Goal: Task Accomplishment & Management: Manage account settings

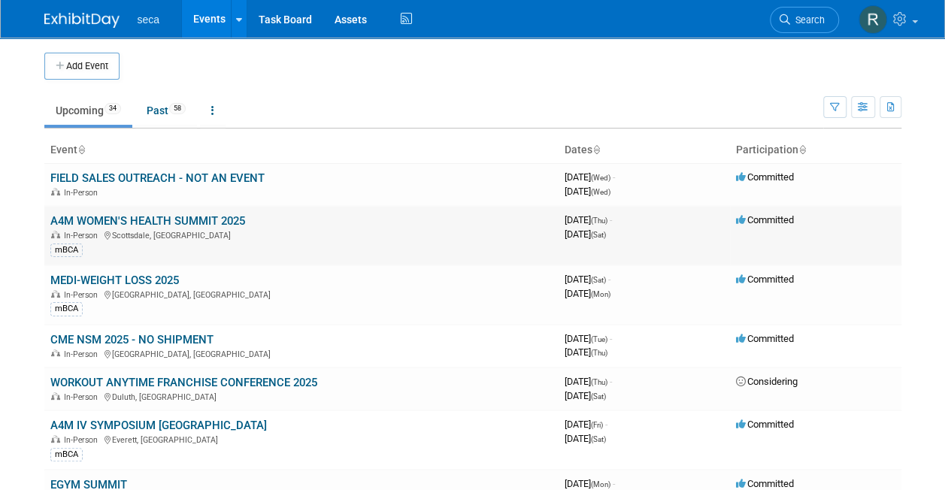
click at [191, 220] on link "A4M WOMEN'S HEALTH SUMMIT 2025" at bounding box center [147, 221] width 195 height 14
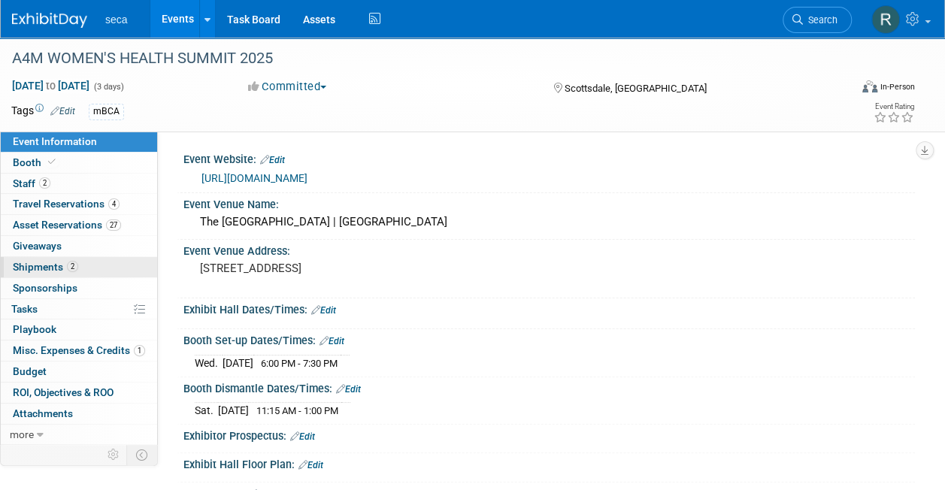
click at [62, 270] on span "Shipments 2" at bounding box center [45, 267] width 65 height 12
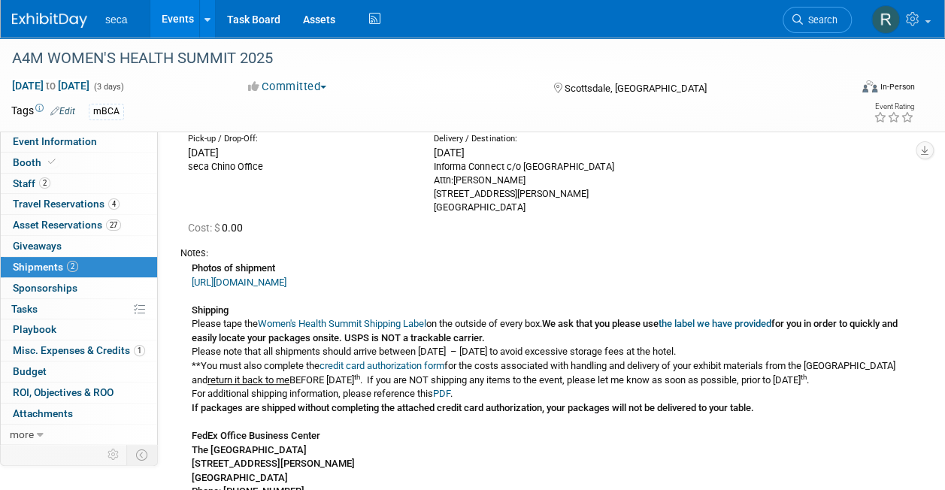
scroll to position [125, 0]
click at [280, 273] on div "Photos of shipment [URL][DOMAIN_NAME] Shipping Please tape the Women's Health S…" at bounding box center [541, 420] width 723 height 323
click at [278, 281] on link "[URL][DOMAIN_NAME]" at bounding box center [239, 281] width 95 height 11
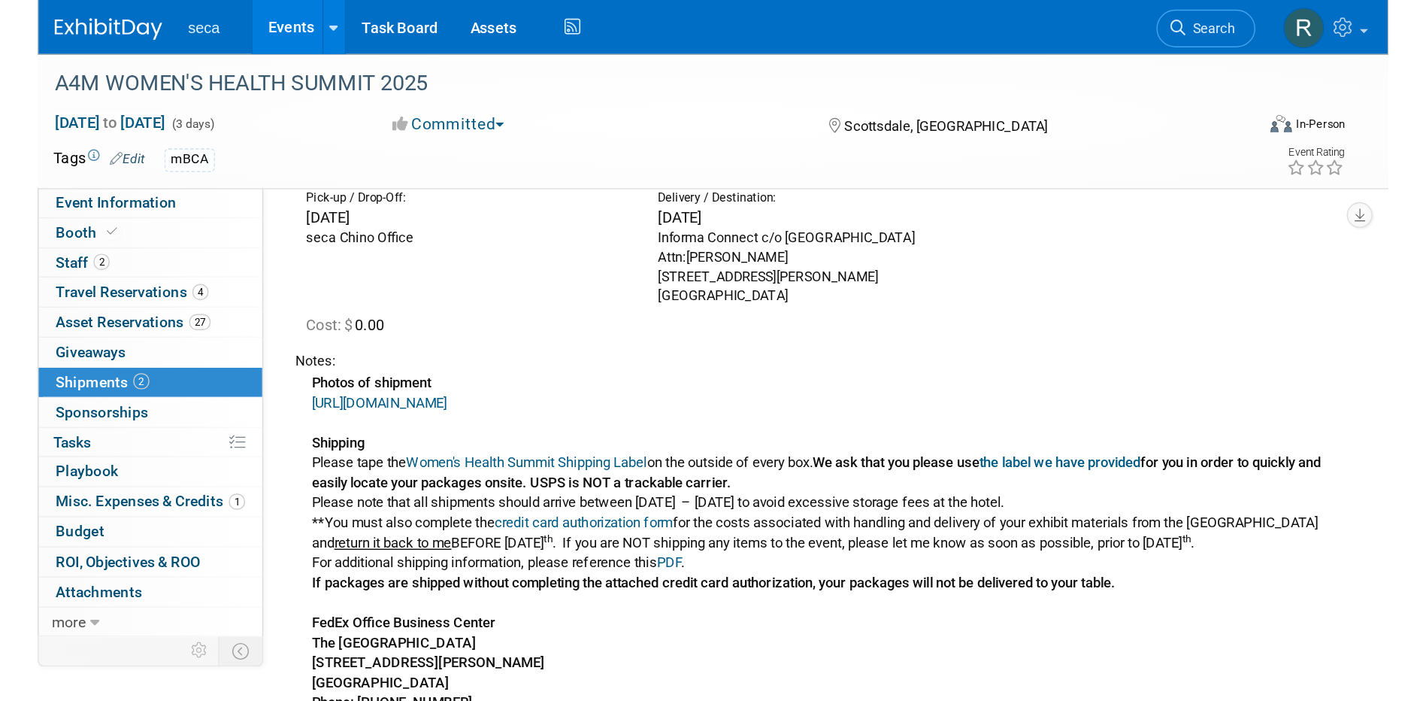
scroll to position [0, 0]
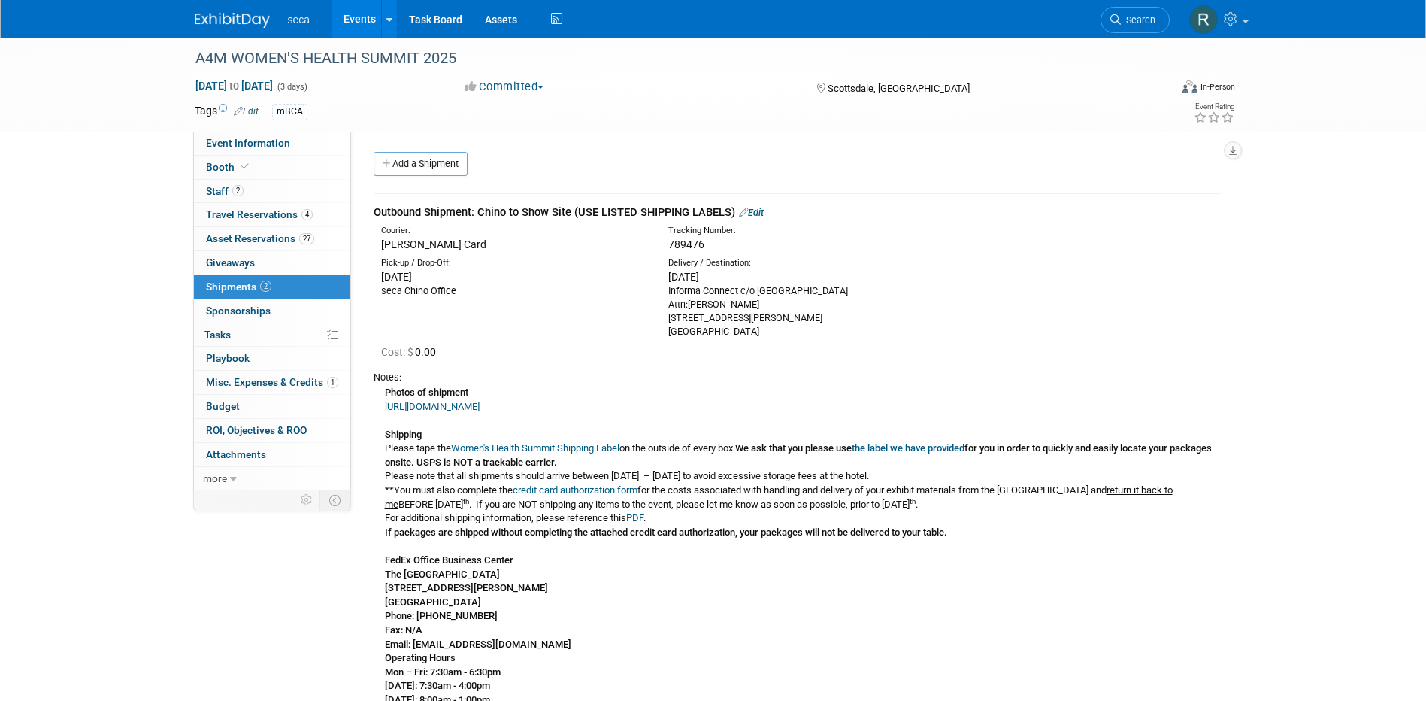
click at [358, 17] on link "Events" at bounding box center [359, 19] width 55 height 38
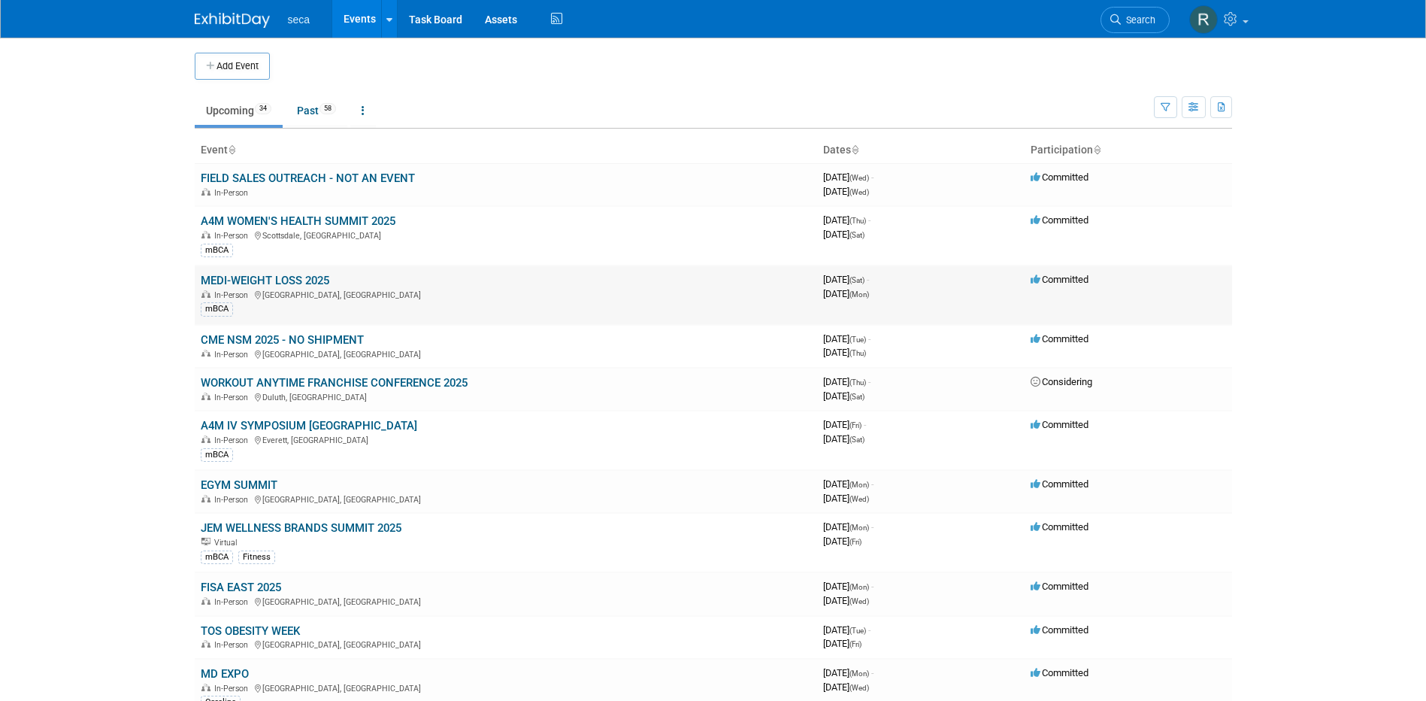
click at [274, 277] on link "MEDI-WEIGHT LOSS 2025" at bounding box center [265, 281] width 129 height 14
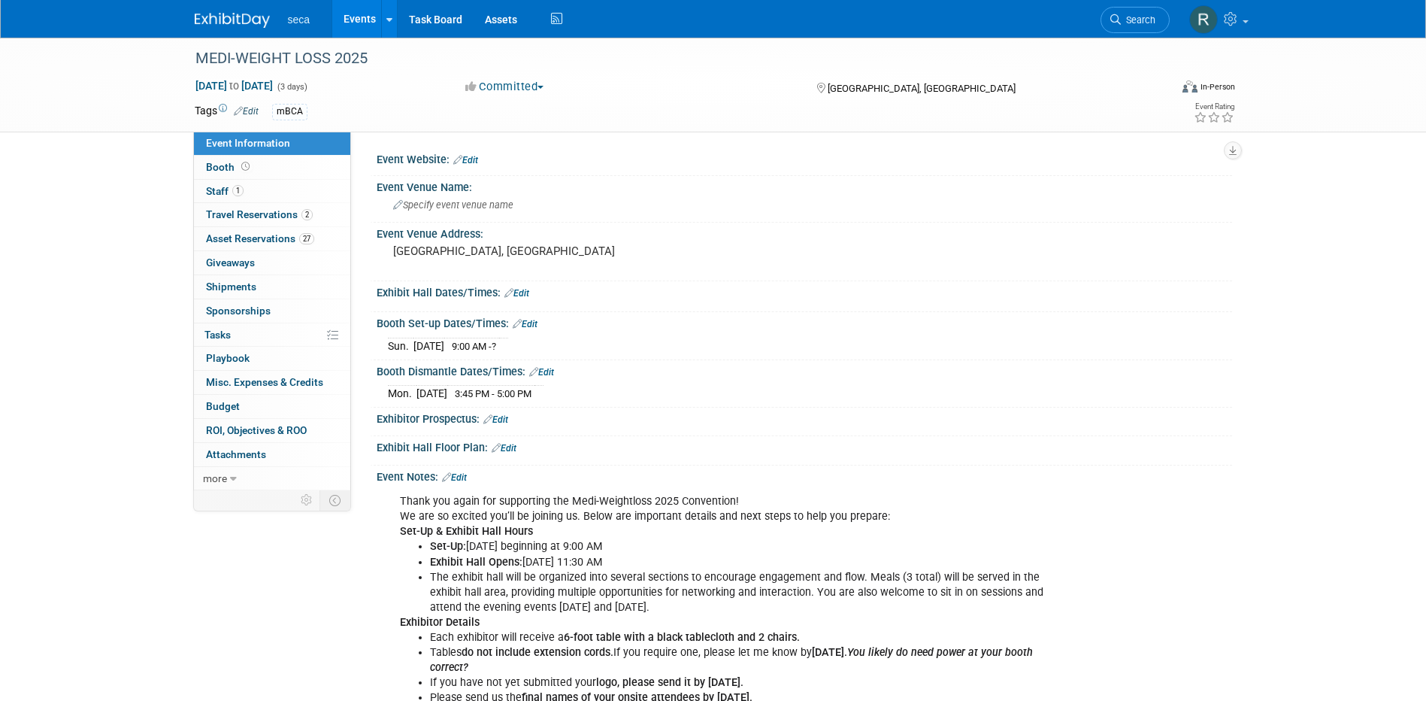
click at [523, 290] on link "Edit" at bounding box center [517, 293] width 25 height 11
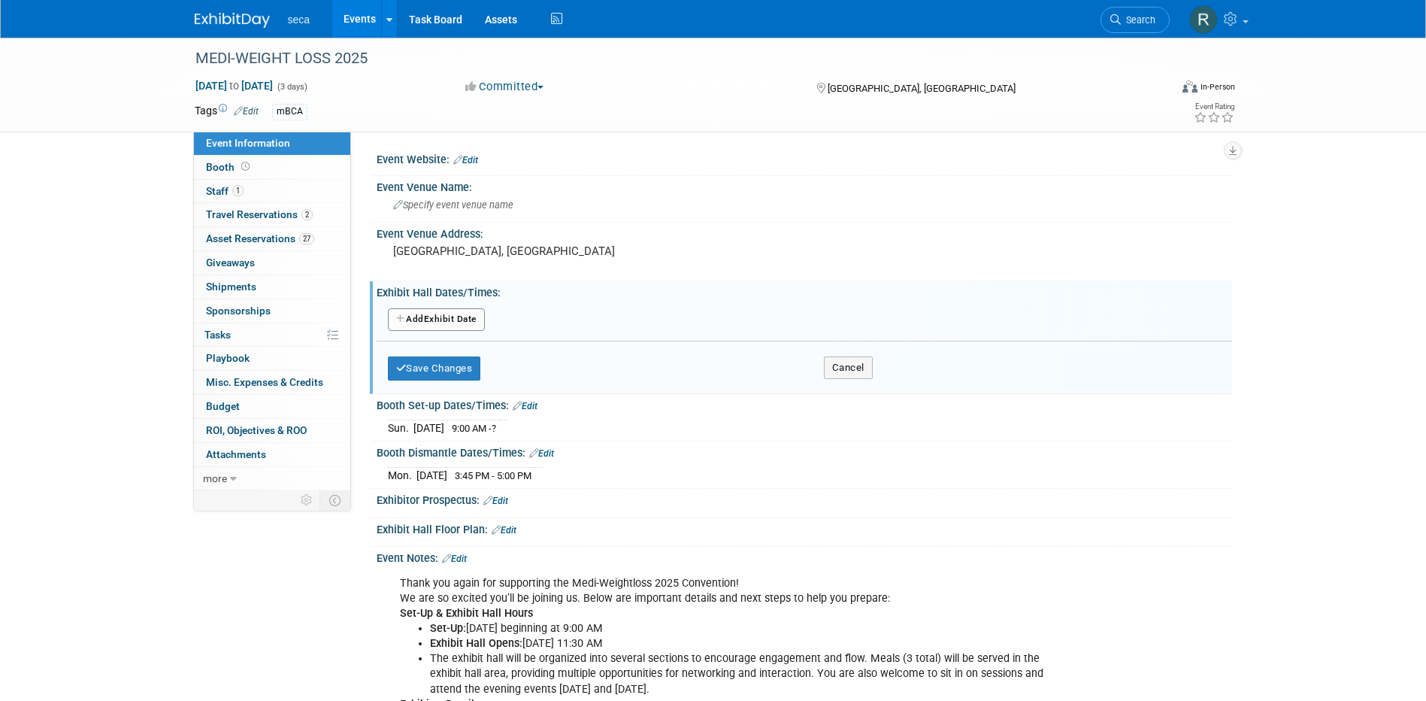
click at [450, 311] on button "Add Another Exhibit Date" at bounding box center [436, 319] width 97 height 23
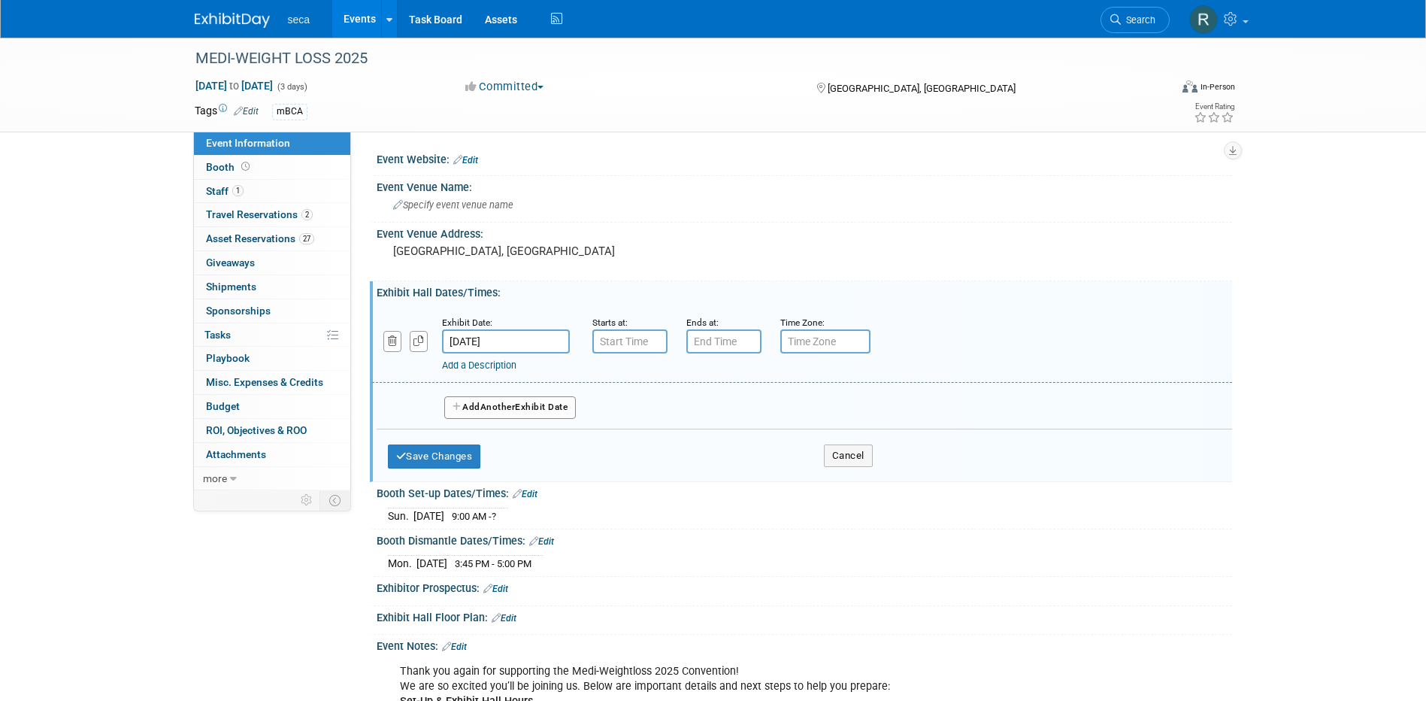
click at [506, 341] on input "Oct 18, 2025" at bounding box center [506, 341] width 128 height 24
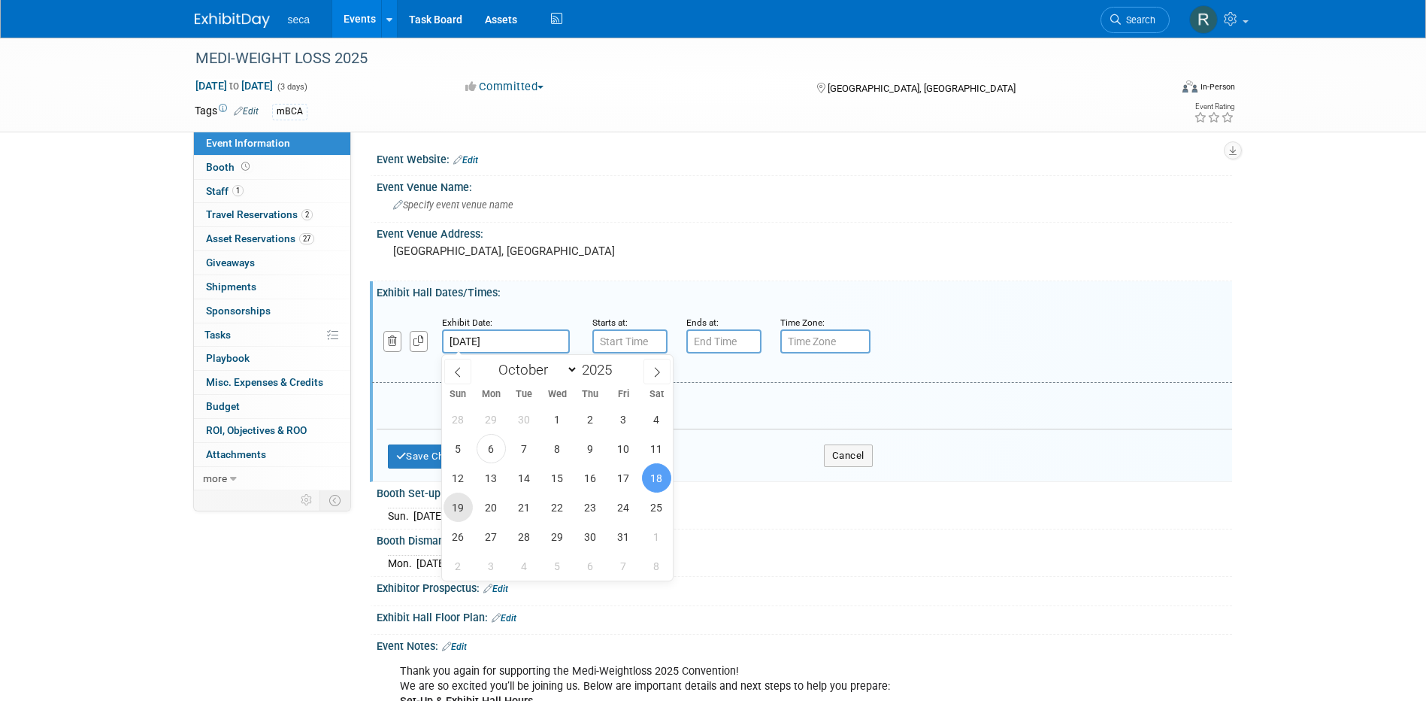
click at [471, 504] on span "19" at bounding box center [458, 506] width 29 height 29
type input "Oct 19, 2025"
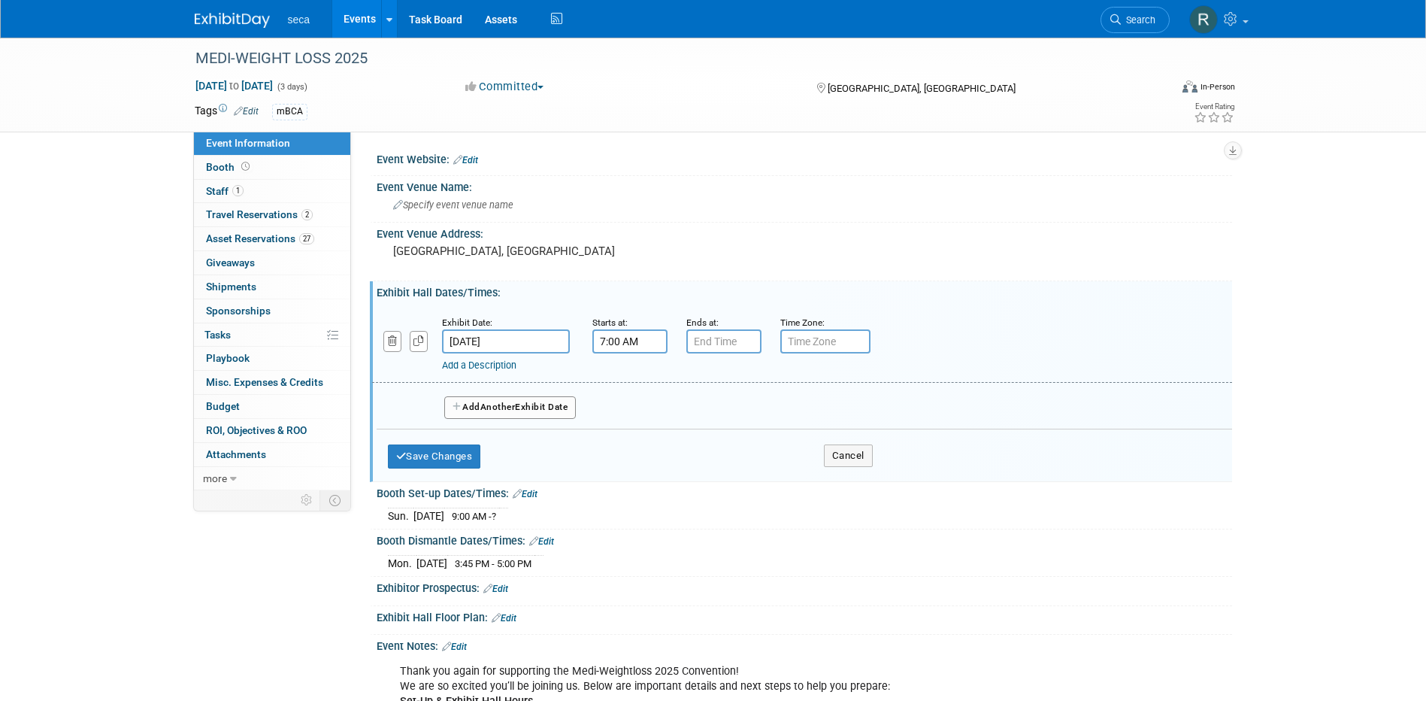
click at [639, 344] on input "7:00 AM" at bounding box center [629, 341] width 75 height 24
click at [629, 411] on span "07" at bounding box center [627, 410] width 29 height 27
click at [756, 454] on td "11" at bounding box center [765, 460] width 48 height 41
click at [680, 414] on td "00" at bounding box center [698, 410] width 62 height 27
click at [693, 412] on span "00" at bounding box center [697, 410] width 29 height 27
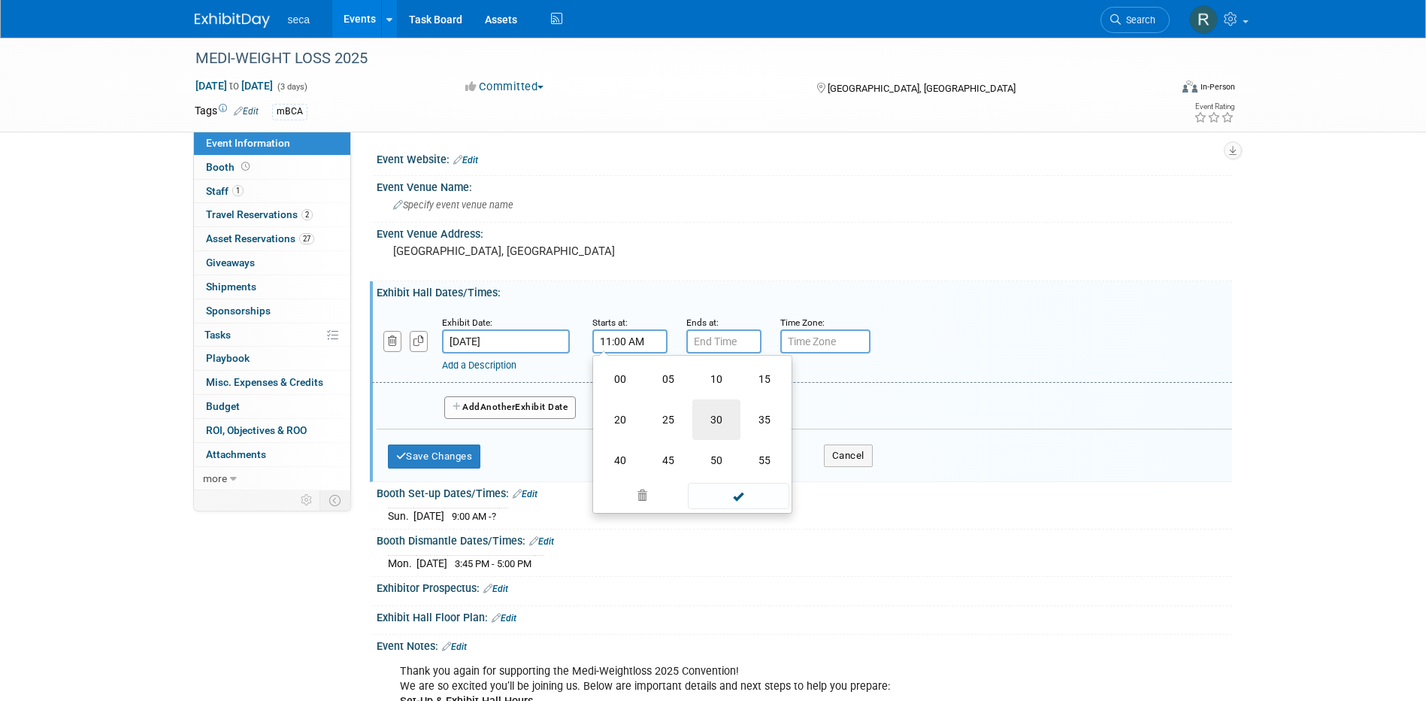
click at [723, 416] on td "30" at bounding box center [716, 419] width 48 height 41
type input "11:30 AM"
click at [989, 344] on div "Add a Description Description:" at bounding box center [802, 343] width 883 height 58
click at [447, 459] on button "Save Changes" at bounding box center [434, 456] width 93 height 24
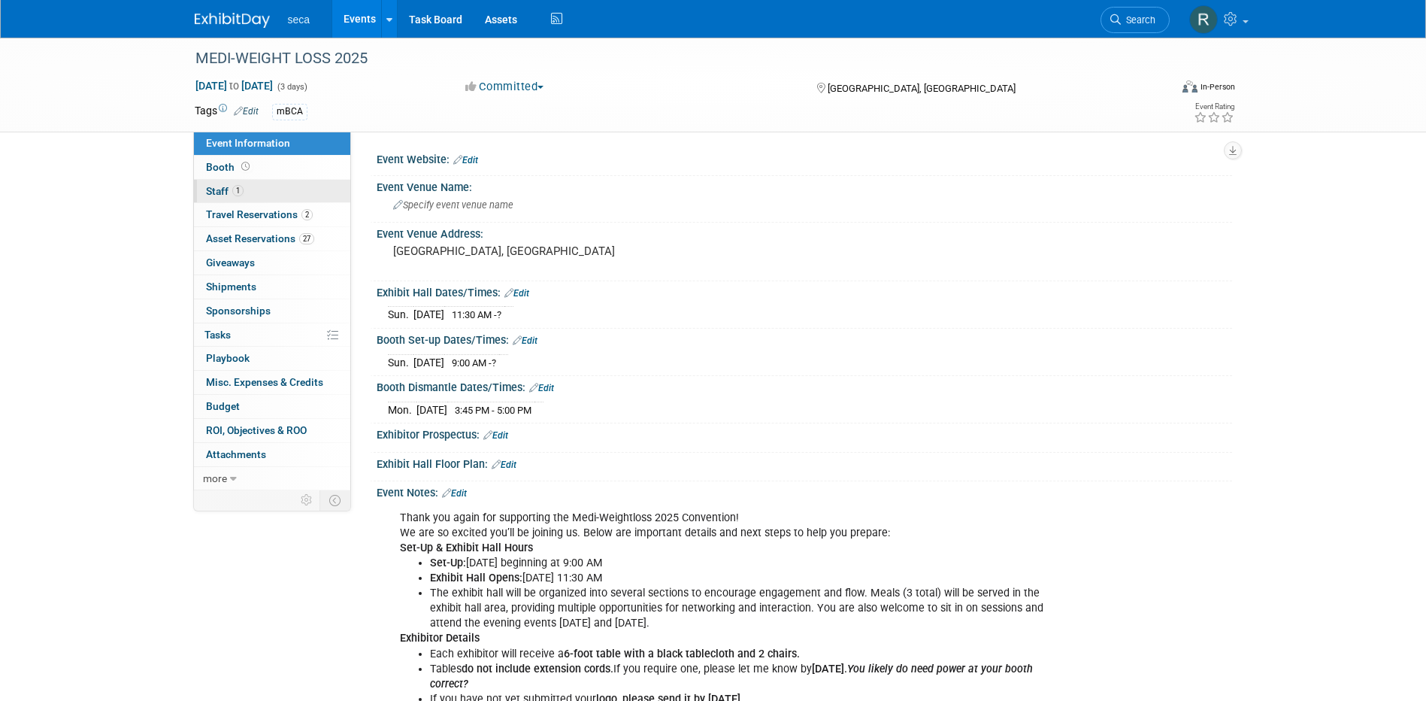
click at [231, 189] on span "Staff 1" at bounding box center [225, 191] width 38 height 12
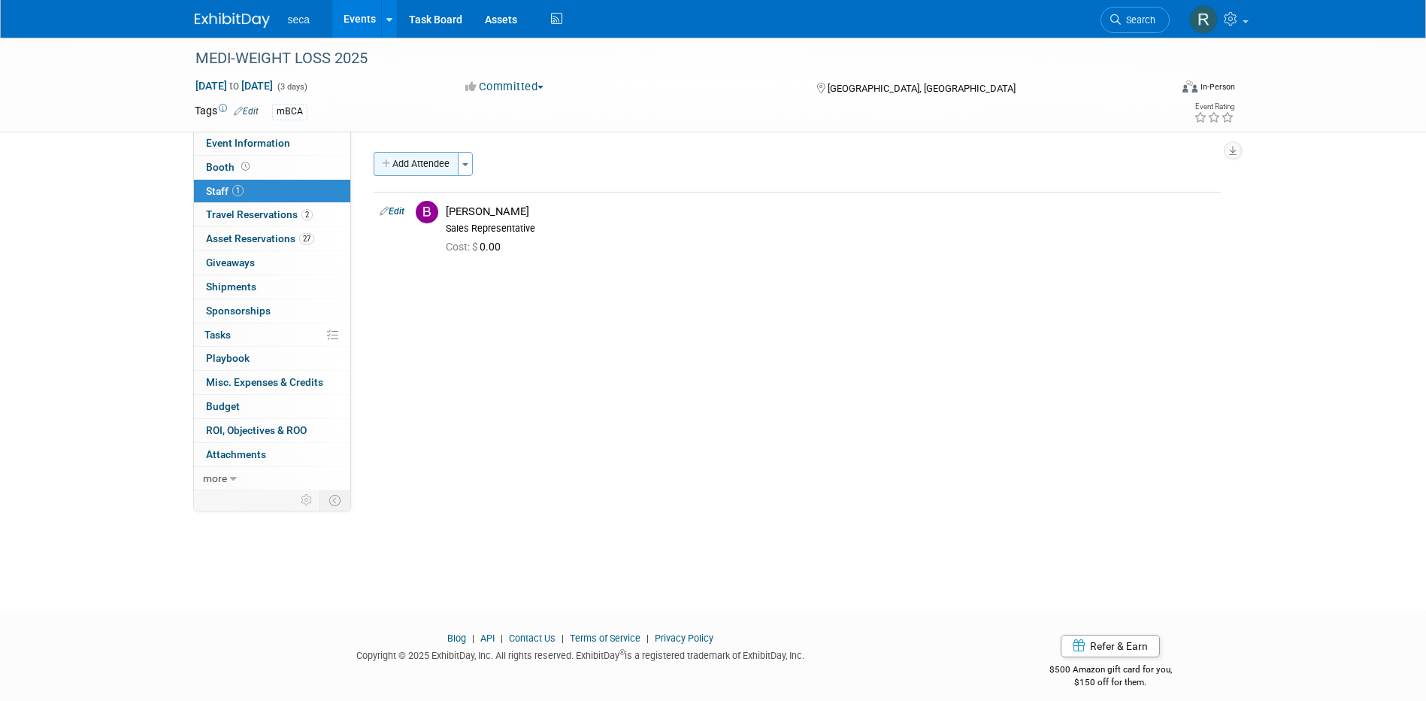
click at [426, 168] on button "Add Attendee" at bounding box center [416, 164] width 85 height 24
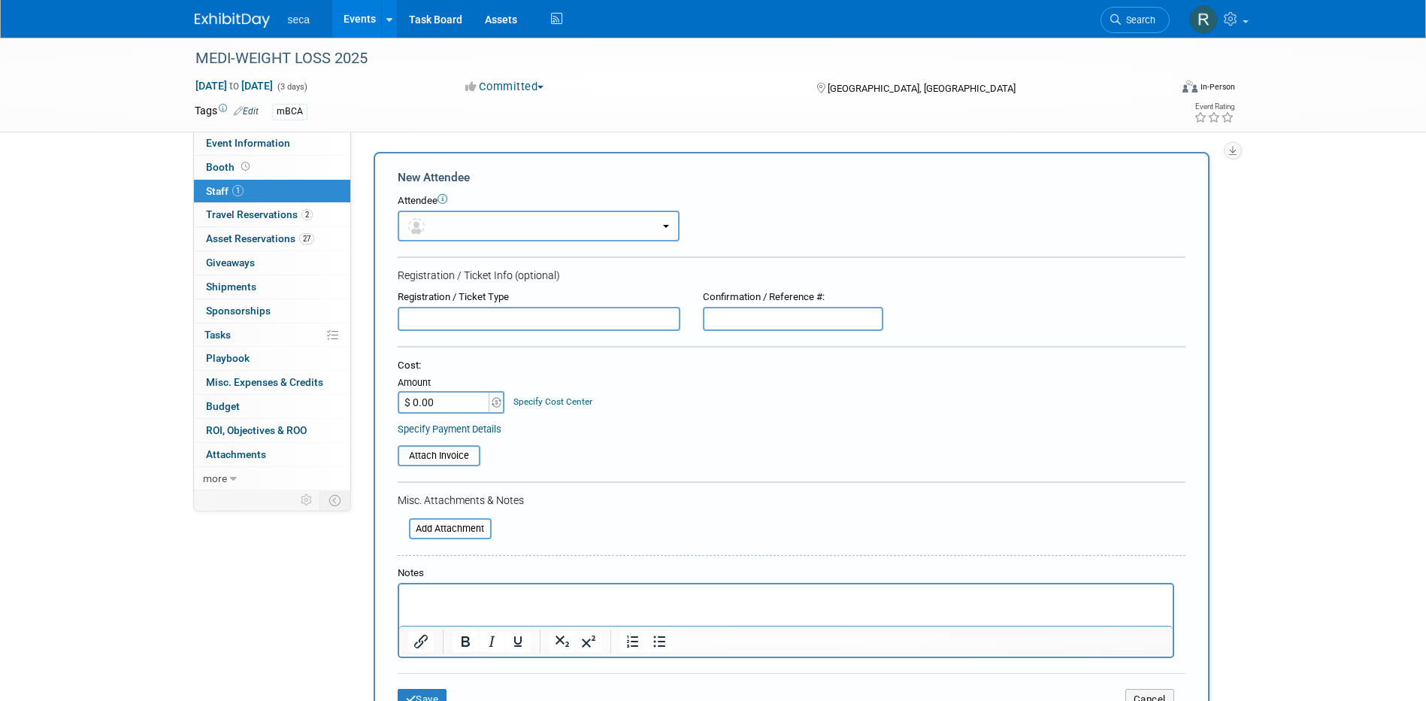
click at [532, 223] on button "button" at bounding box center [539, 226] width 282 height 31
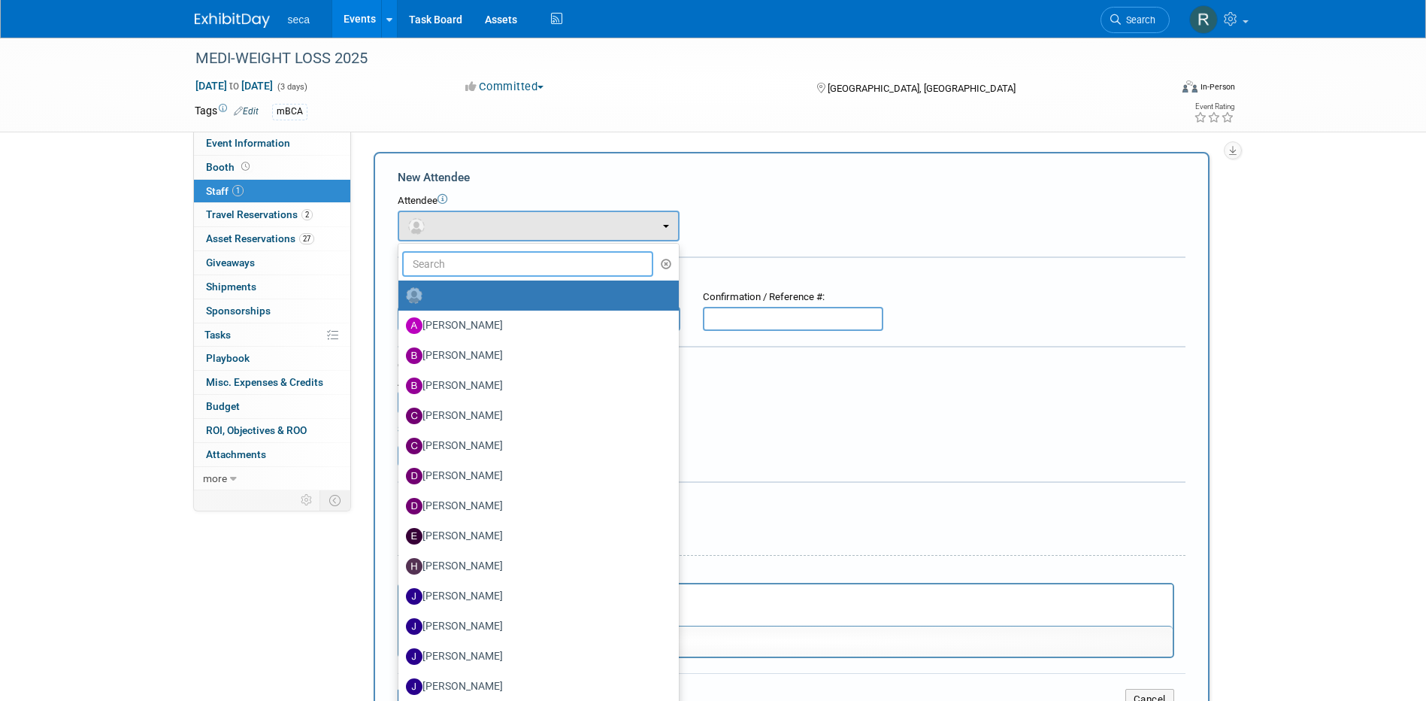
click at [479, 272] on input "text" at bounding box center [528, 264] width 252 height 26
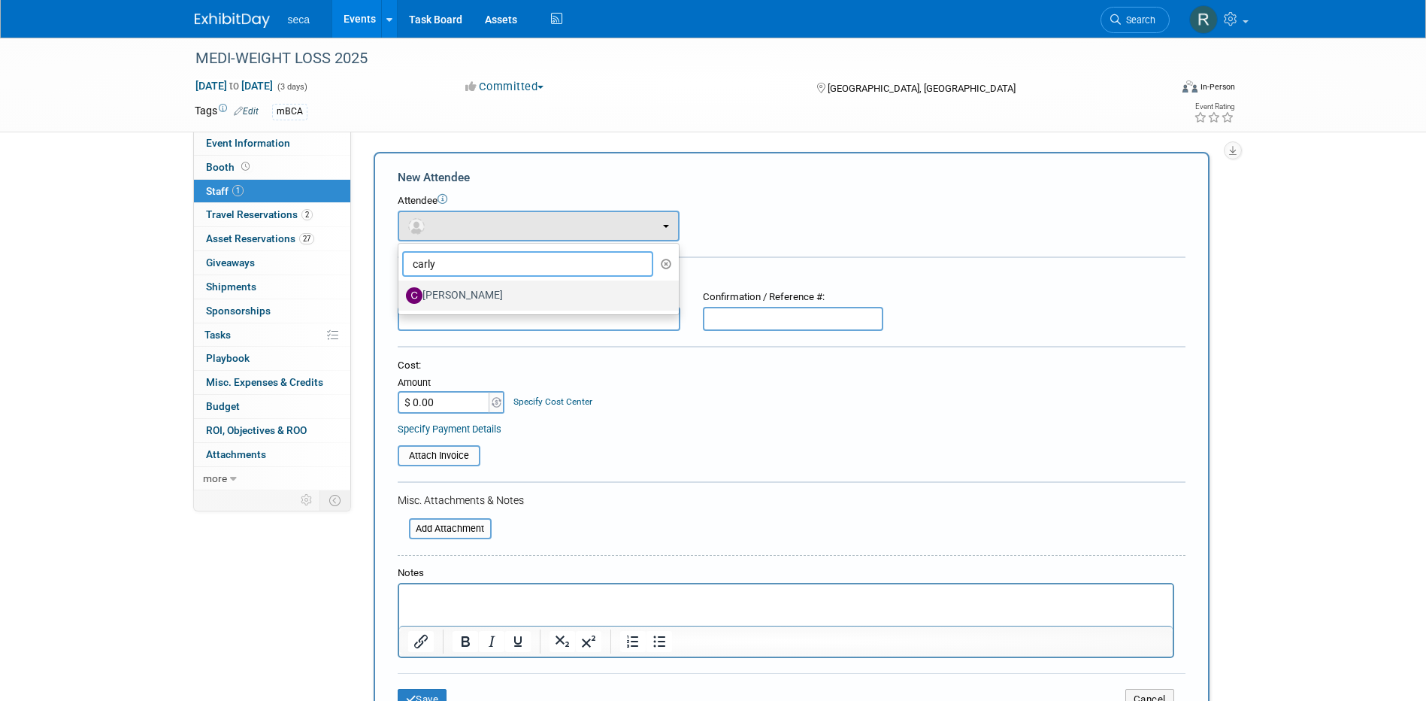
type input "carly"
click at [481, 295] on label "[PERSON_NAME]" at bounding box center [535, 295] width 258 height 24
click at [401, 295] on input "[PERSON_NAME]" at bounding box center [396, 294] width 10 height 10
select select "36981c08-3568-4819-bd3d-14f32eaf32d7"
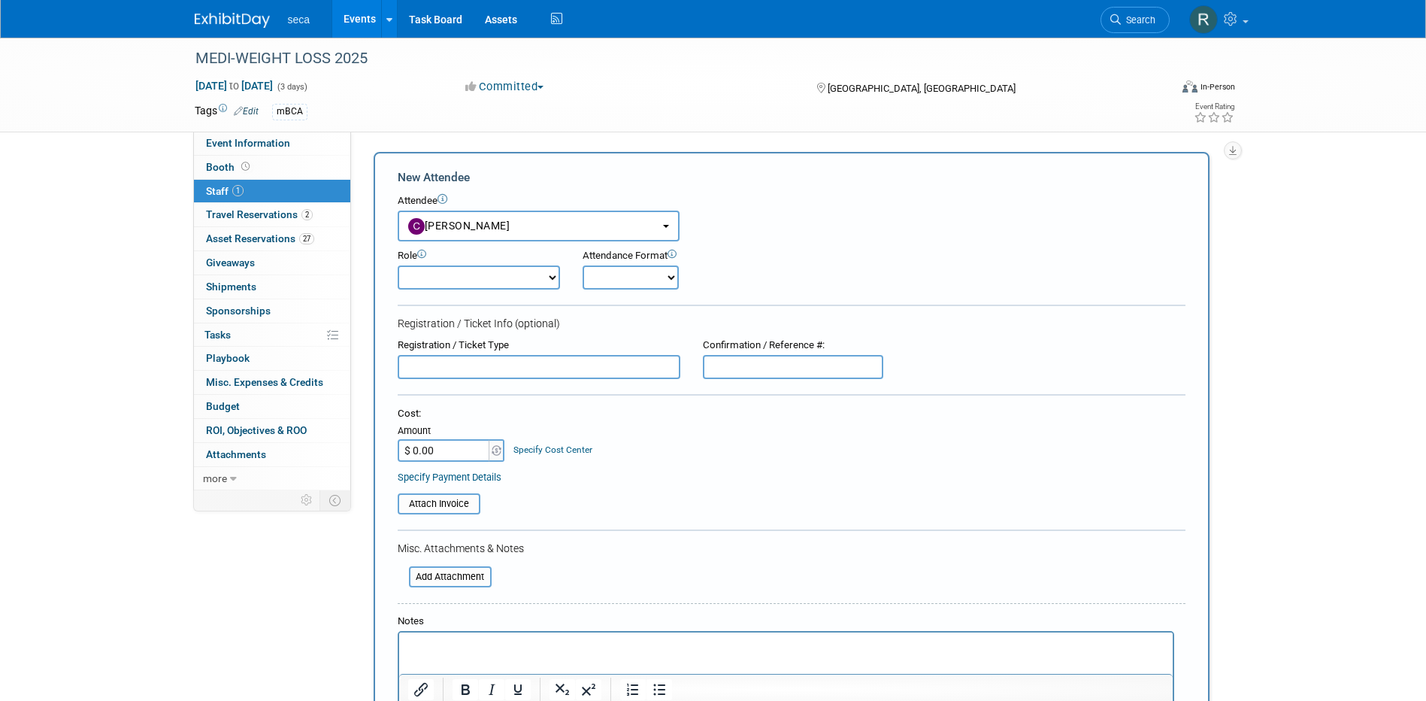
click at [653, 279] on select "Onsite Remote" at bounding box center [631, 277] width 96 height 24
select select "1"
click at [583, 265] on select "Onsite Remote" at bounding box center [631, 277] width 96 height 24
click at [762, 263] on div "Attendance Format Onsite Remote" at bounding box center [673, 269] width 180 height 41
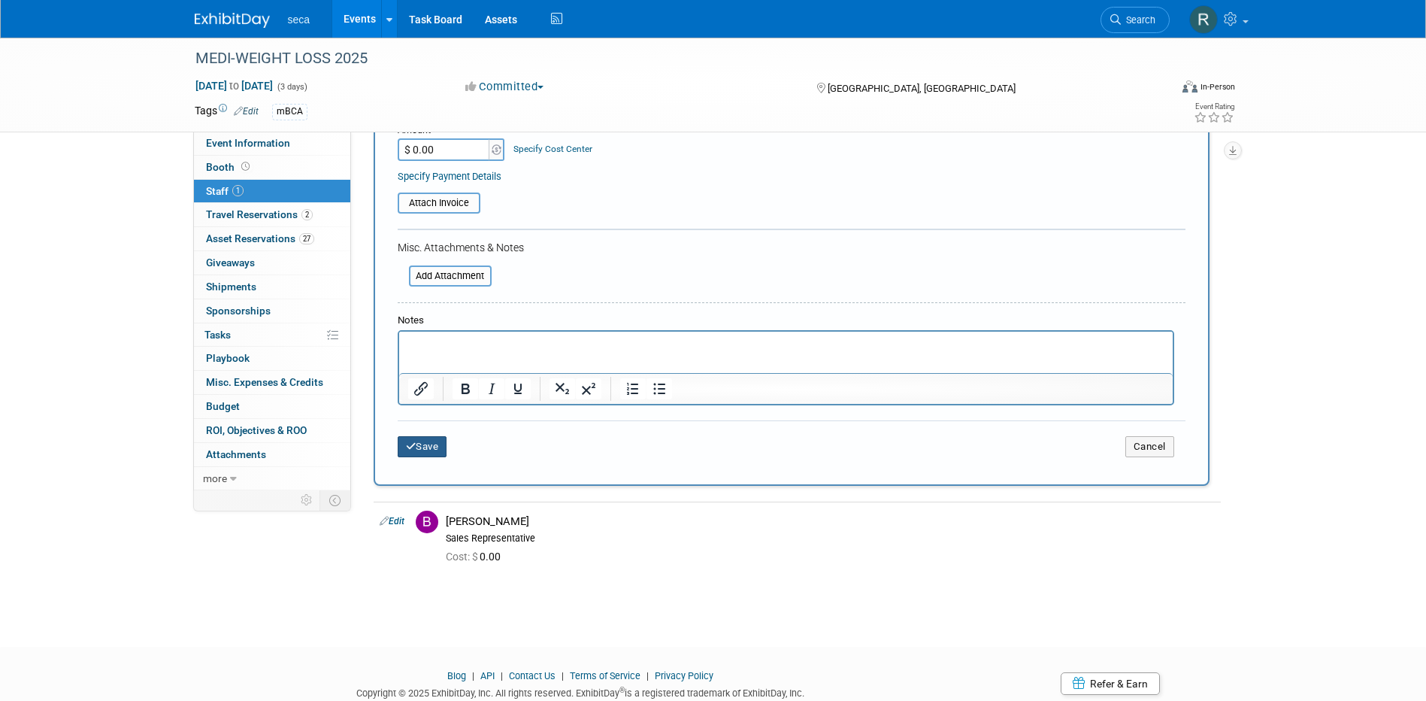
click at [435, 442] on button "Save" at bounding box center [423, 446] width 50 height 21
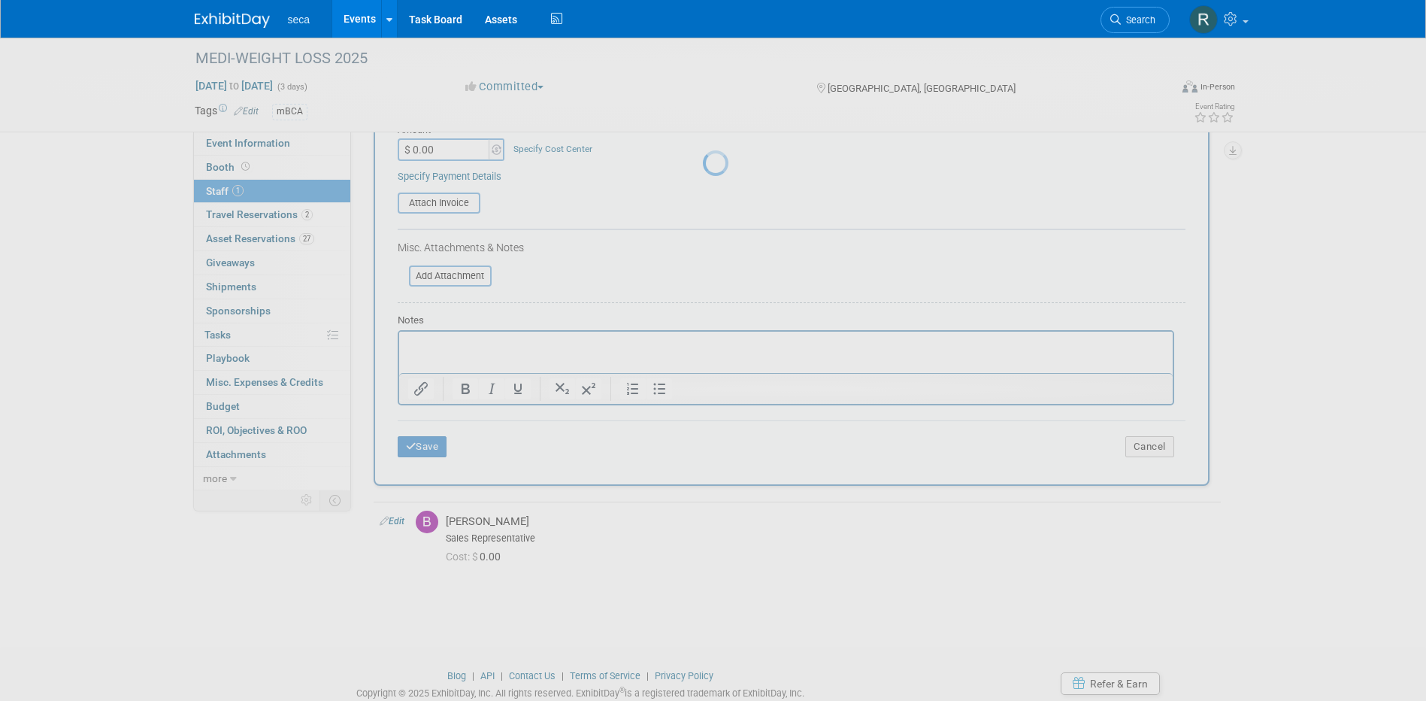
scroll to position [14, 0]
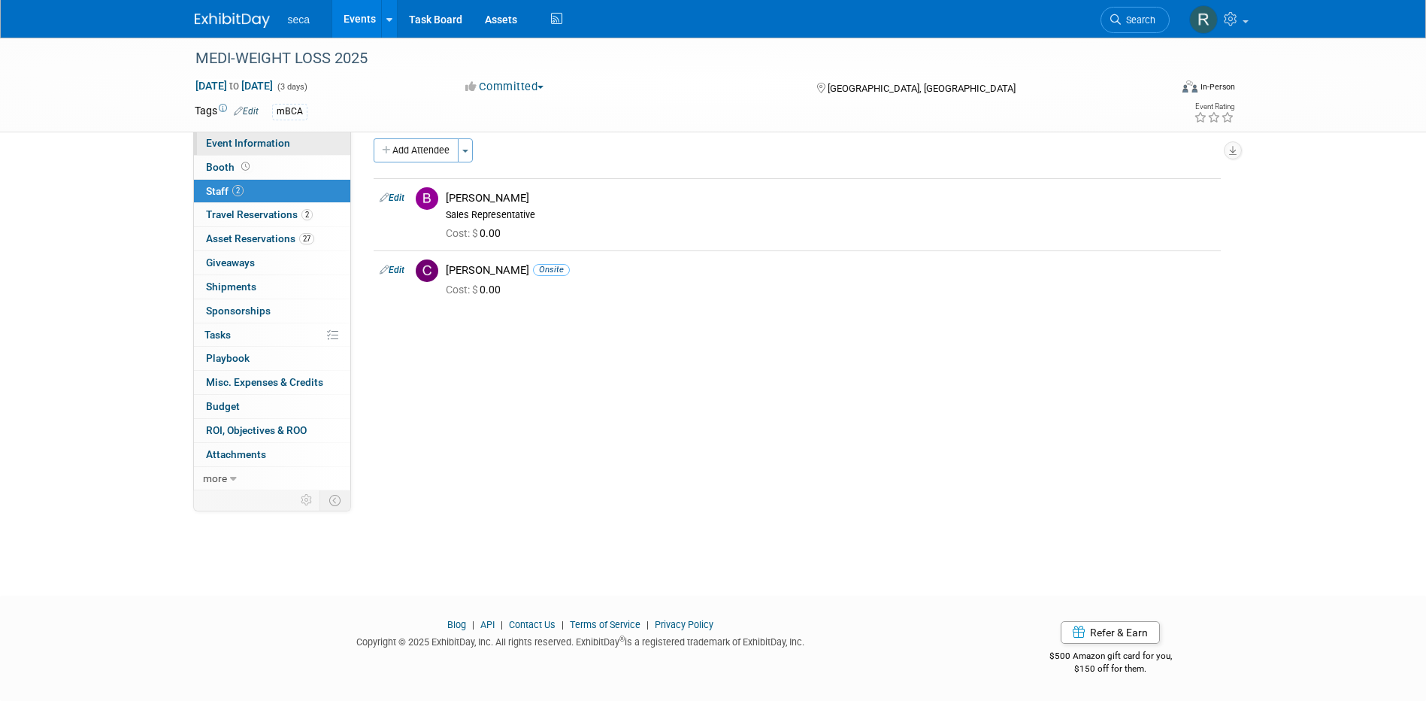
click at [255, 144] on span "Event Information" at bounding box center [248, 143] width 84 height 12
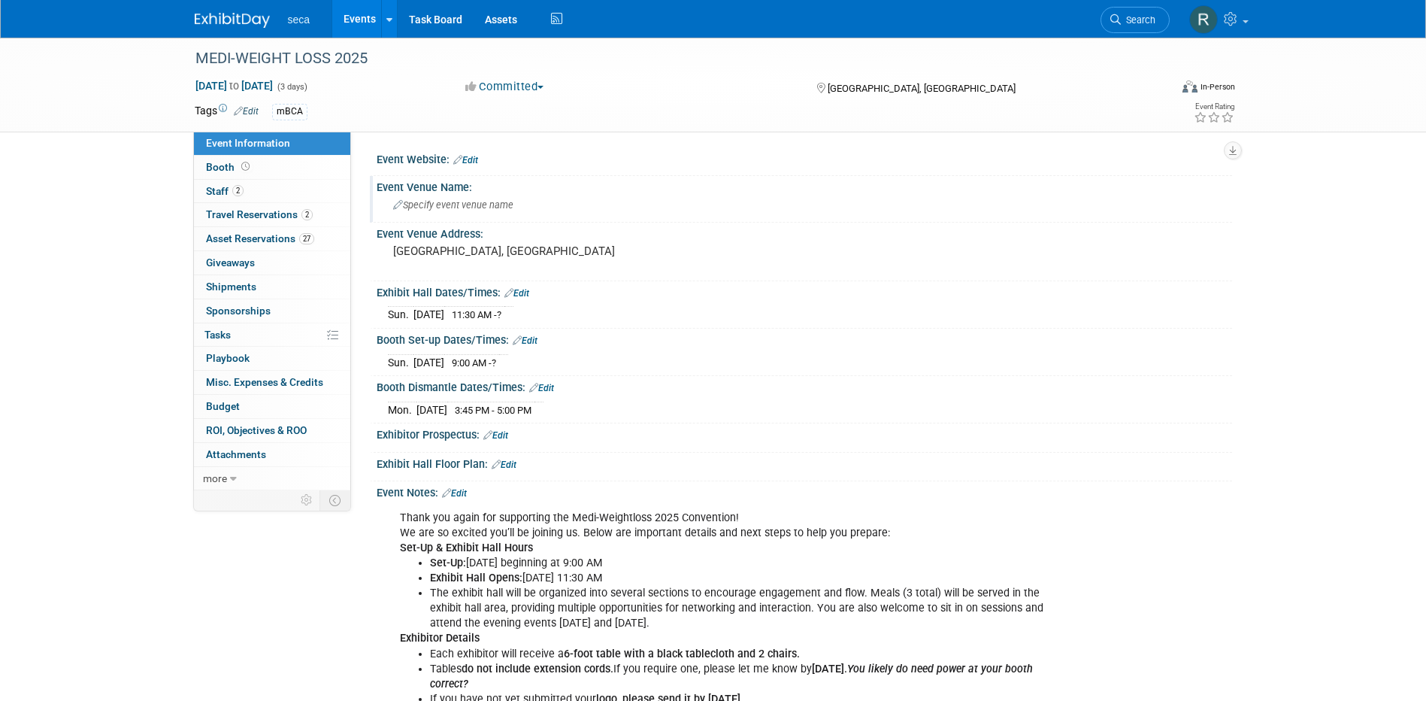
click at [457, 208] on span "Specify event venue name" at bounding box center [453, 204] width 120 height 11
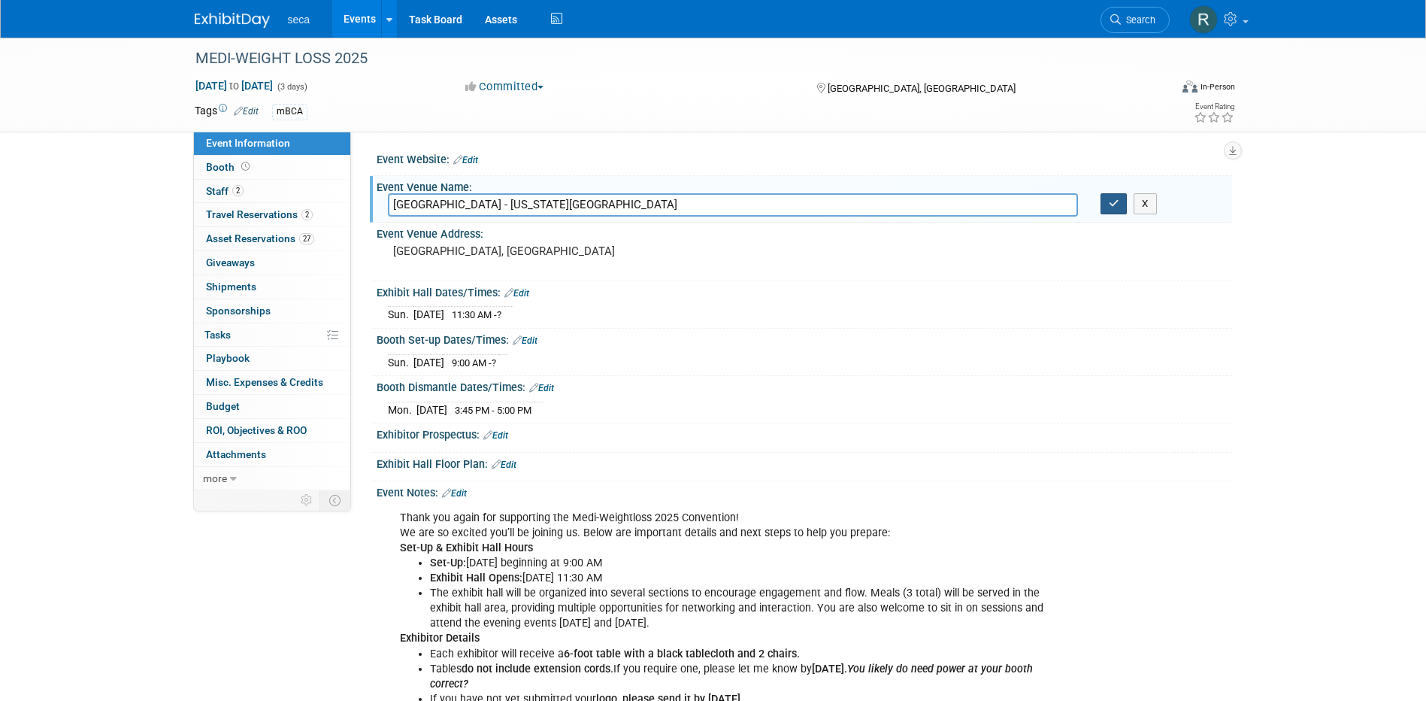
type input "Tampa Marriott Water Street - Florida Ballroom"
click at [1115, 205] on icon "button" at bounding box center [1114, 203] width 11 height 10
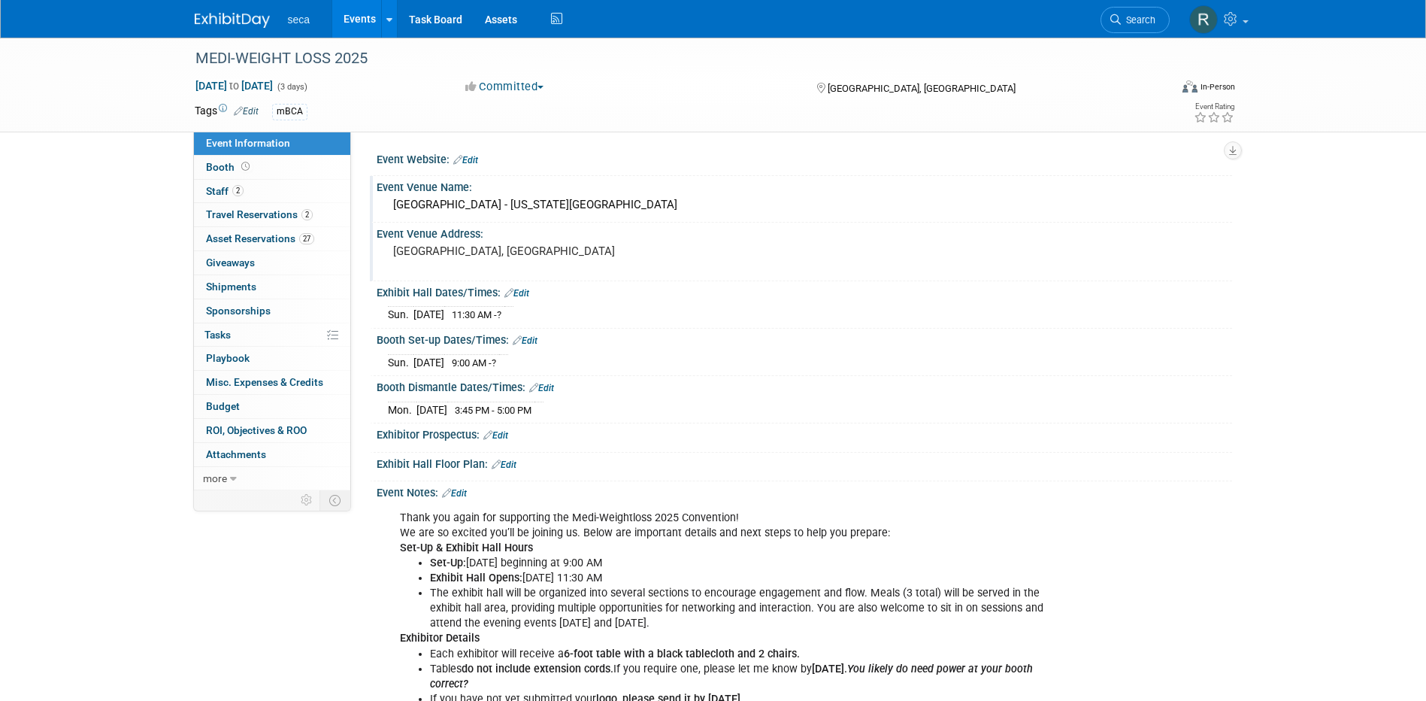
click at [445, 252] on pre "[GEOGRAPHIC_DATA], [GEOGRAPHIC_DATA]" at bounding box center [554, 251] width 323 height 14
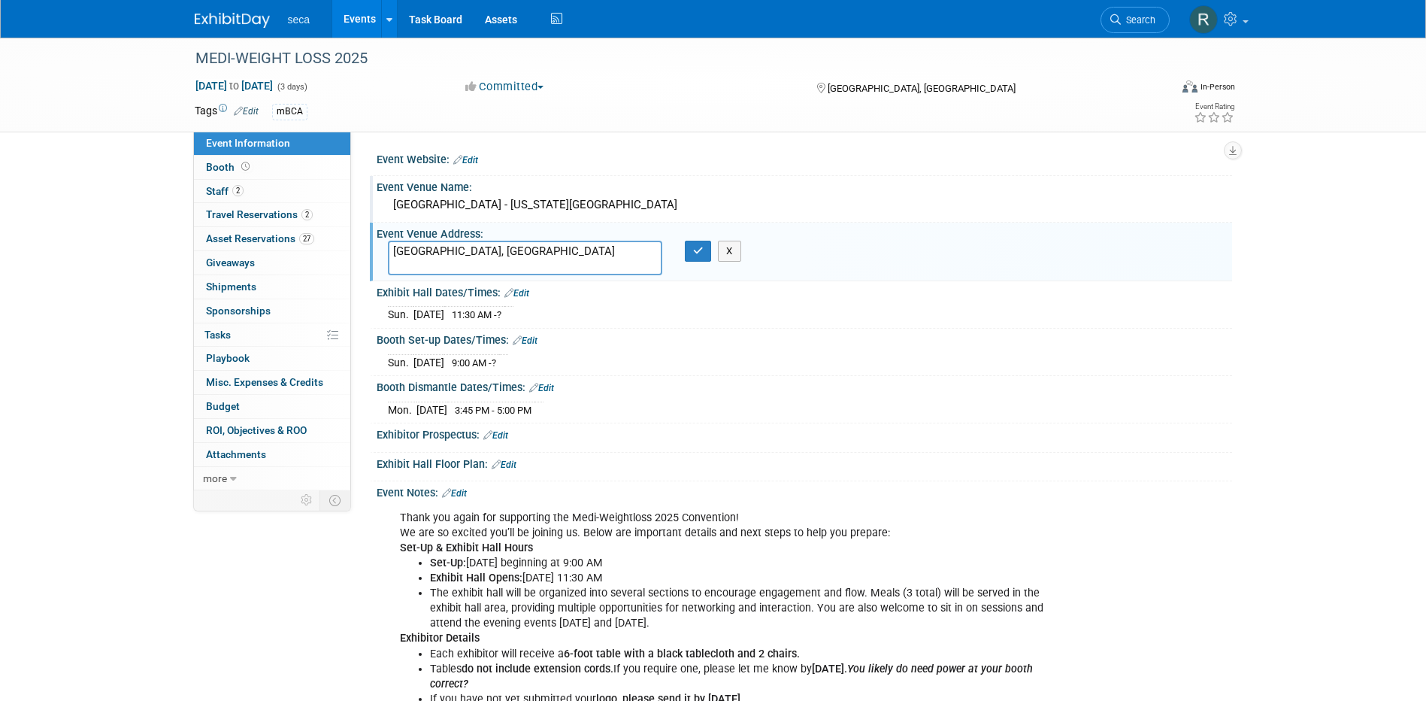
click at [395, 250] on textarea "[GEOGRAPHIC_DATA], [GEOGRAPHIC_DATA]" at bounding box center [525, 258] width 274 height 35
type textarea "505 Water Street Tampa, FL 33602"
click at [705, 247] on button "button" at bounding box center [698, 251] width 27 height 21
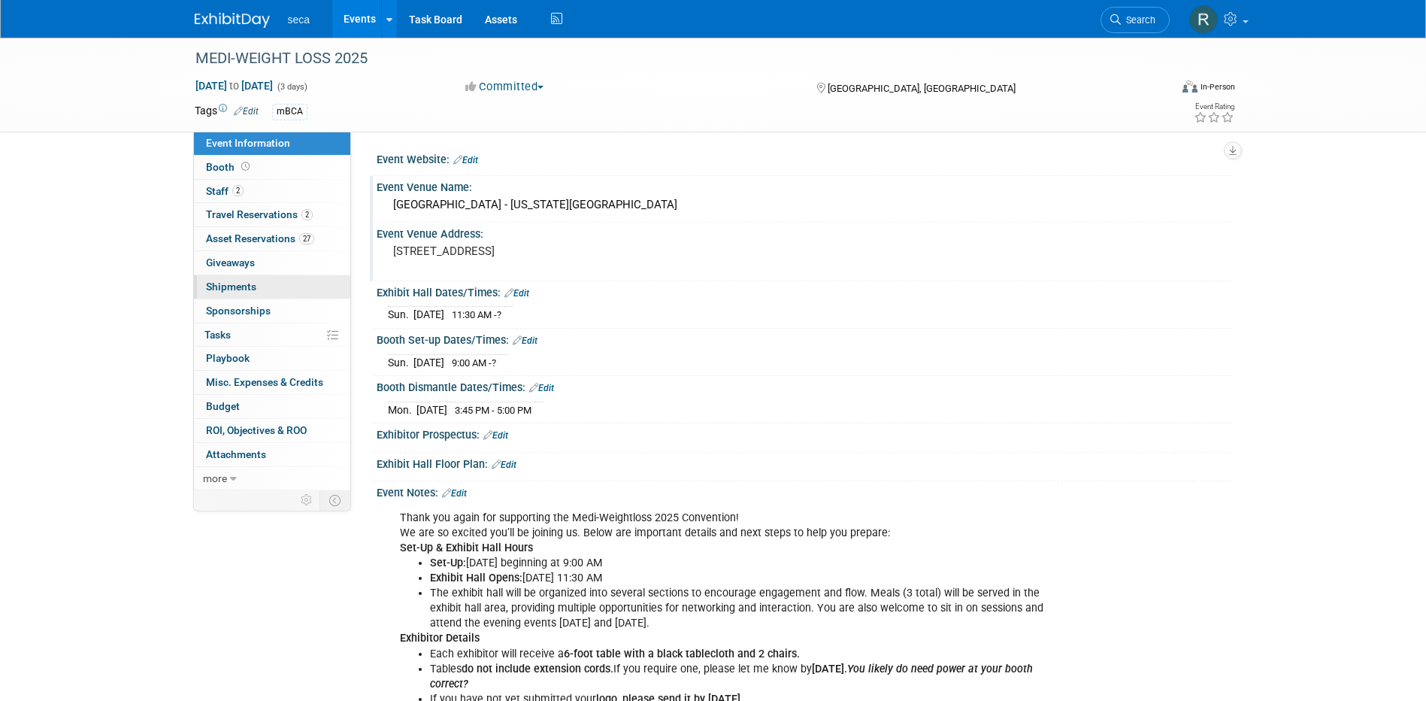
click at [237, 287] on span "Shipments 0" at bounding box center [231, 286] width 50 height 12
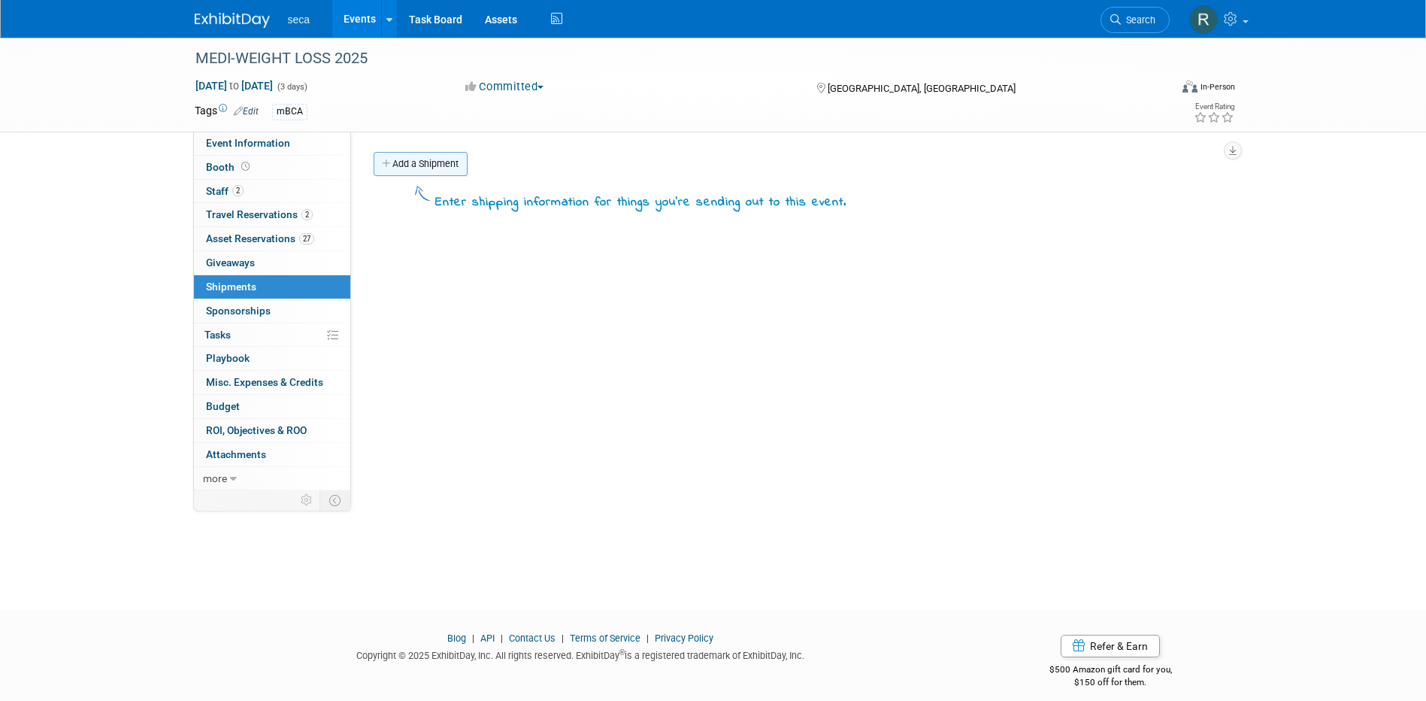
click at [425, 163] on link "Add a Shipment" at bounding box center [421, 164] width 94 height 24
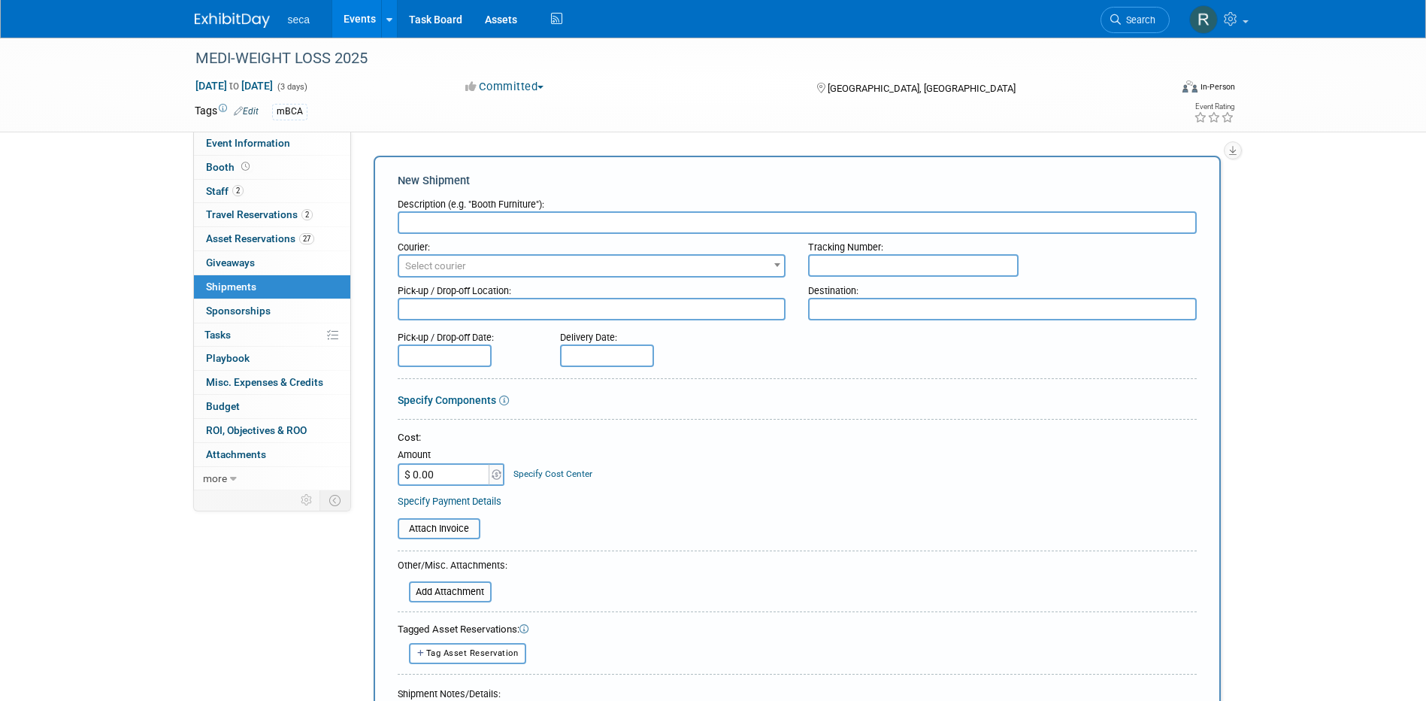
click at [482, 222] on input "text" at bounding box center [797, 222] width 799 height 23
type input "U"
type input "o"
type input "Outbound Shipment from Chino to Show Site"
click at [516, 304] on textarea at bounding box center [592, 309] width 389 height 23
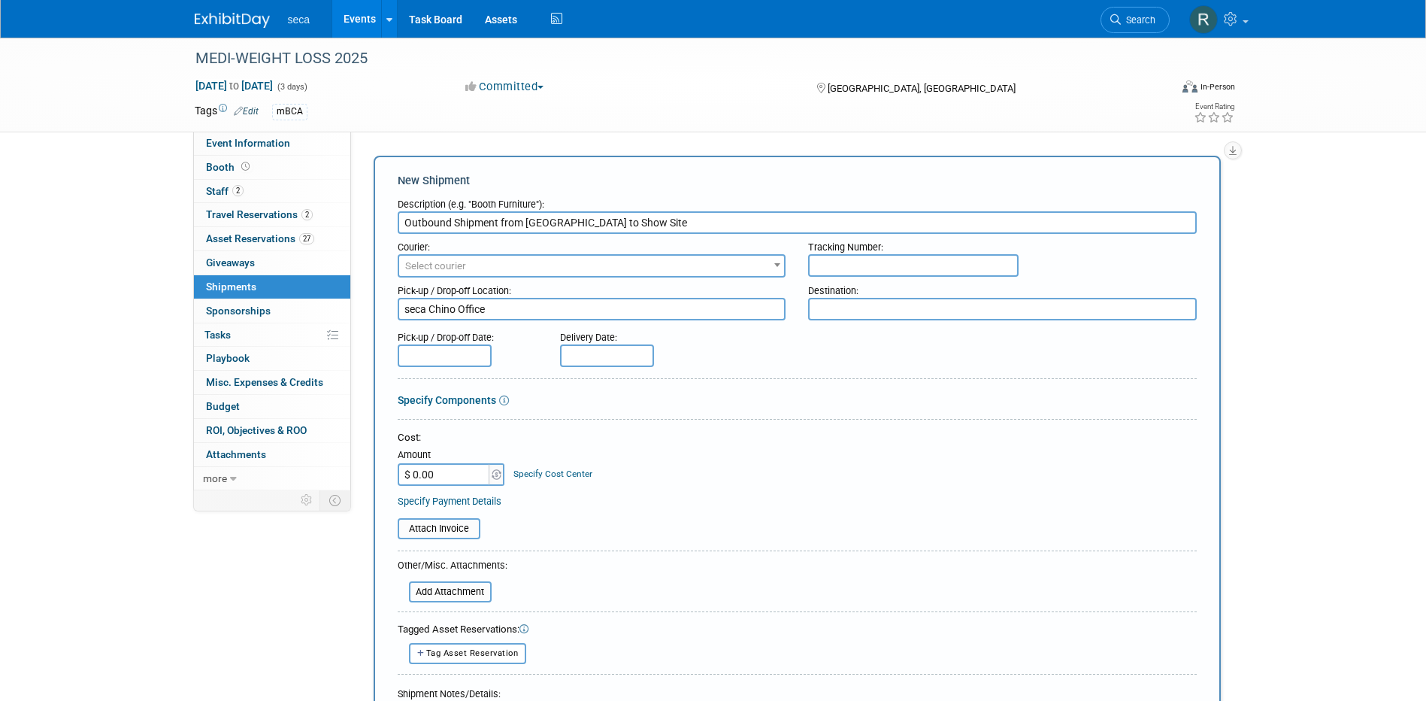
type textarea "seca Chino Office"
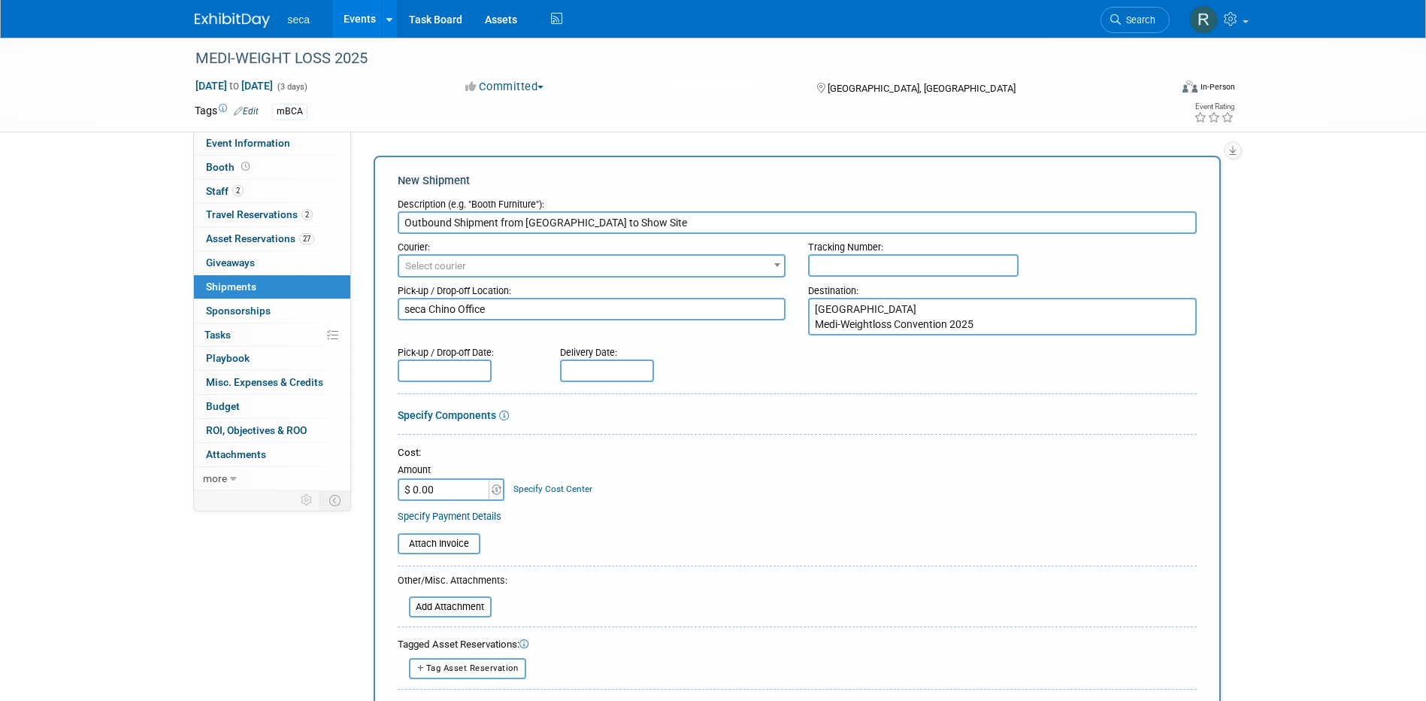
click at [999, 326] on textarea "Tampa Marriott Water Street Hotel Medi-Weightloss Convention 2025" at bounding box center [1002, 317] width 389 height 38
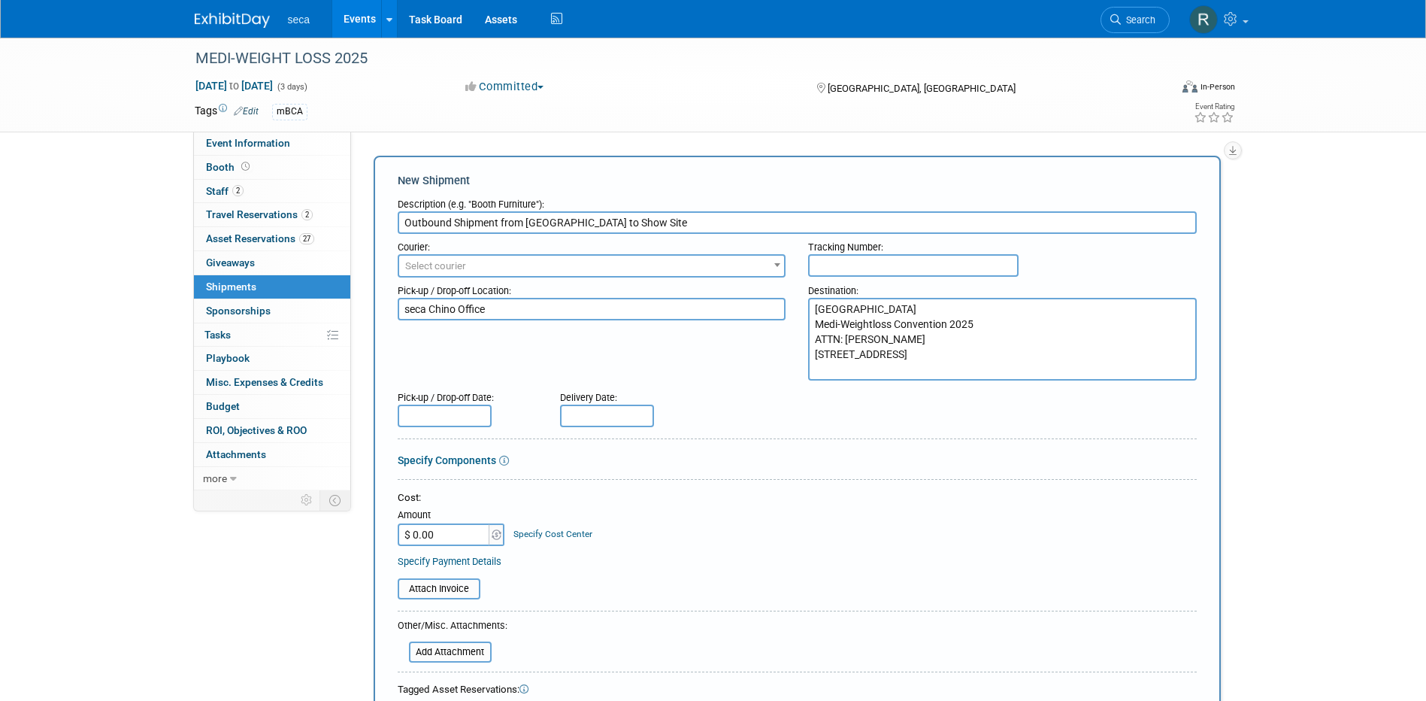
type textarea "Tampa Marriott Water Street Hotel Medi-Weightloss Convention 2025 ATTN: Bobby I…"
click at [774, 355] on div "Pick-up / Drop-off Location: seca Chino Office Destination: Tampa Marriott Wate…" at bounding box center [797, 328] width 822 height 103
drag, startPoint x: 908, startPoint y: 371, endPoint x: 786, endPoint y: 293, distance: 143.7
click at [787, 293] on div "Pick-up / Drop-off Location: seca Chino Office Destination: Tampa Marriott Wate…" at bounding box center [797, 328] width 822 height 103
click at [737, 347] on div "Pick-up / Drop-off Location: seca Chino Office Destination: Tampa Marriott Wate…" at bounding box center [797, 328] width 822 height 103
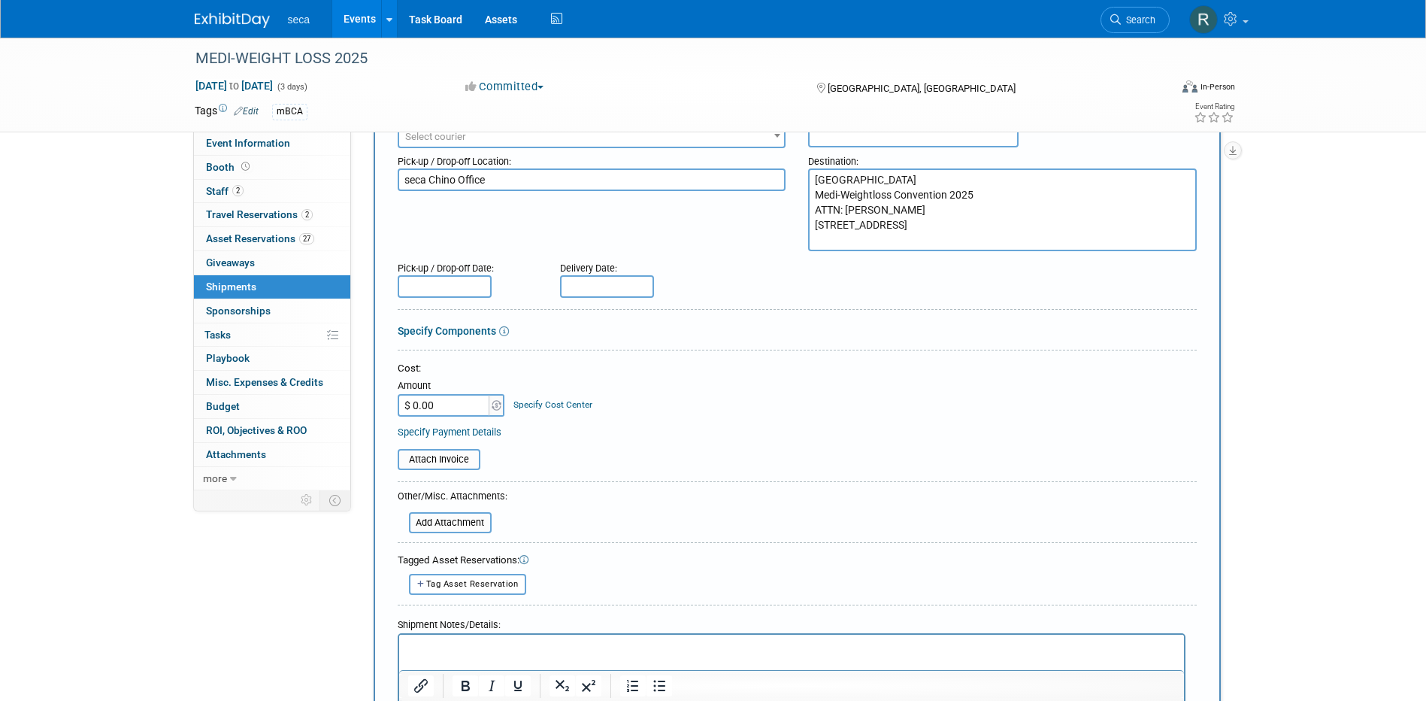
scroll to position [150, 0]
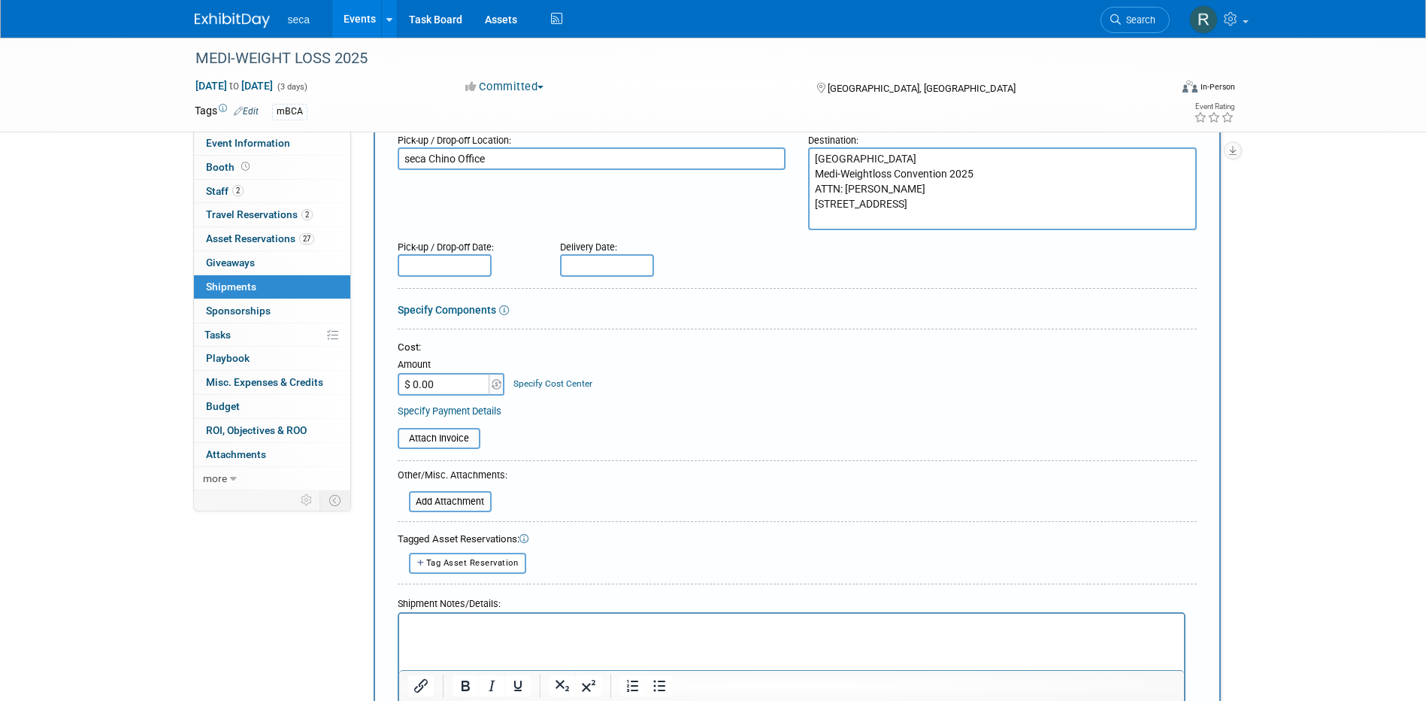
click at [468, 268] on input "text" at bounding box center [445, 265] width 94 height 23
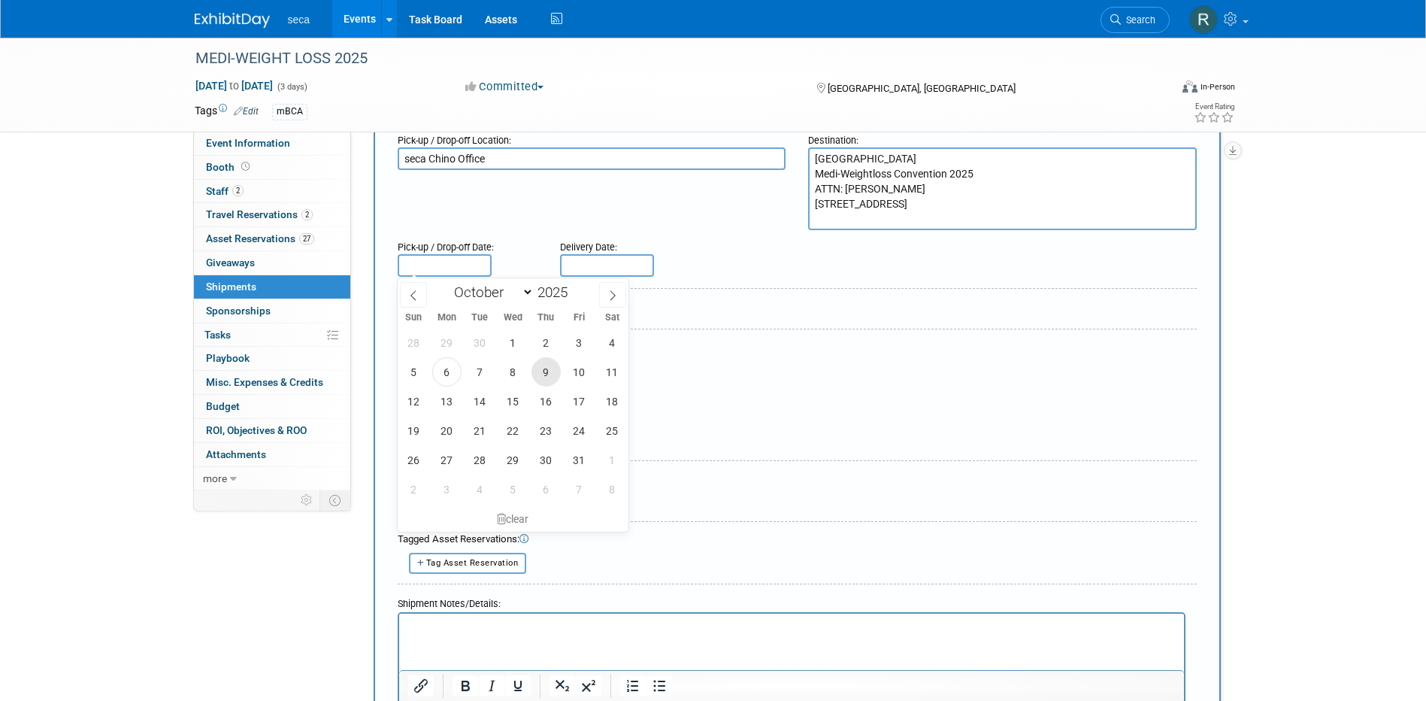
click at [538, 369] on span "9" at bounding box center [546, 371] width 29 height 29
type input "[DATE]"
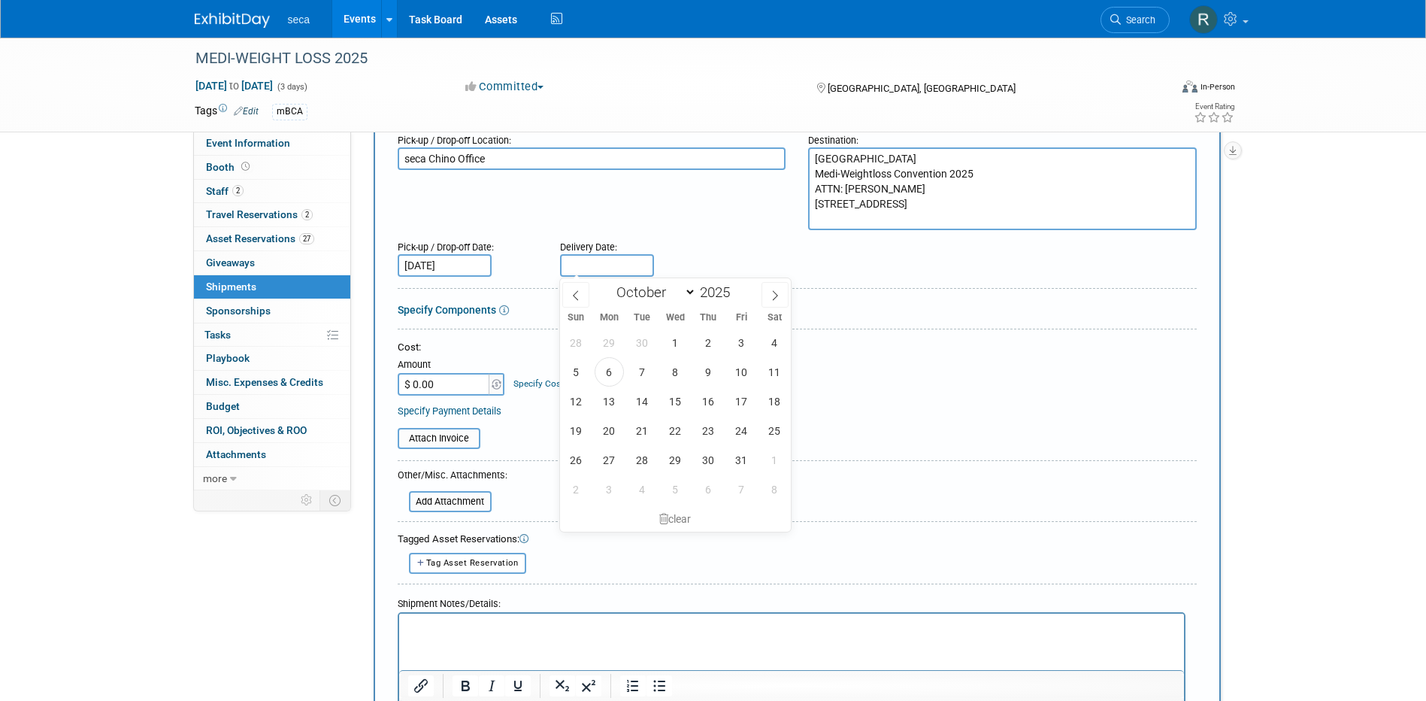
click at [595, 267] on input "text" at bounding box center [607, 265] width 94 height 23
click at [705, 398] on span "16" at bounding box center [708, 400] width 29 height 29
type input "Oct 16, 2025"
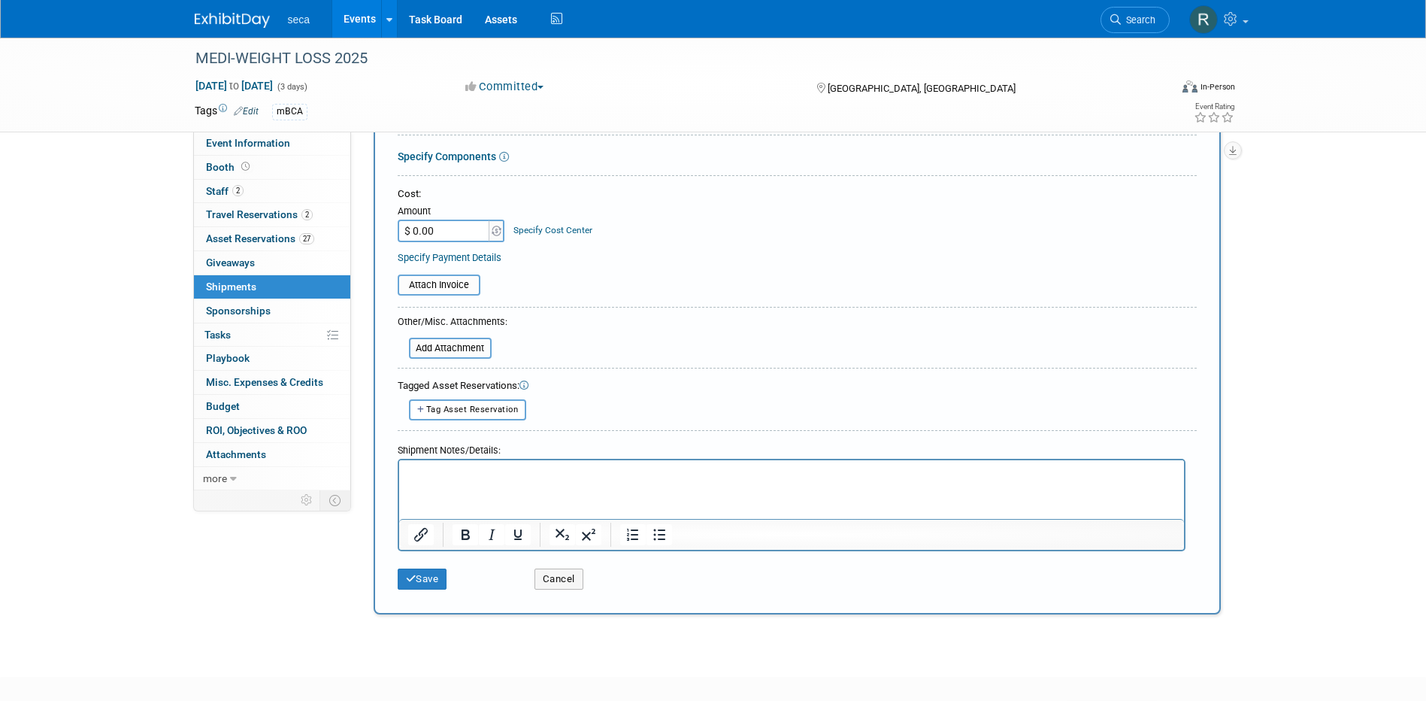
scroll to position [376, 0]
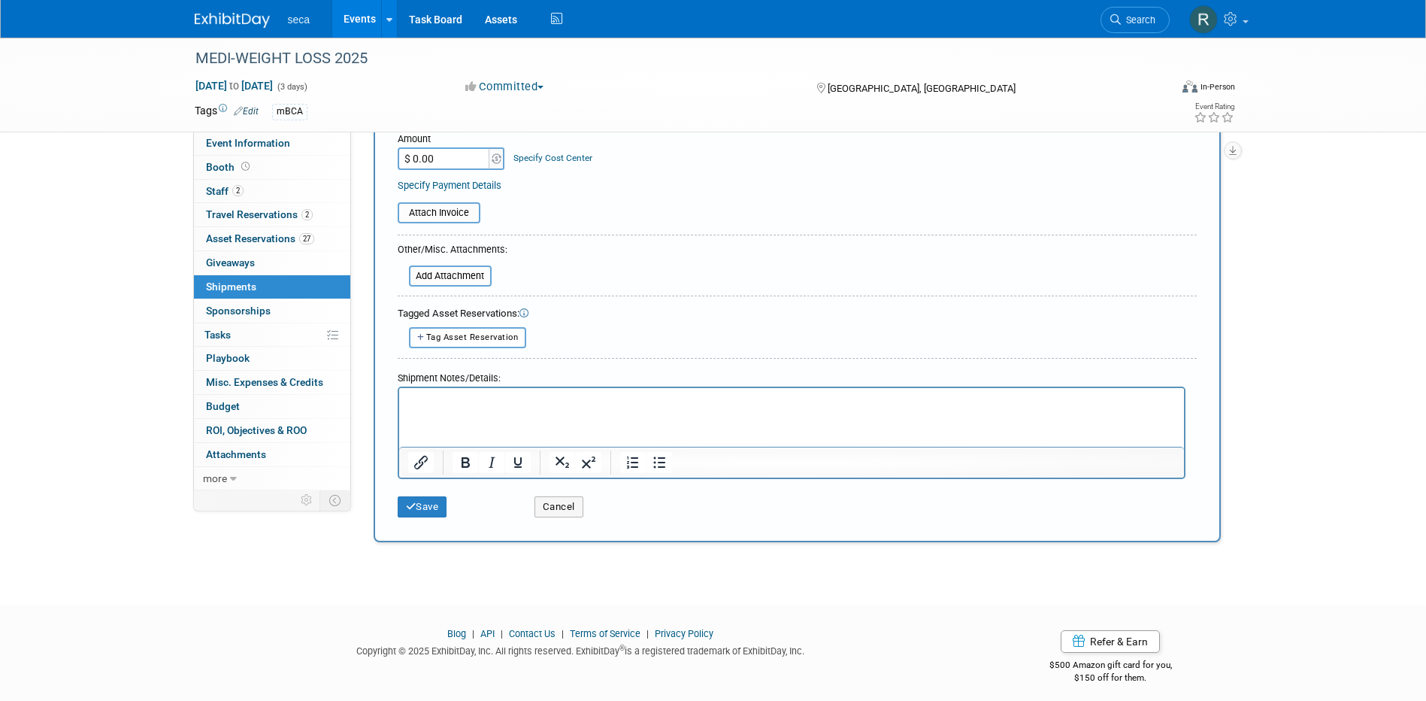
click at [489, 406] on p "Rich Text Area. Press ALT-0 for help." at bounding box center [792, 400] width 768 height 15
click at [471, 408] on html at bounding box center [790, 397] width 785 height 21
paste body "Rich Text Area. Press ALT-0 for help."
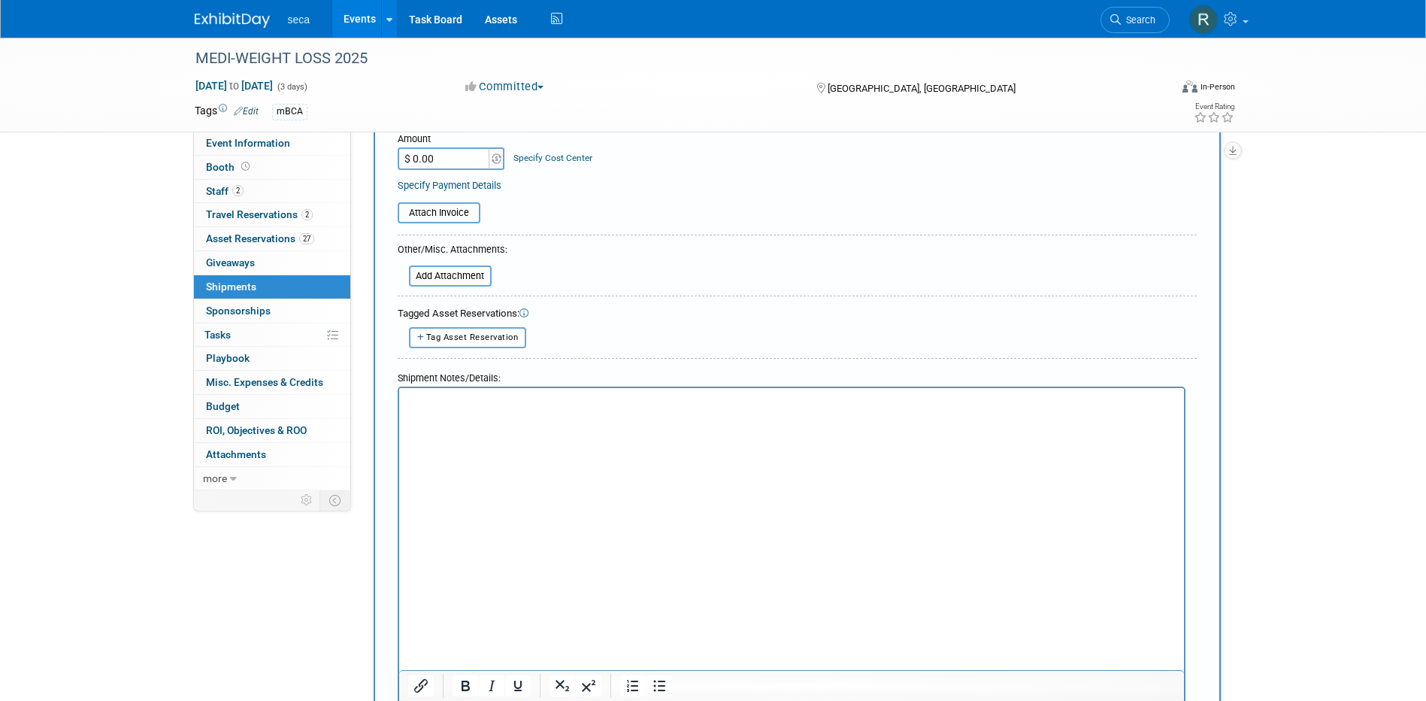
scroll to position [394, 0]
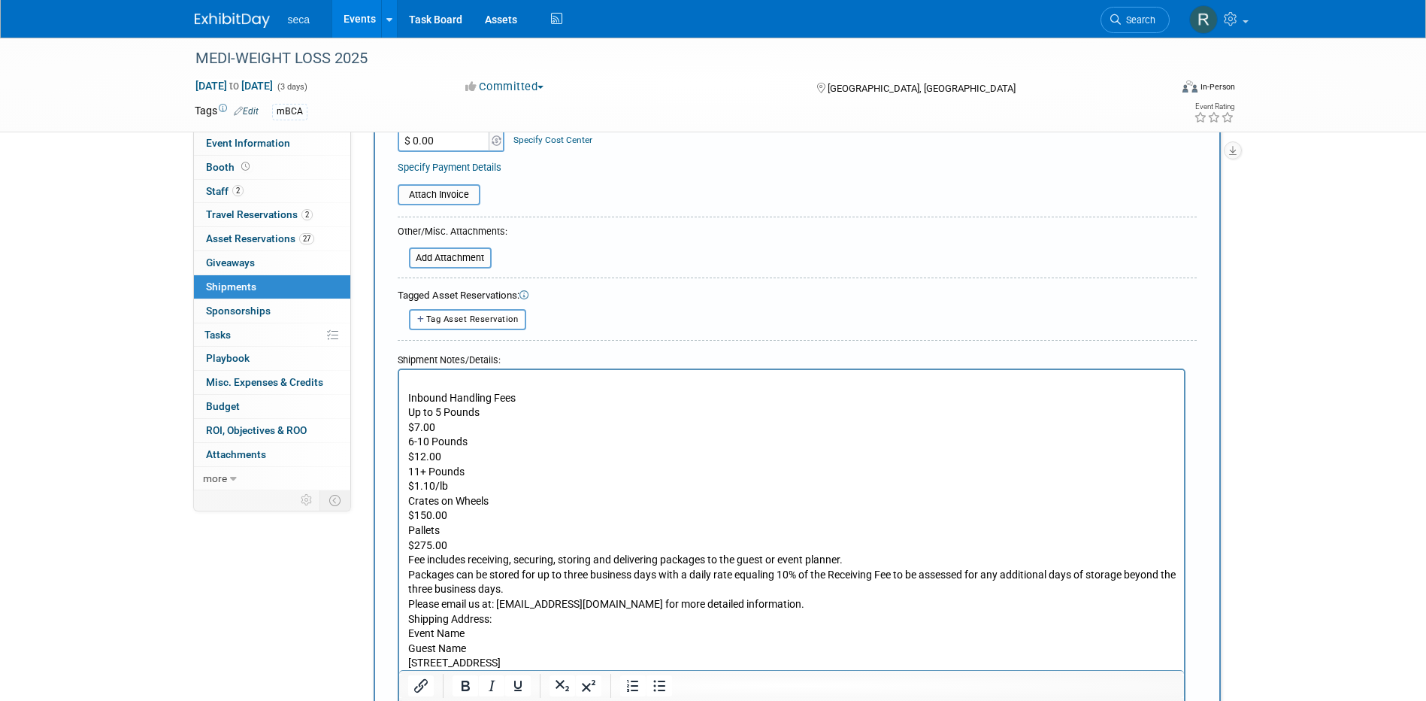
click at [440, 425] on p "Inbound Handling Fees Up to 5 Pounds $7.00 6-10 Pounds $12.00 11+ Pounds $1.10/…" at bounding box center [792, 537] width 768 height 295
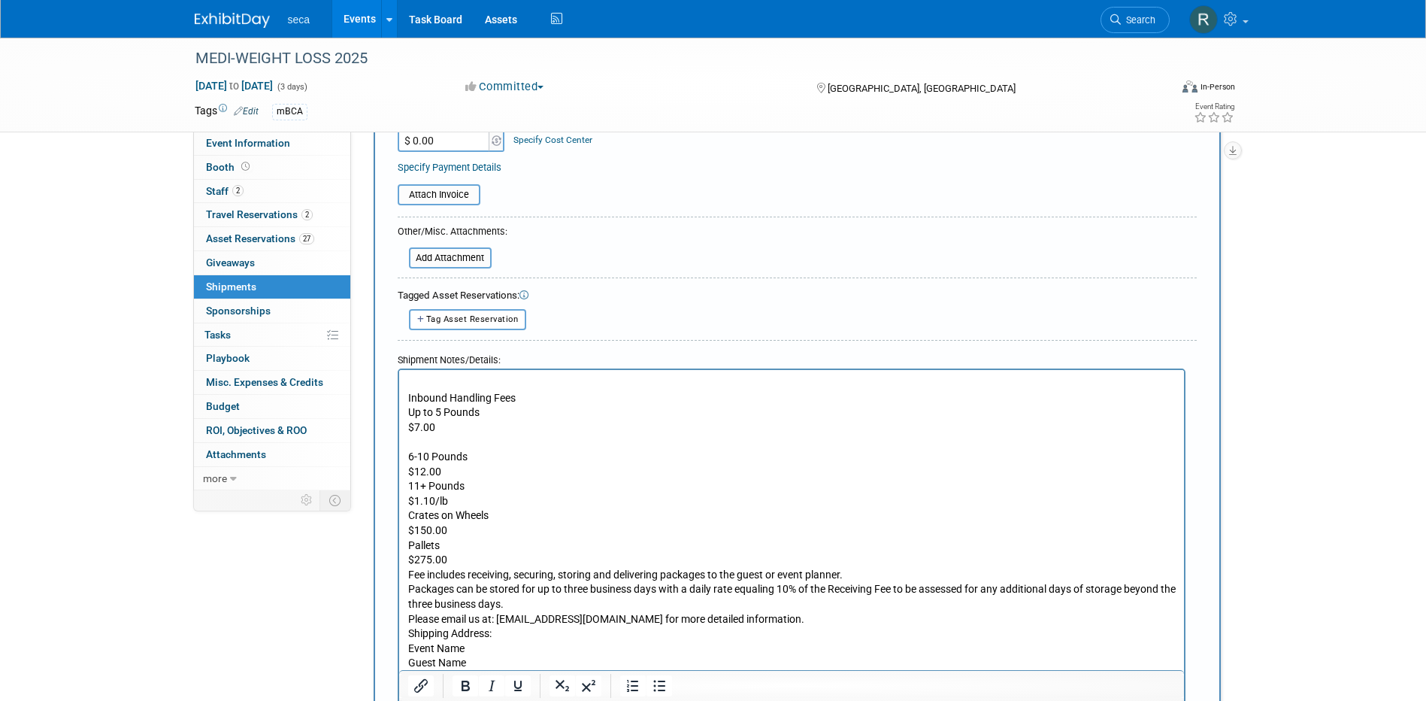
click at [462, 468] on p "6-10 Pounds $12.00 11+ Pounds $1.10/lb Crates on Wheels $150.00 Pallets $275.00…" at bounding box center [792, 566] width 768 height 265
click at [441, 441] on p "6-10 Pounds $12.00 11+ Pounds $1.10/lb Crates on Wheels $150.00 Pallets $275.00…" at bounding box center [792, 566] width 768 height 265
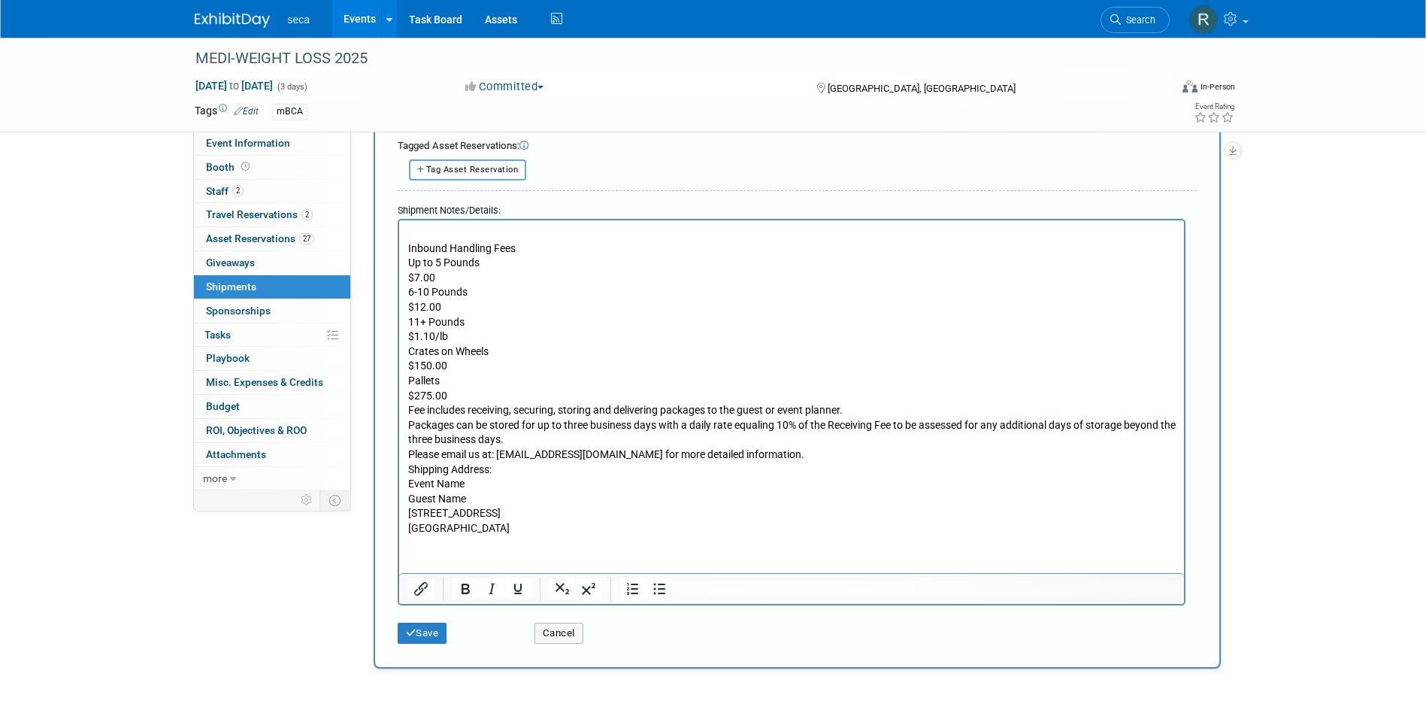
scroll to position [544, 0]
click at [408, 466] on p "Inbound Handling Fees Up to 5 Pounds $7.00 6-10 Pounds $12.00 11+ Pounds $1.10/…" at bounding box center [792, 387] width 768 height 295
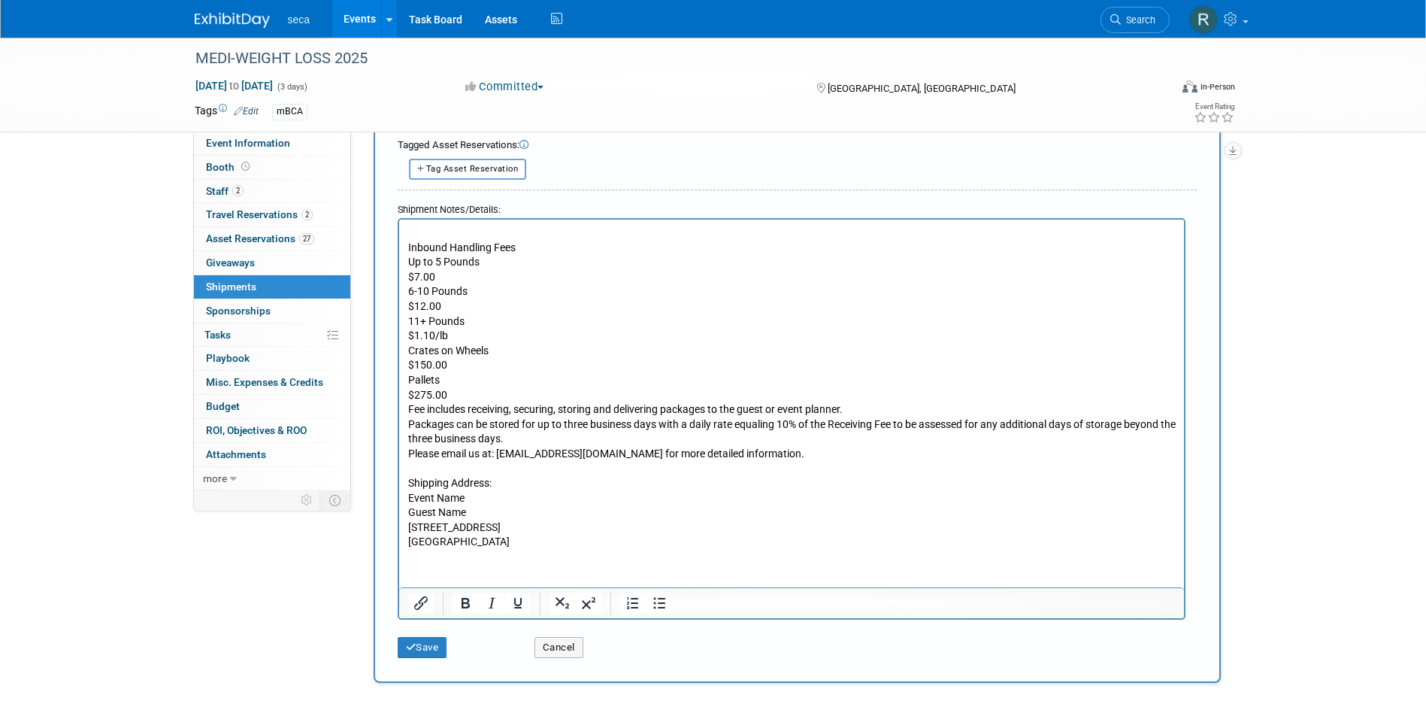
click at [405, 410] on html "Inbound Handling Fees Up to 5 Pounds $7.00 6-10 Pounds $12.00 11+ Pounds $1.10/…" at bounding box center [790, 384] width 785 height 330
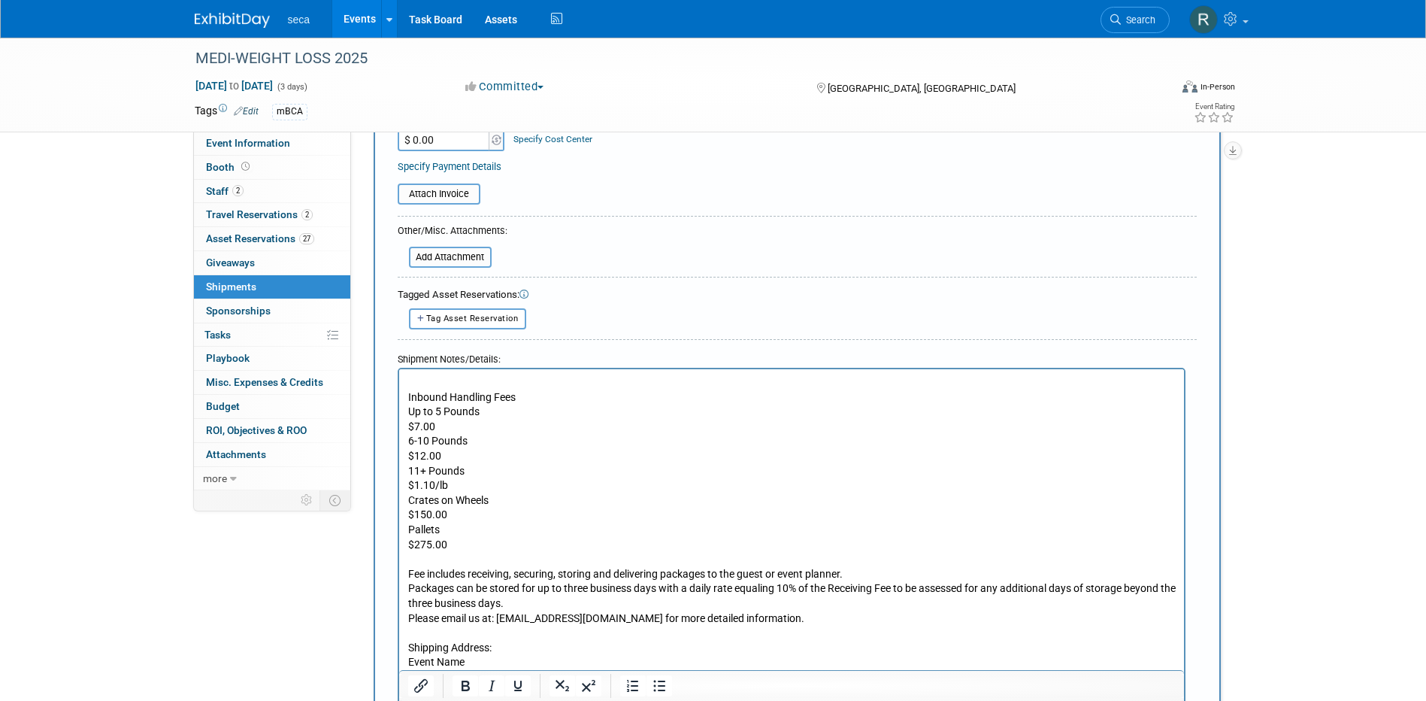
scroll to position [394, 0]
click at [437, 376] on p "Rich Text Area. Press ALT-0 for help." at bounding box center [792, 382] width 768 height 15
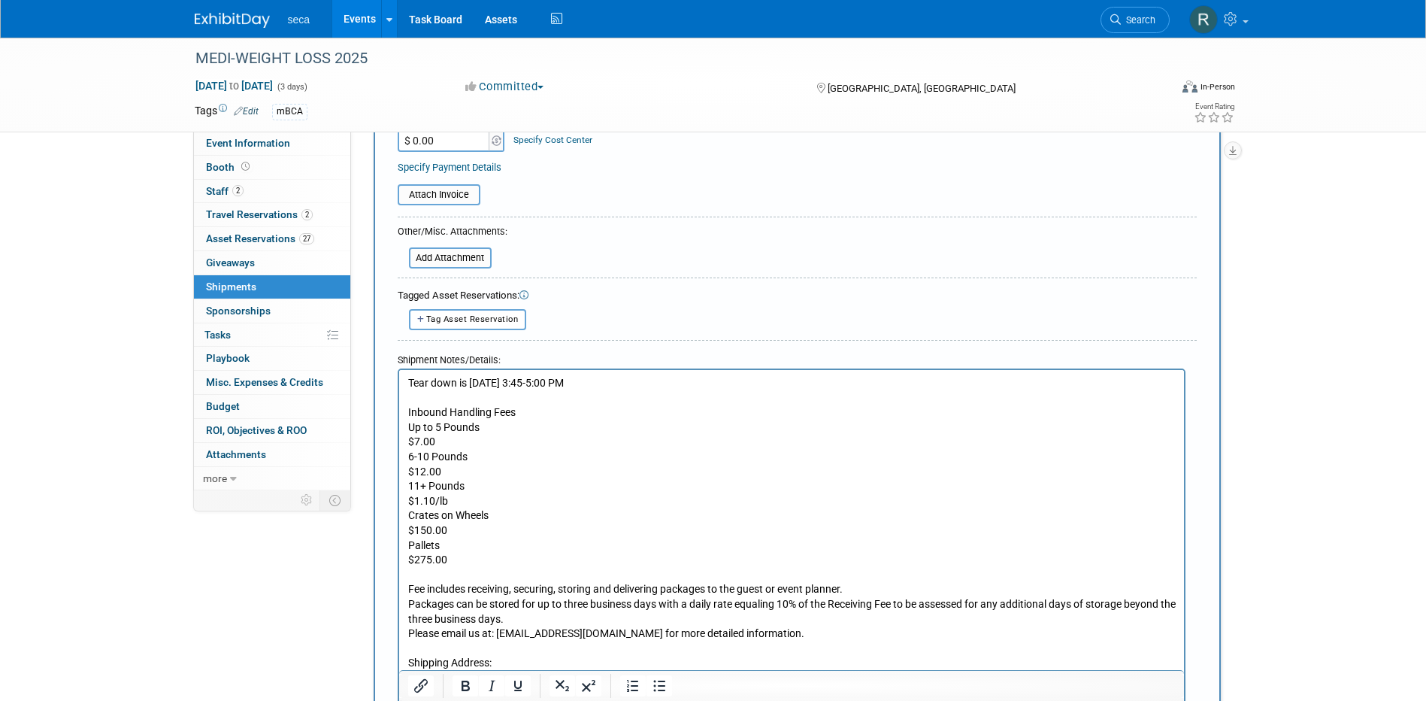
click at [614, 381] on p "Tear down is Monday, October 20 from 3:45-5:00 PM" at bounding box center [792, 382] width 768 height 15
click at [611, 378] on p "Tear down is Monday, October 20 from 3:45- 5:00 PM" at bounding box center [792, 382] width 768 height 15
drag, startPoint x: 662, startPoint y: 374, endPoint x: 579, endPoint y: 384, distance: 84.1
click at [579, 384] on html "Tear down is Monday, October 20 from 3:45 - 5:00 PM Inbound Handling Fees Up to…" at bounding box center [790, 548] width 785 height 359
drag, startPoint x: 665, startPoint y: 379, endPoint x: 796, endPoint y: 751, distance: 394.5
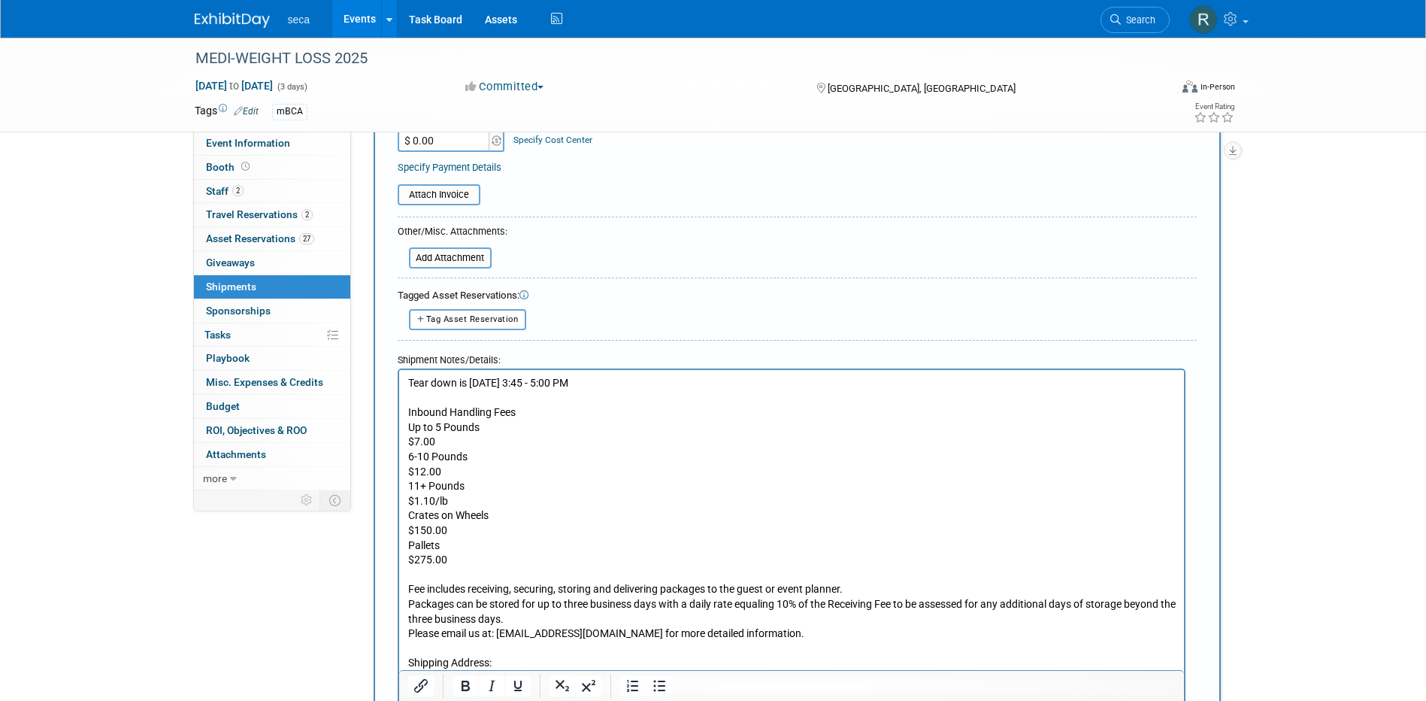
click at [398, 383] on html "Tear down is Monday, October 20 from 3:45 - 5:00 PM Inbound Handling Fees Up to…" at bounding box center [790, 548] width 785 height 359
click at [541, 417] on p "Inbound Handling Fees Up to 5 Pounds $7.00 6-10 Pounds $12.00 11+ Pounds $1.10/…" at bounding box center [792, 523] width 768 height 236
drag, startPoint x: 682, startPoint y: 377, endPoint x: 383, endPoint y: 384, distance: 298.6
click at [398, 384] on html "Tear down is Monday, October 20 from 3:45 - 5:00 PM Inbound Handling Fees Up to…" at bounding box center [790, 548] width 785 height 359
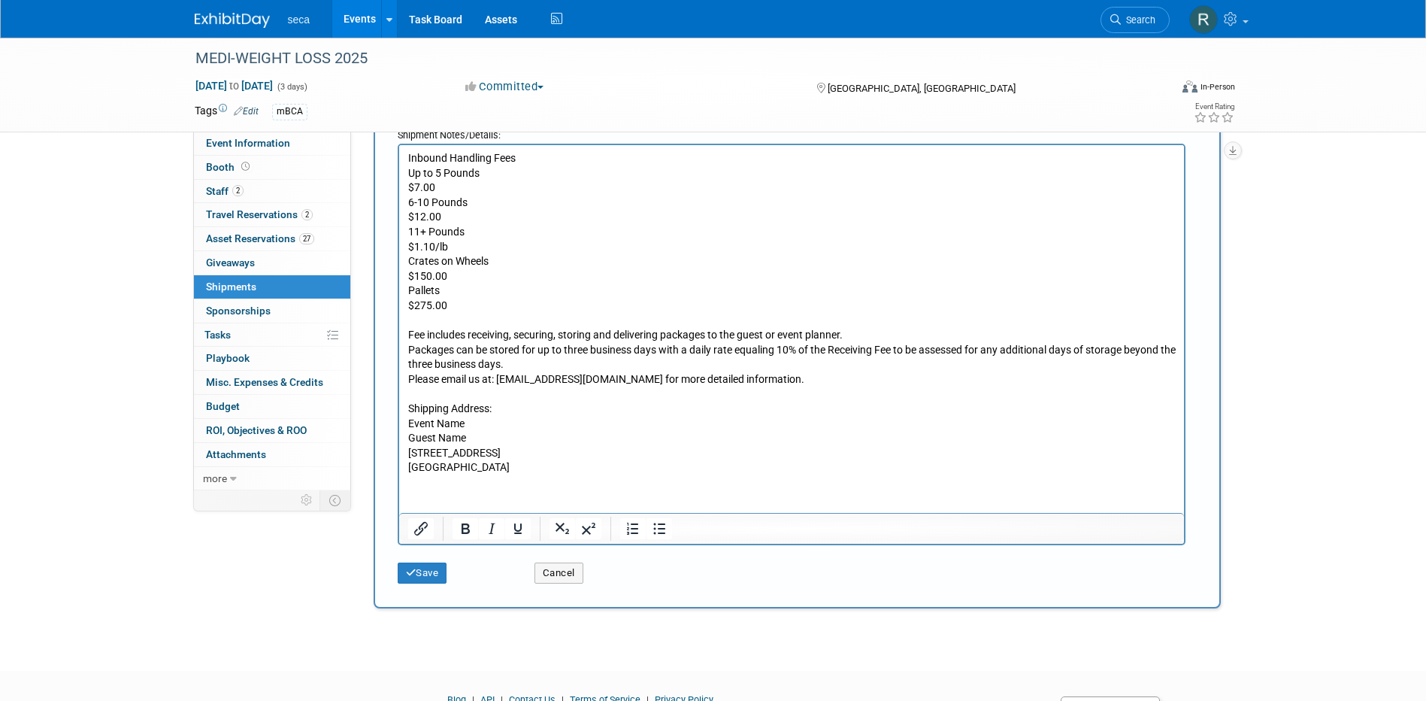
scroll to position [620, 0]
drag, startPoint x: 429, startPoint y: 576, endPoint x: 501, endPoint y: 559, distance: 74.2
click at [429, 575] on button "Save" at bounding box center [423, 572] width 50 height 21
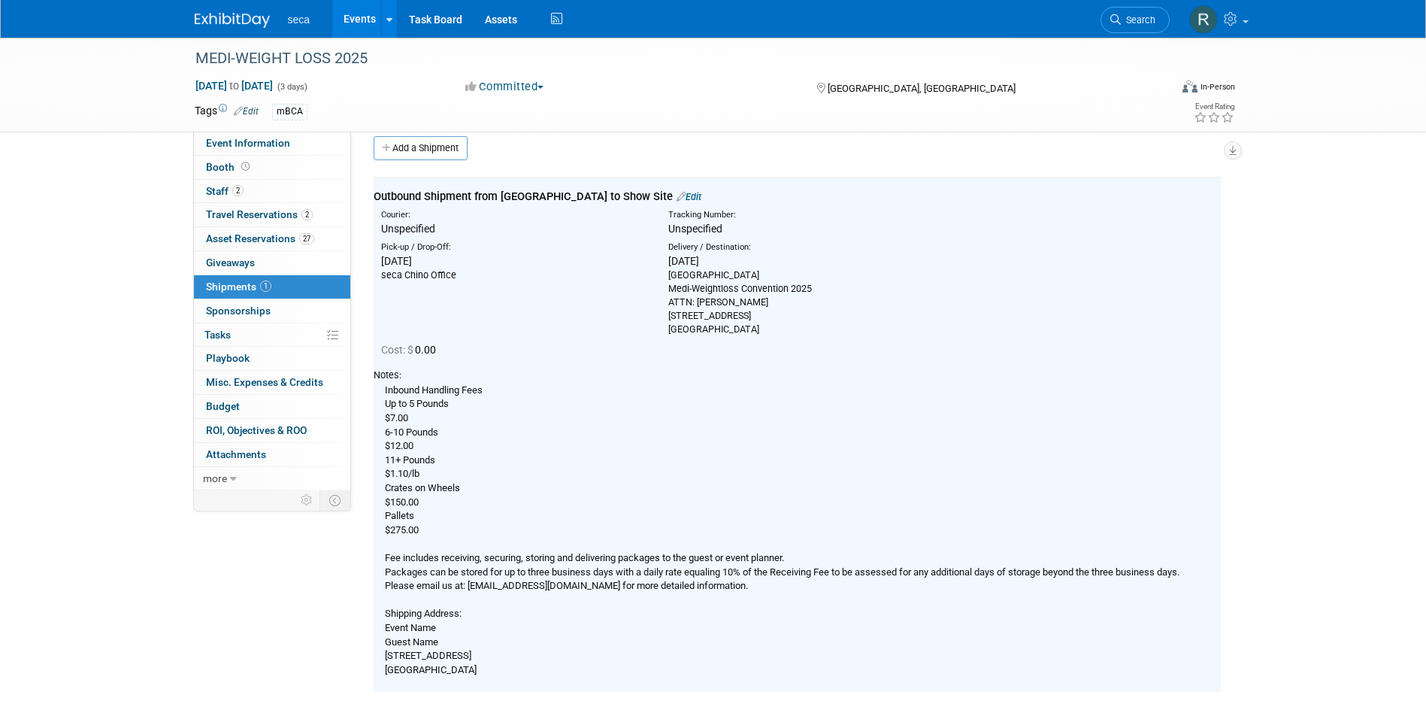
scroll to position [0, 0]
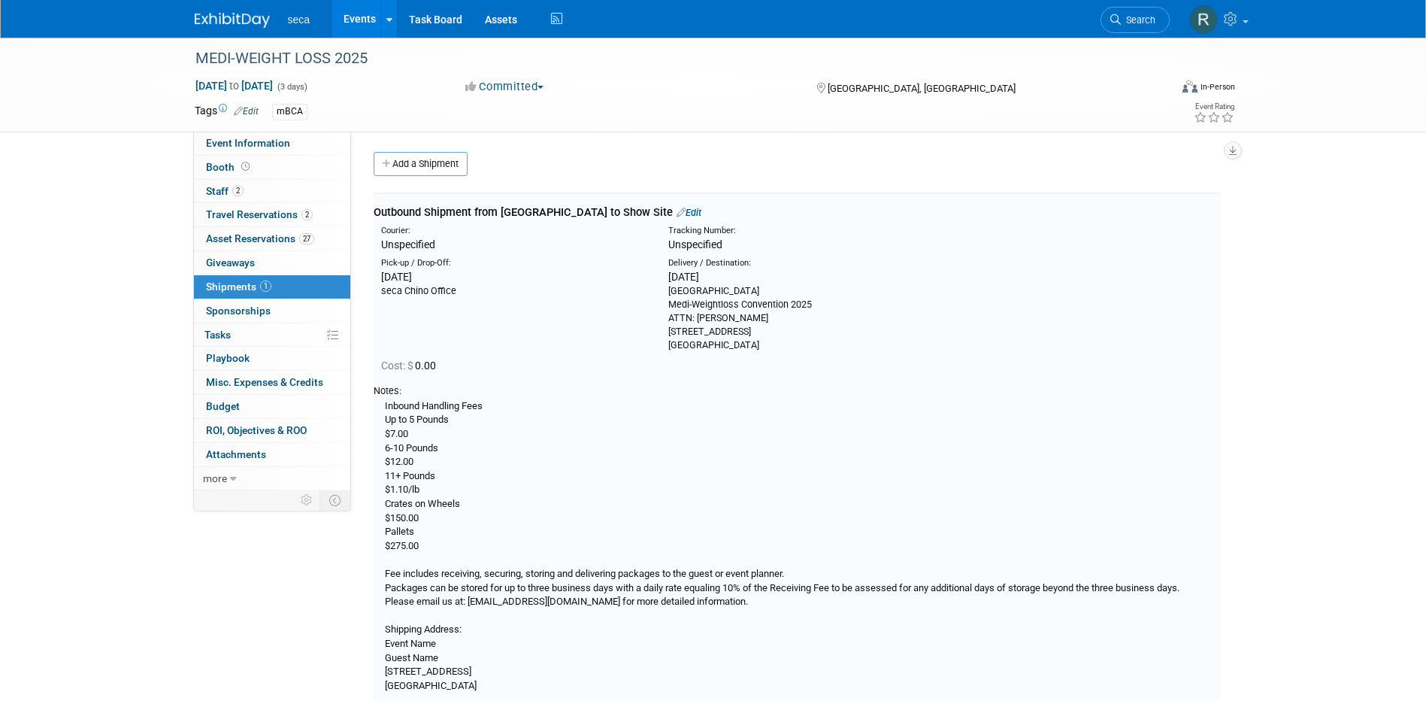
click at [420, 158] on link "Add a Shipment" at bounding box center [421, 164] width 94 height 24
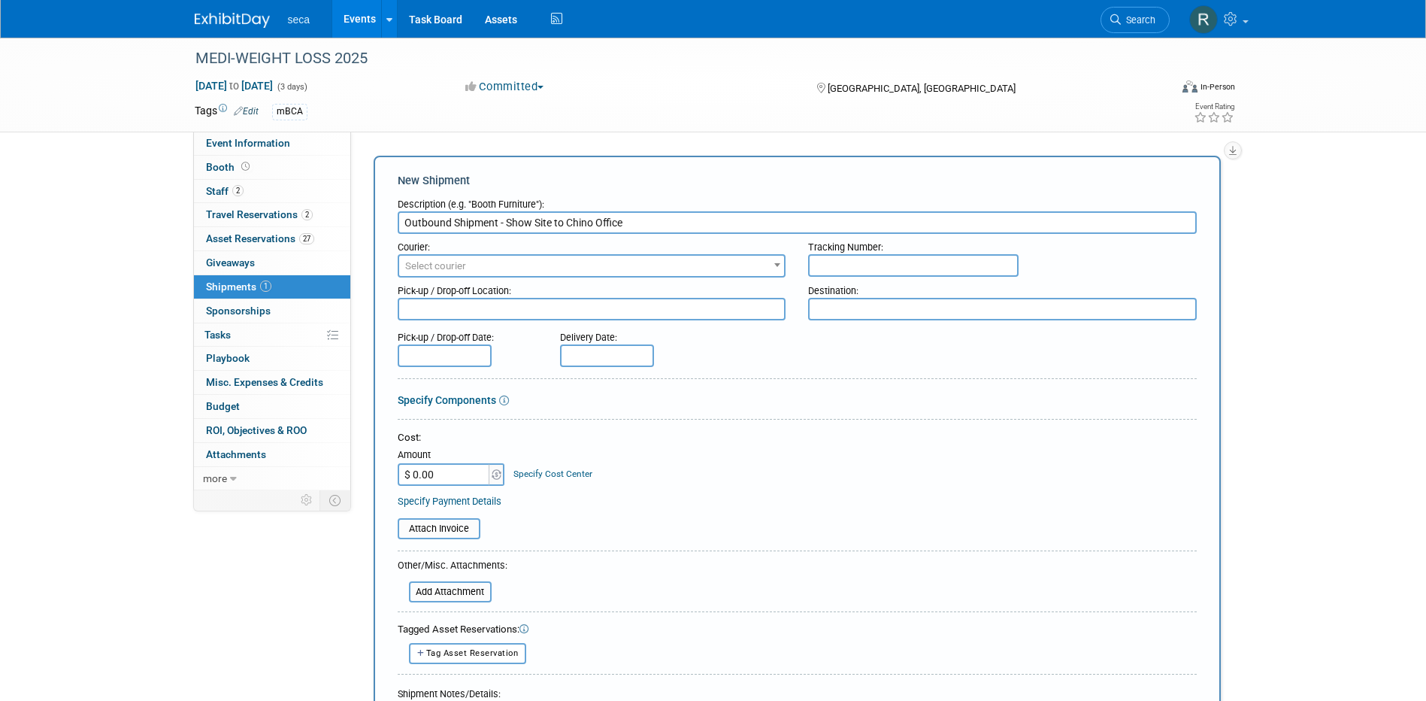
type input "Outbound Shipment - Show Site to Chino Office"
click at [536, 311] on textarea at bounding box center [592, 309] width 389 height 23
click at [905, 302] on textarea at bounding box center [1002, 309] width 389 height 23
type textarea "seca Chino Office"
click at [428, 222] on input "Outbound Shipment - Show Site to Chino Office" at bounding box center [797, 222] width 799 height 23
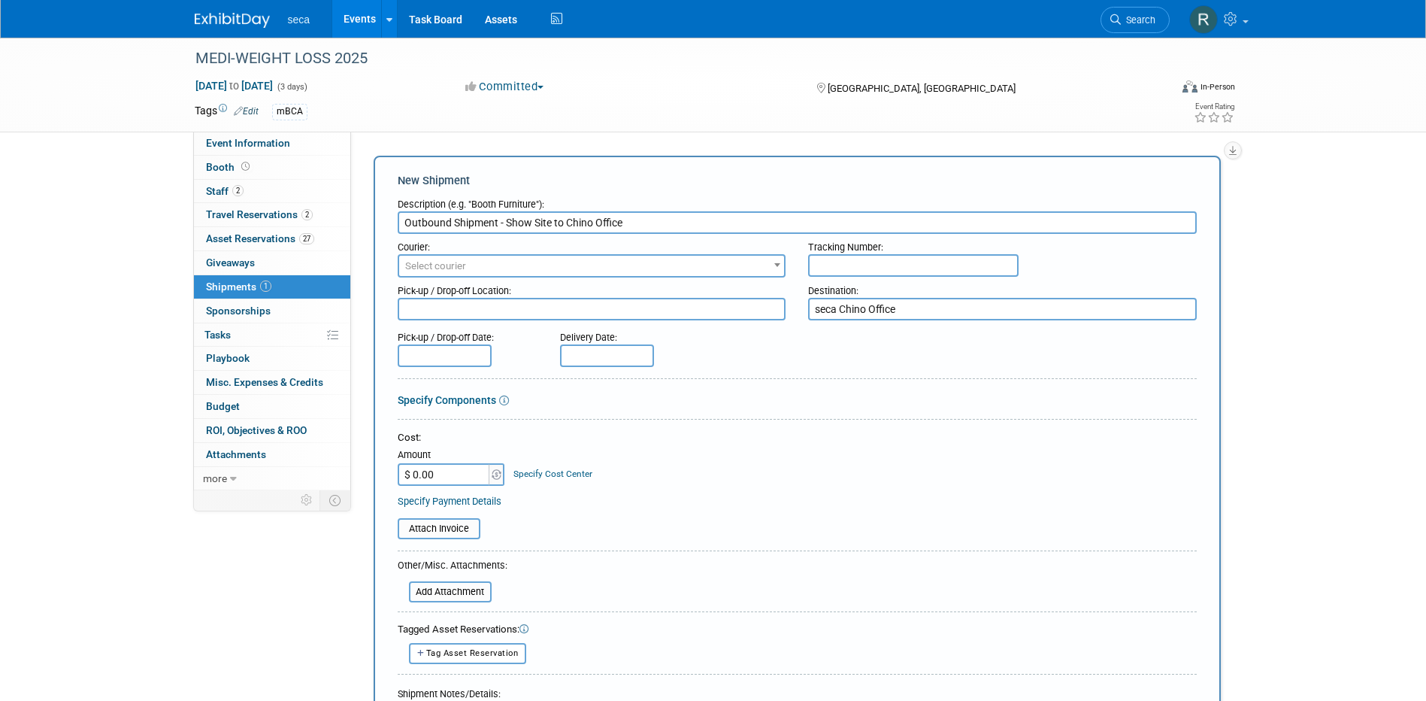
click at [428, 222] on input "Outbound Shipment - Show Site to Chino Office" at bounding box center [797, 222] width 799 height 23
type input "Inbound Shipment - Show Site to Chino Office"
click at [735, 361] on div "Delivery Date:" at bounding box center [651, 345] width 205 height 43
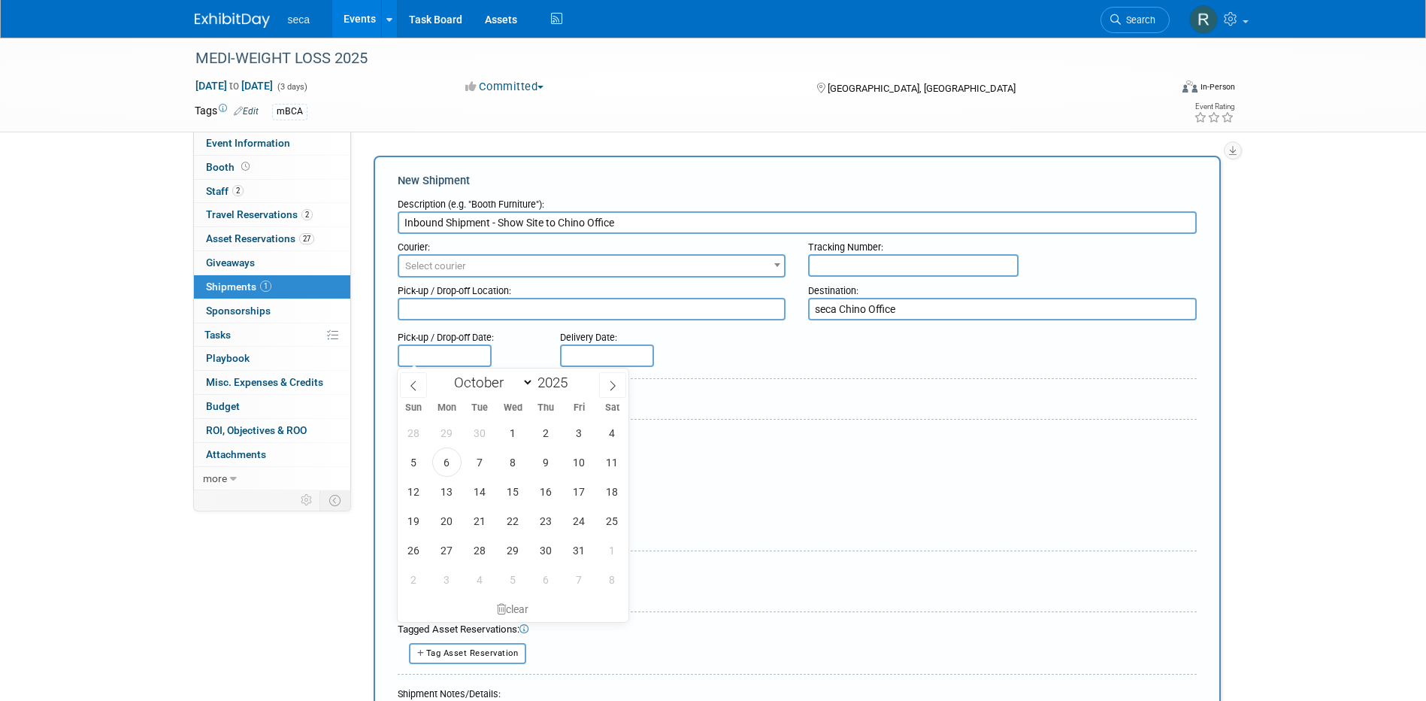
click at [453, 356] on input "text" at bounding box center [445, 355] width 94 height 23
click at [446, 517] on span "20" at bounding box center [446, 520] width 29 height 29
type input "Oct 20, 2025"
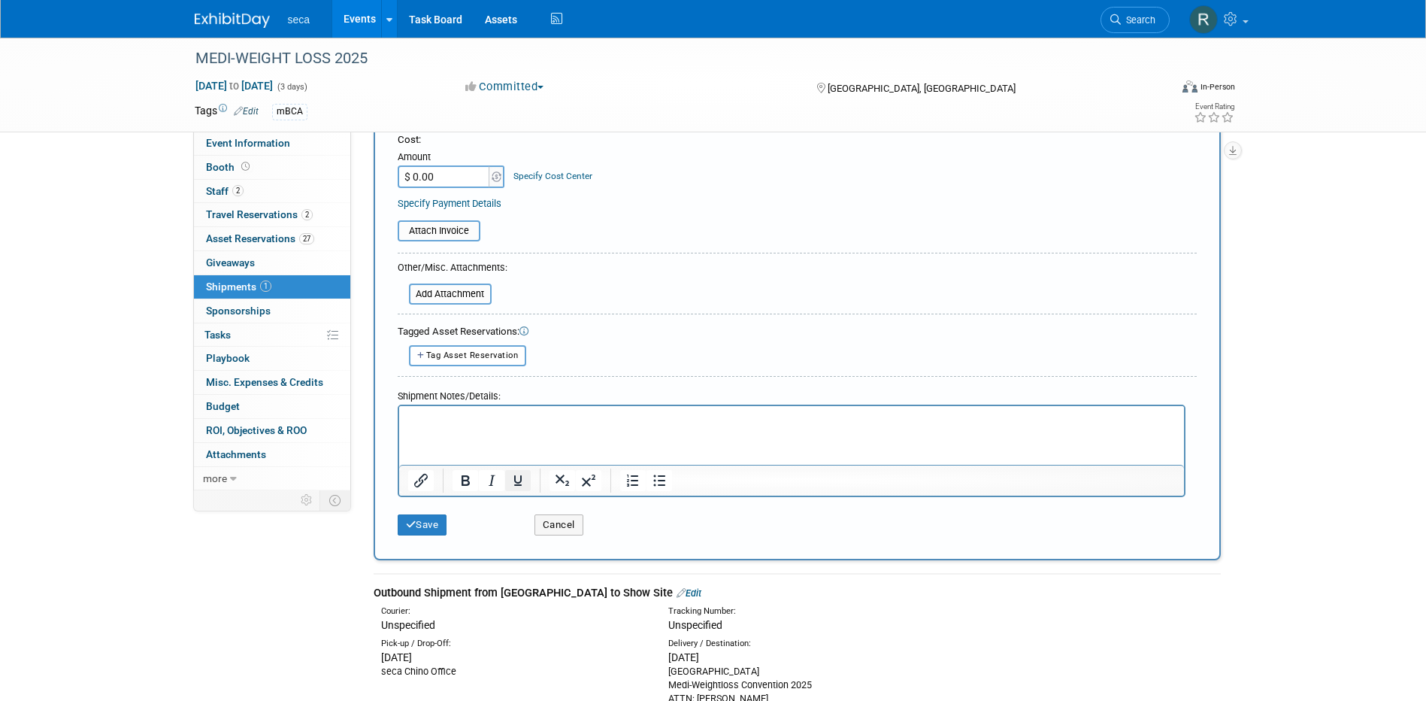
scroll to position [301, 0]
click at [482, 408] on p "Rich Text Area. Press ALT-0 for help." at bounding box center [792, 415] width 768 height 15
click at [740, 418] on p "Tear down is Monday, October 20 from 3:45 - 5:00 PM" at bounding box center [792, 415] width 768 height 15
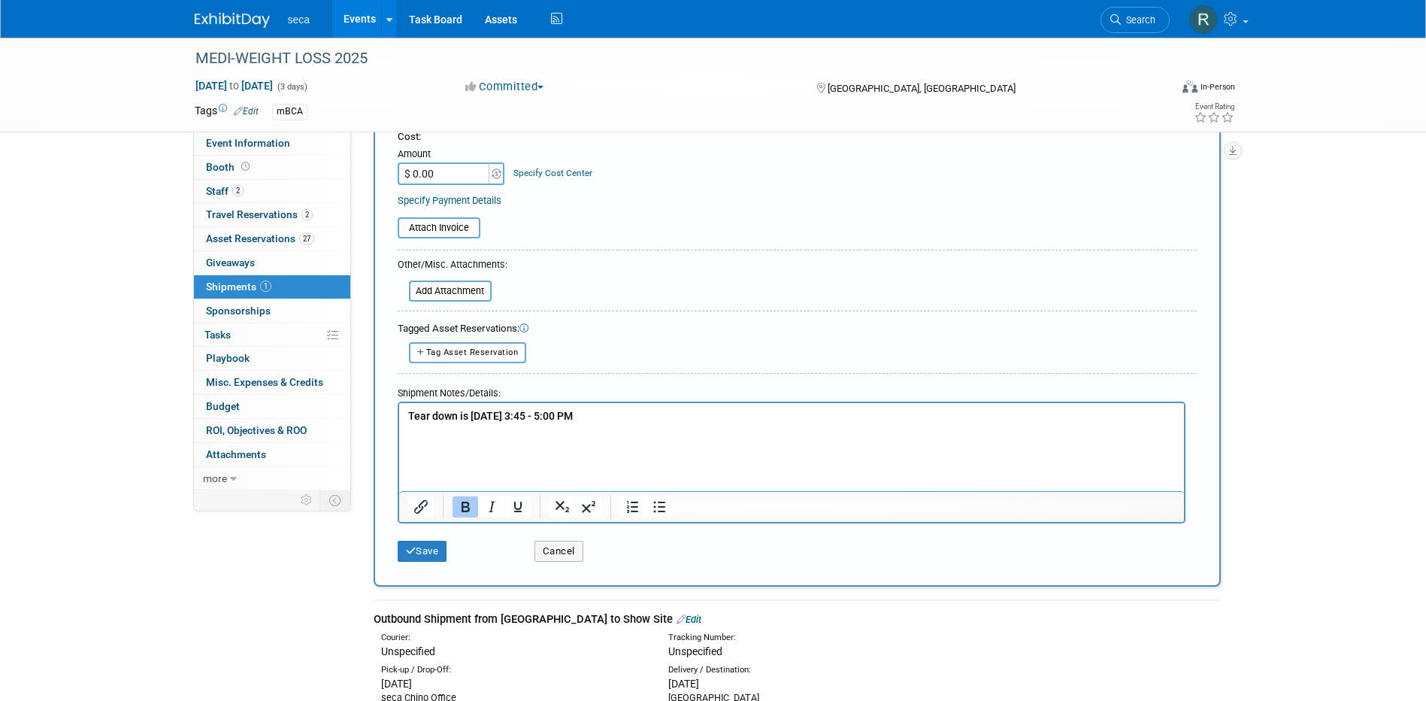
click at [429, 438] on p "Rich Text Area. Press ALT-0 for help." at bounding box center [792, 445] width 768 height 15
paste body "Rich Text Area. Press ALT-0 for help."
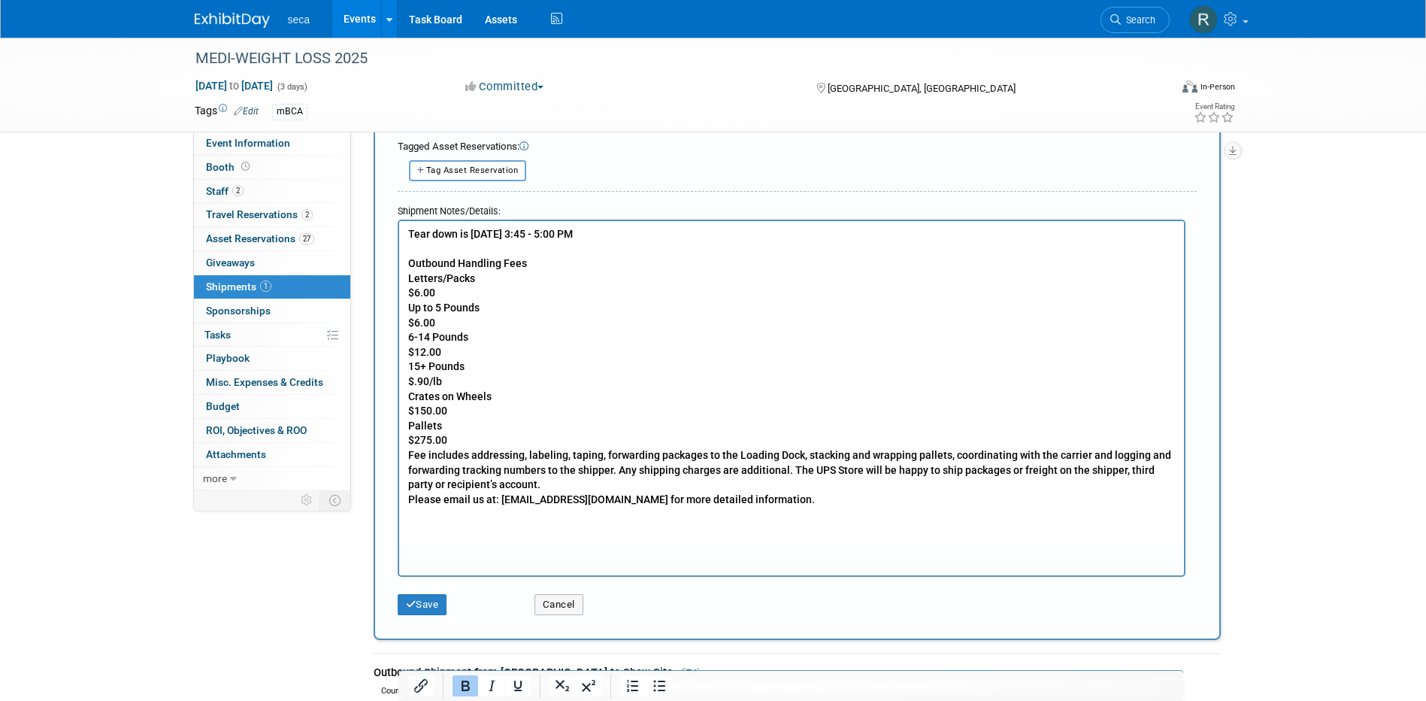
scroll to position [544, 0]
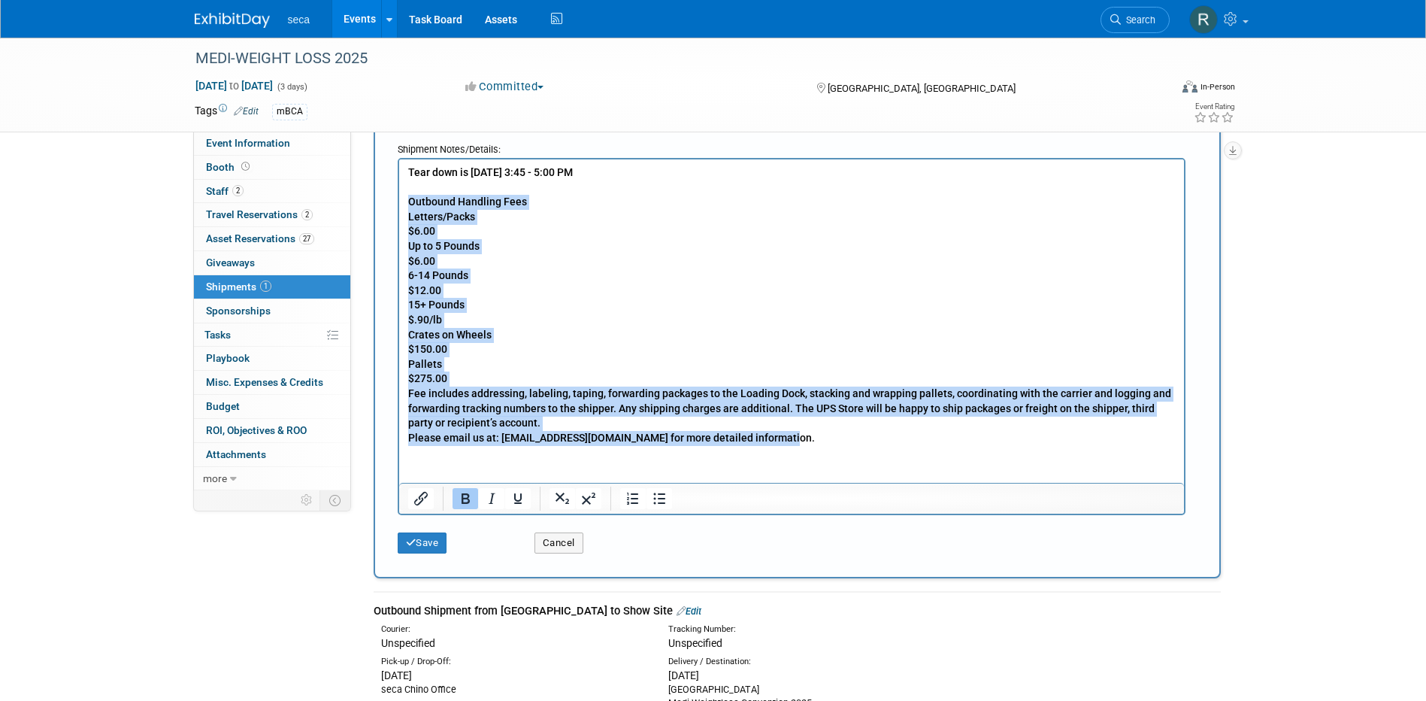
drag, startPoint x: 780, startPoint y: 435, endPoint x: 405, endPoint y: 197, distance: 444.7
click at [405, 197] on html "Tear down is Monday, October 20 from 3:45 - 5:00 PM Outbound Handling Fees Lett…" at bounding box center [790, 302] width 785 height 286
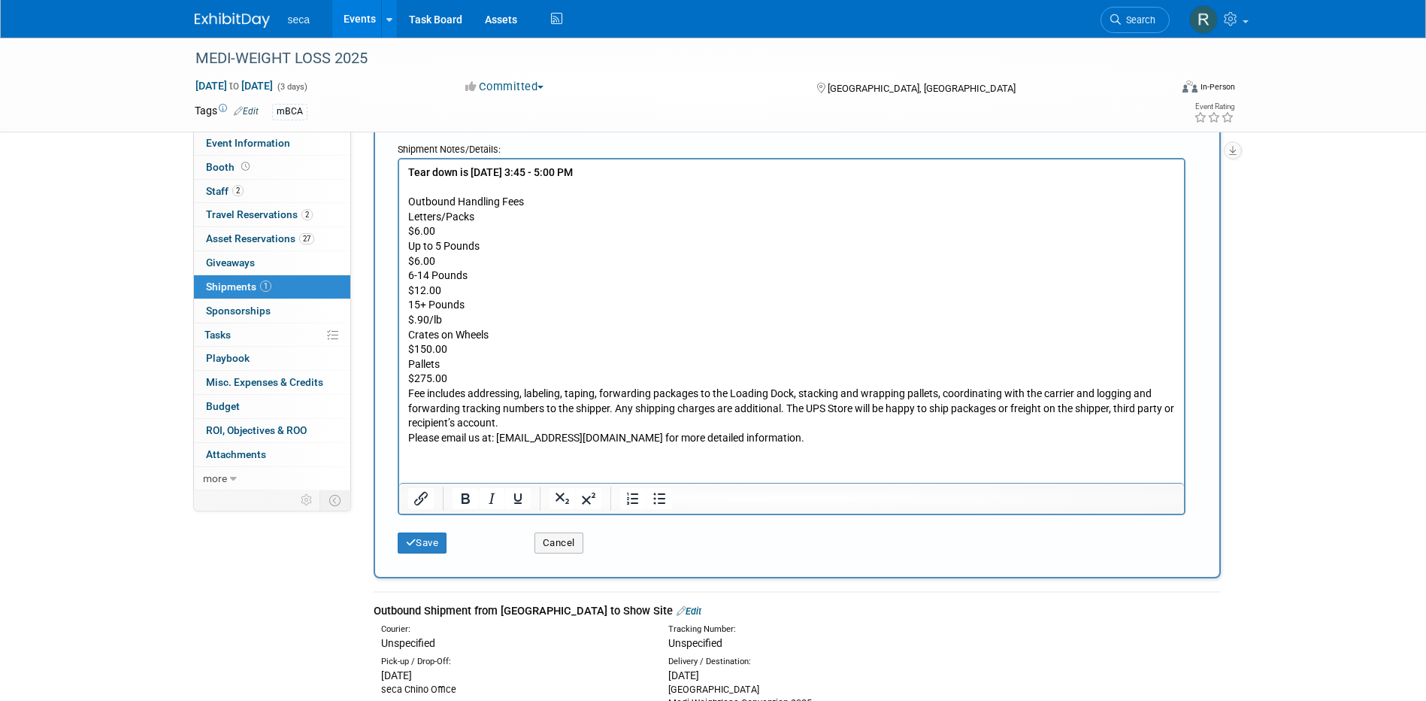
click at [529, 238] on p "Outbound Handling Fees Letters/Packs $6.00 Up to 5 Pounds $6.00 6-14 Pounds $12…" at bounding box center [792, 319] width 768 height 250
click at [408, 392] on p "Outbound Handling Fees Letters/Packs $6.00 Up to 5 Pounds $6.00 6-14 Pounds $12…" at bounding box center [792, 319] width 768 height 250
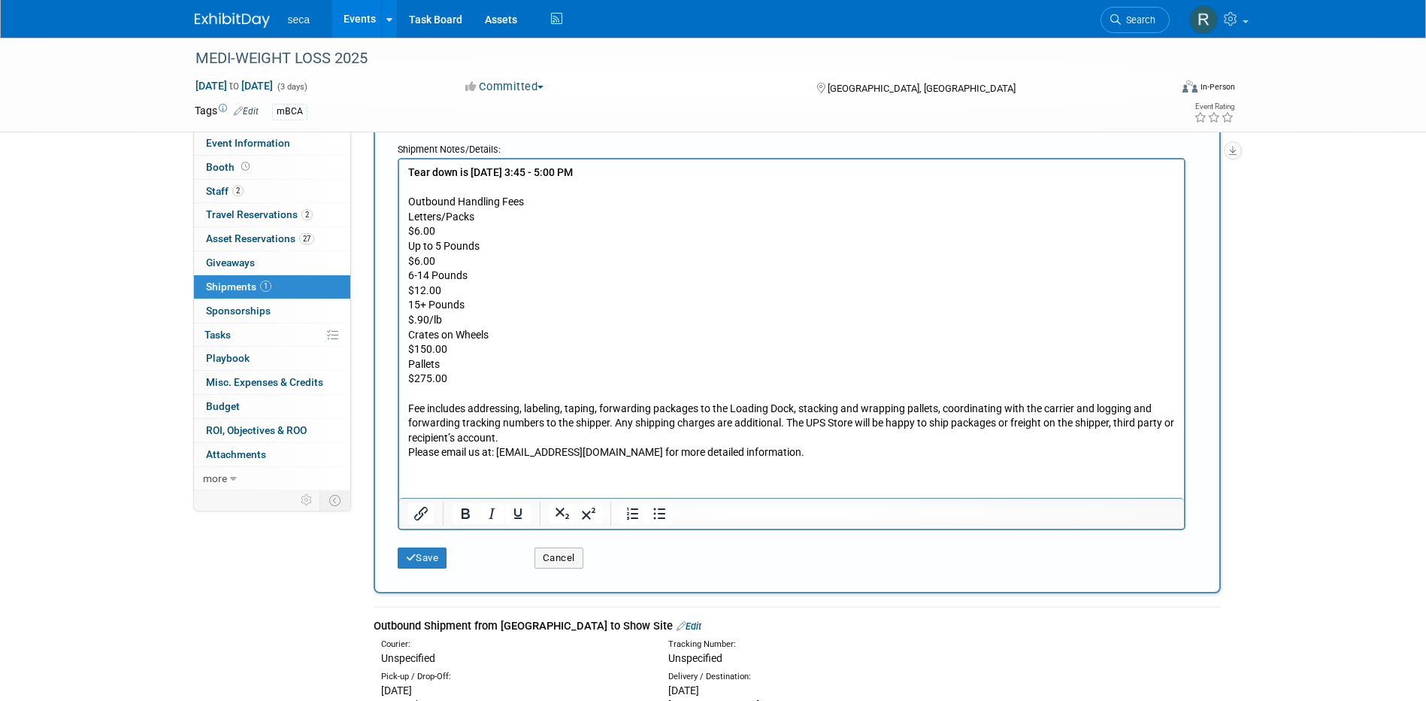
click at [513, 435] on p "Fee includes addressing, labeling, taping, forwarding packages to the Loading D…" at bounding box center [792, 423] width 768 height 74
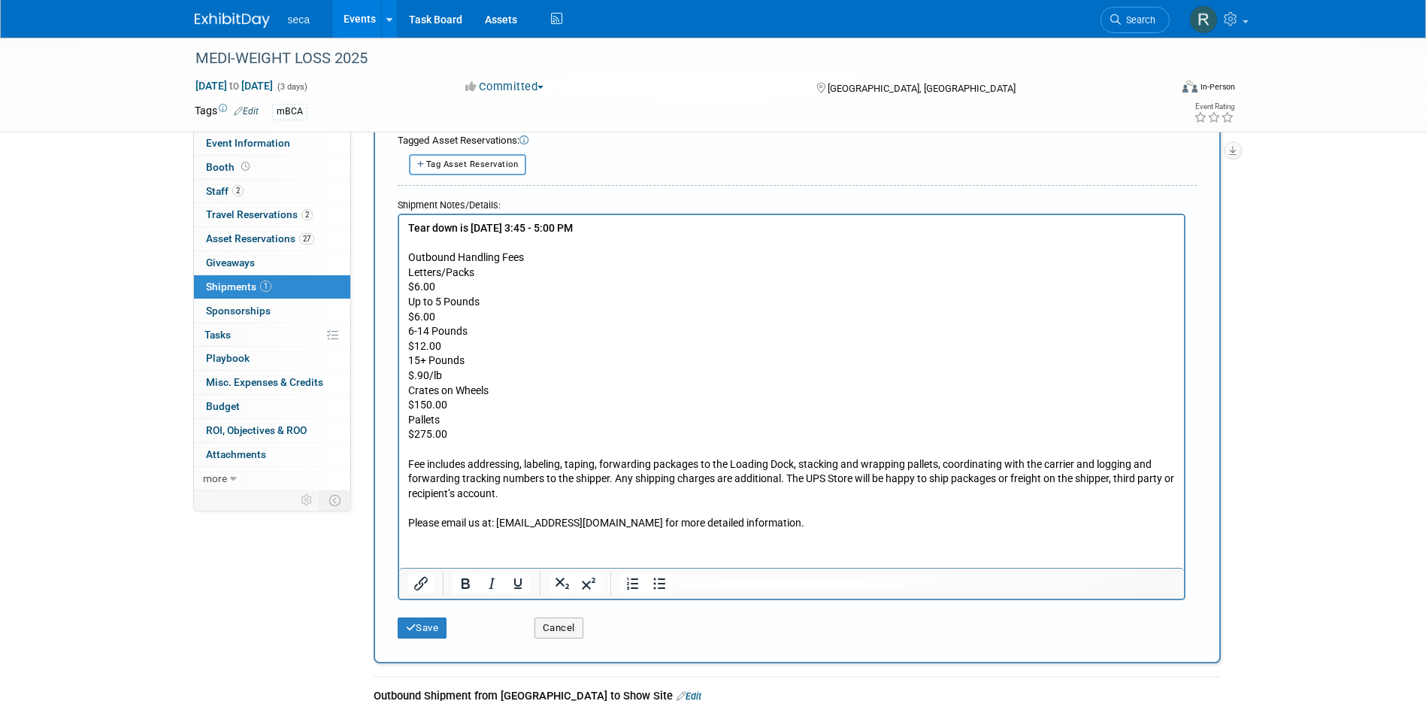
scroll to position [827, 0]
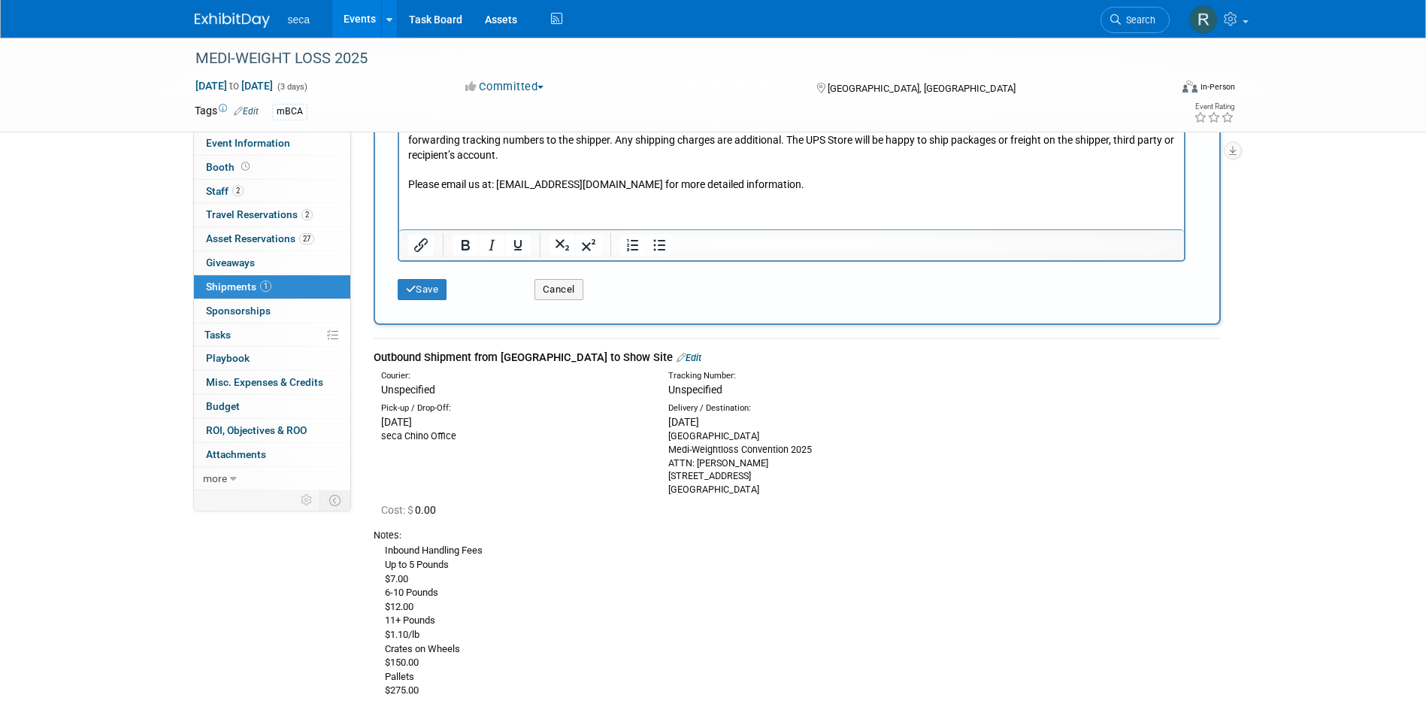
drag, startPoint x: 742, startPoint y: 489, endPoint x: 663, endPoint y: 441, distance: 92.5
click at [663, 441] on div "Delivery / Destination: Thu. Oct 16, 2025 Tampa Marriott Water Street Hotel Med…" at bounding box center [800, 449] width 287 height 95
copy div "Tampa Marriott Water Street Hotel Medi-Weightloss Convention 2025 ATTN: Bobby I…"
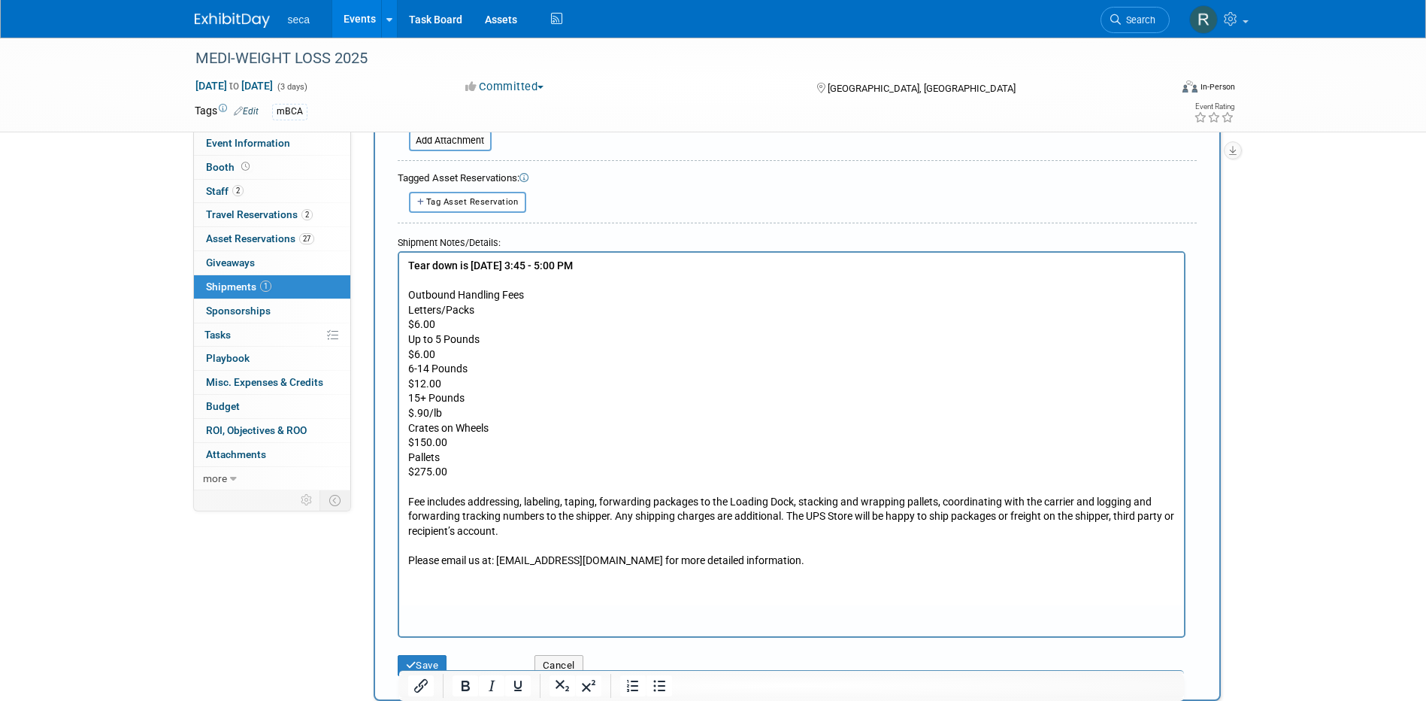
scroll to position [0, 0]
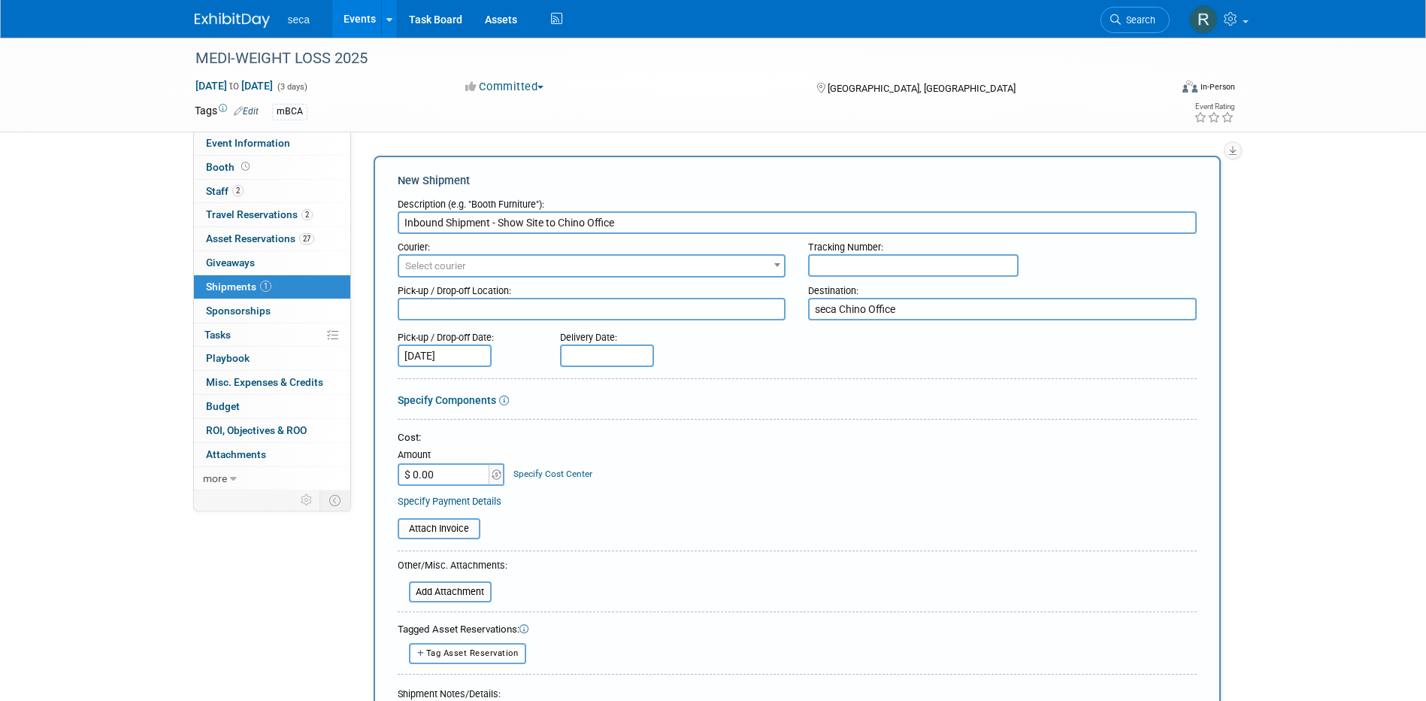
click at [447, 309] on textarea at bounding box center [592, 309] width 389 height 23
paste textarea "Tampa Marriott Water Street Hotel Medi-Weightloss Convention 2025 ATTN: Bobby I…"
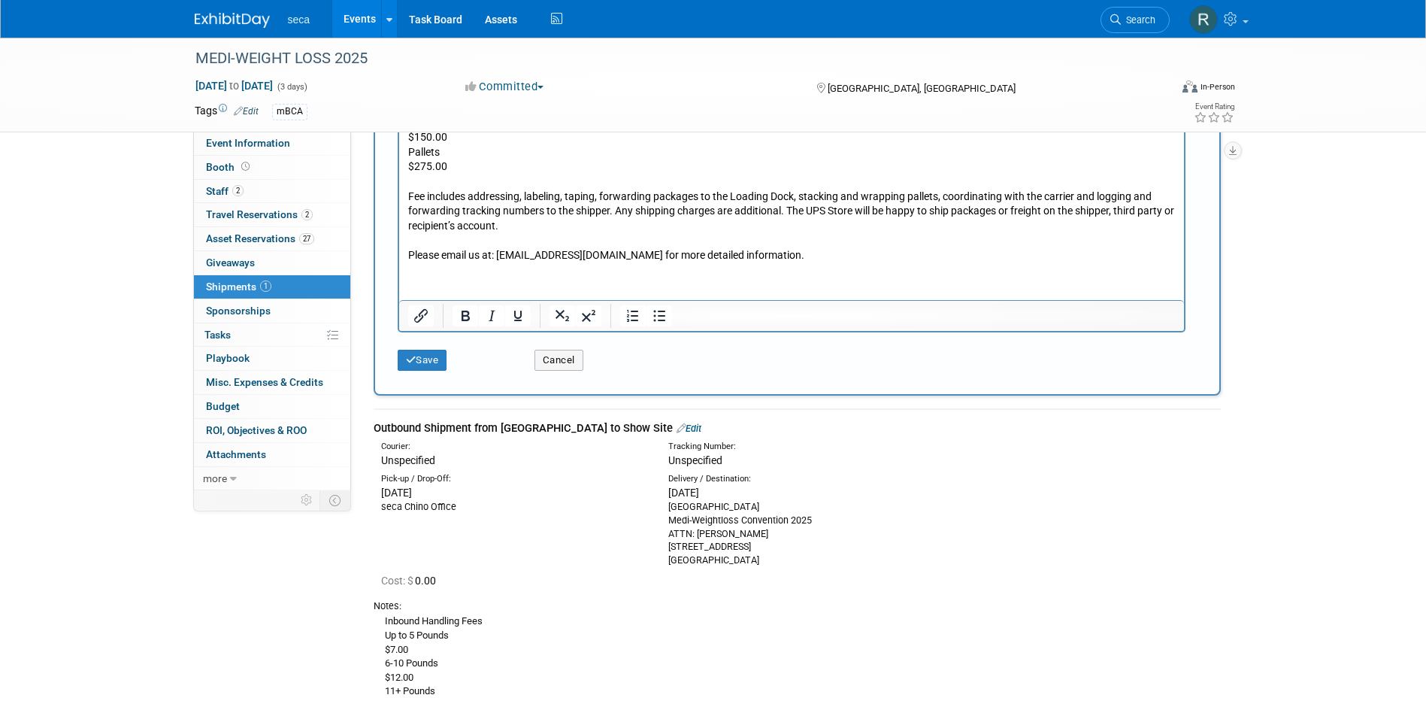
scroll to position [827, 0]
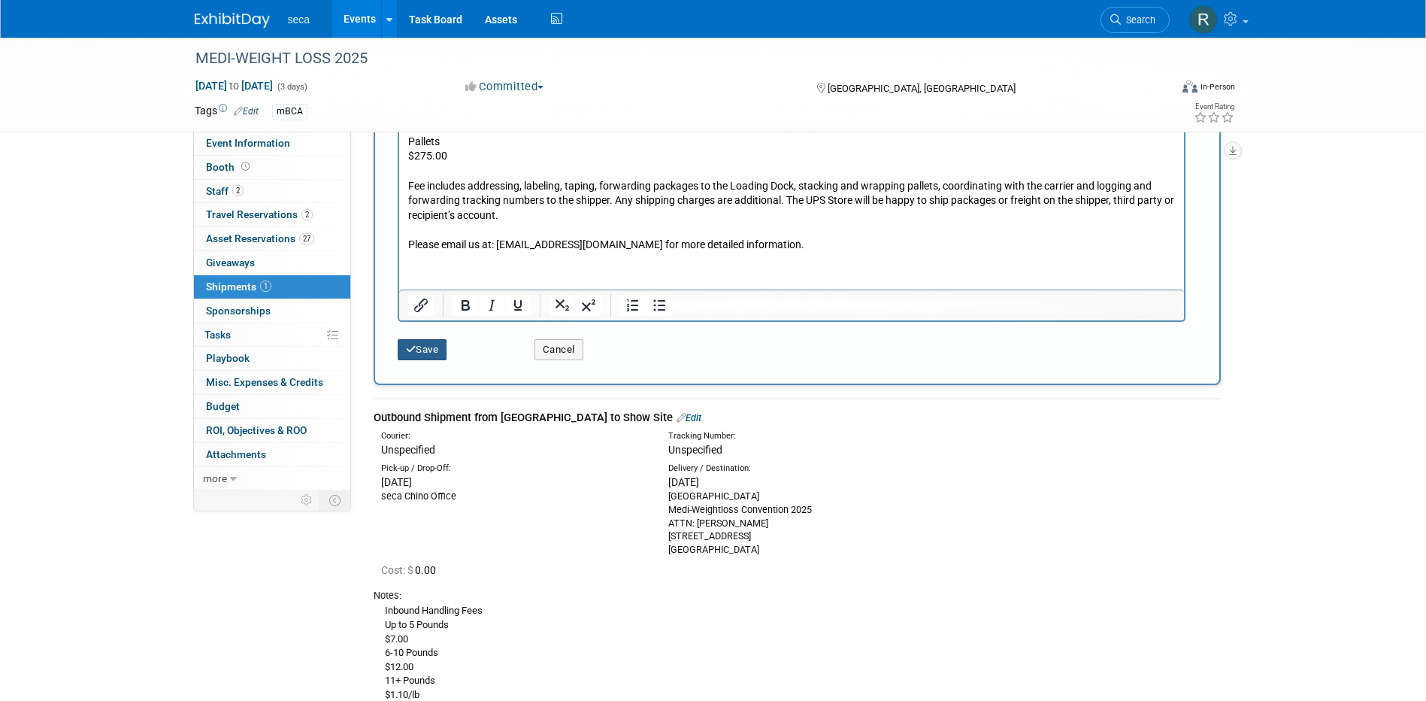
type textarea "Tampa Marriott Water Street Hotel Medi-Weightloss Convention 2025 ATTN: Bobby I…"
click at [418, 356] on button "Save" at bounding box center [423, 349] width 50 height 21
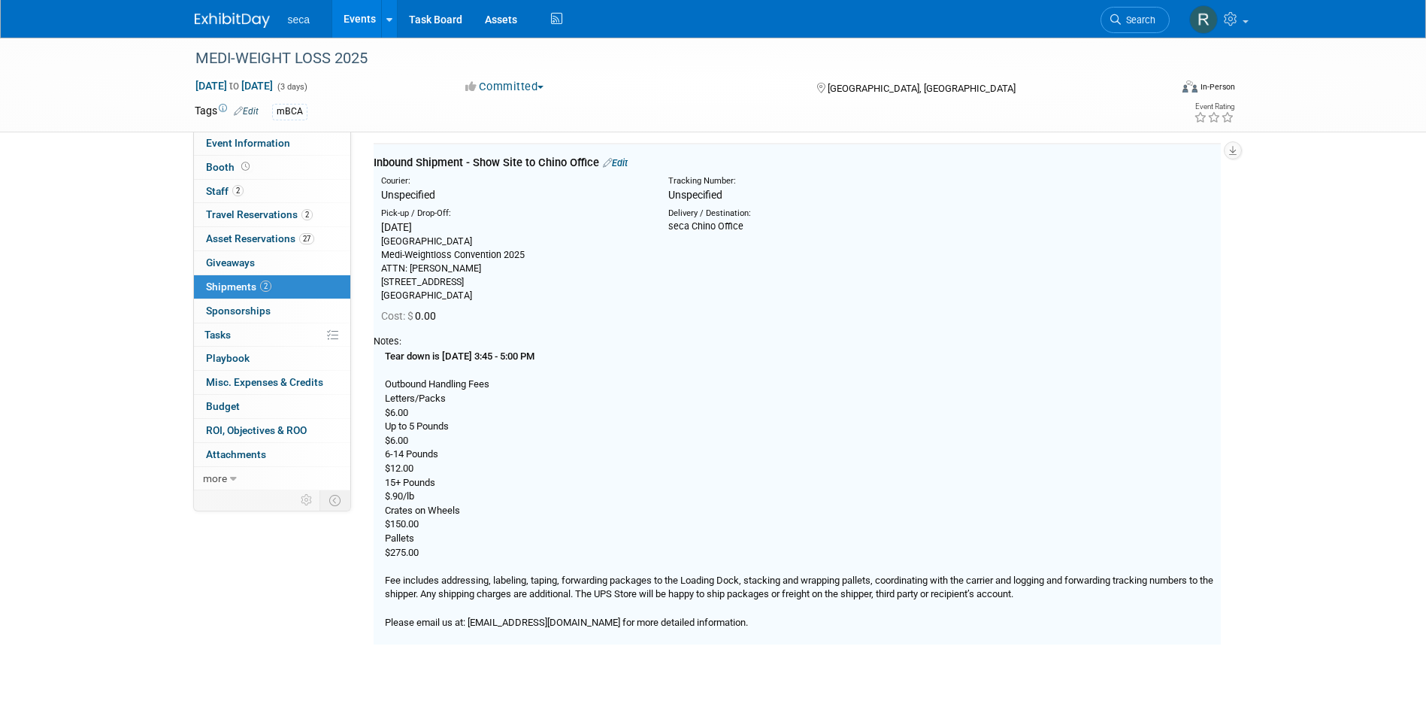
scroll to position [548, 0]
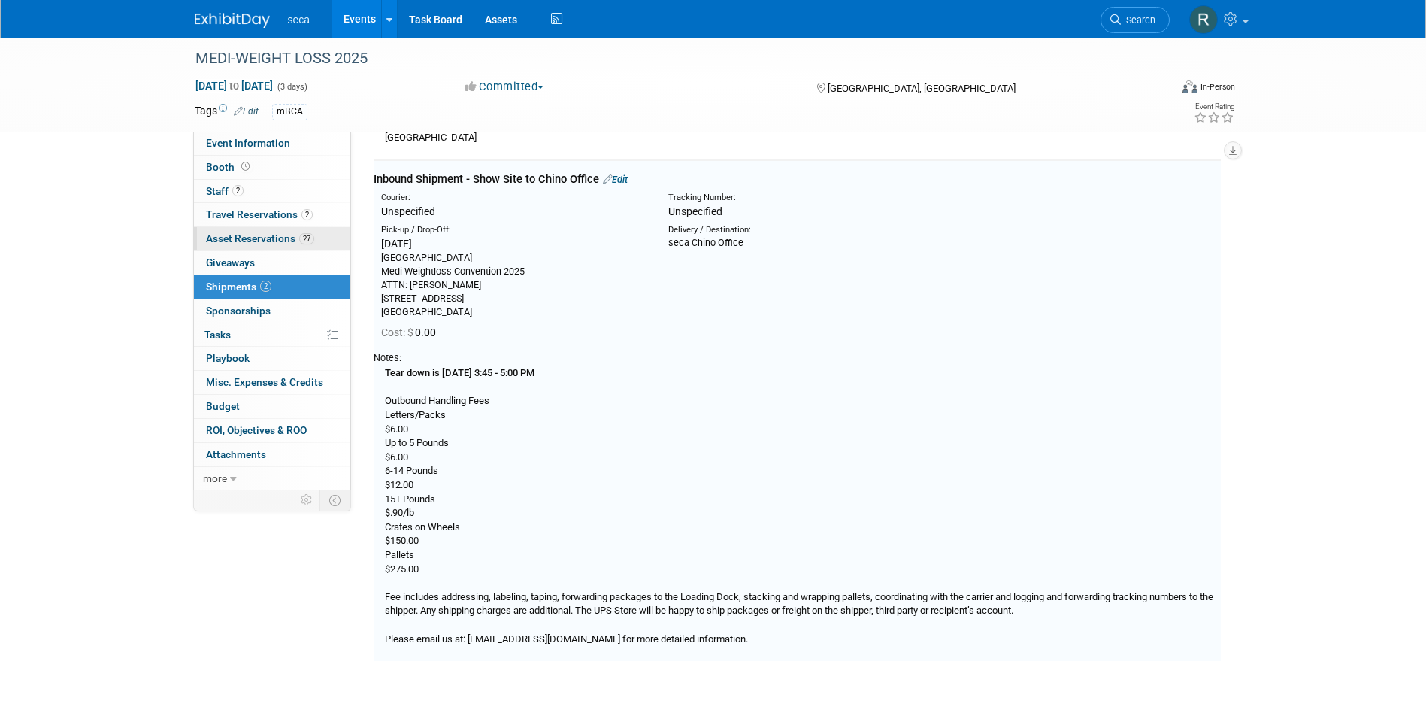
click at [253, 234] on span "Asset Reservations 27" at bounding box center [260, 238] width 108 height 12
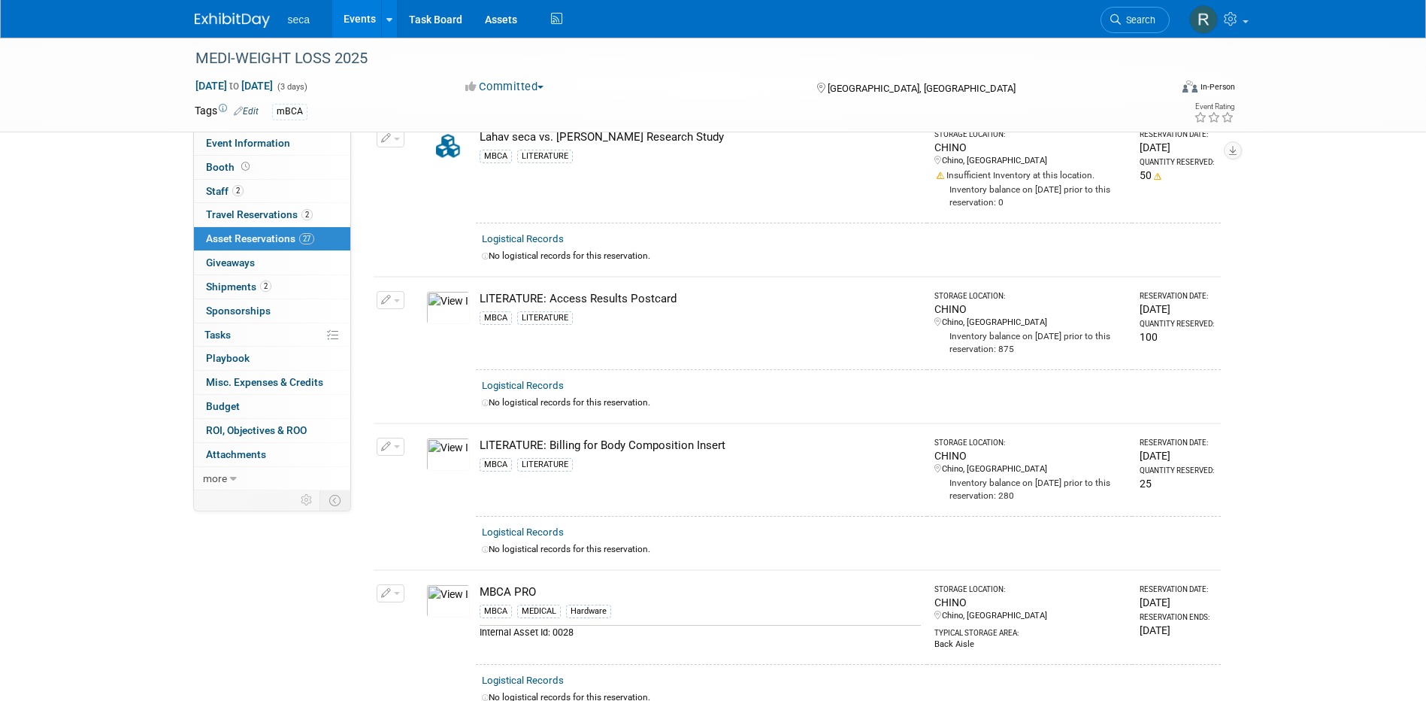
scroll to position [1955, 0]
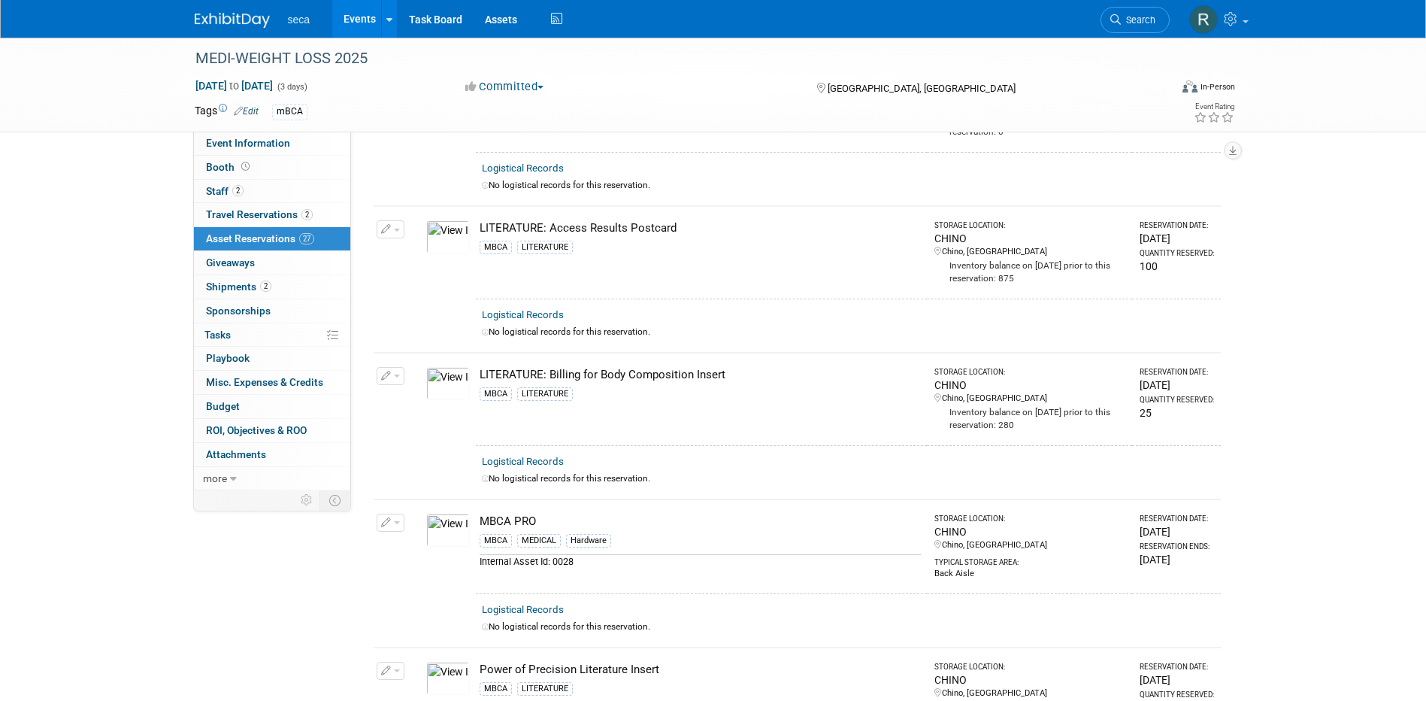
click at [395, 229] on span "button" at bounding box center [397, 230] width 6 height 3
click at [424, 244] on button "Change Reservation" at bounding box center [448, 254] width 127 height 20
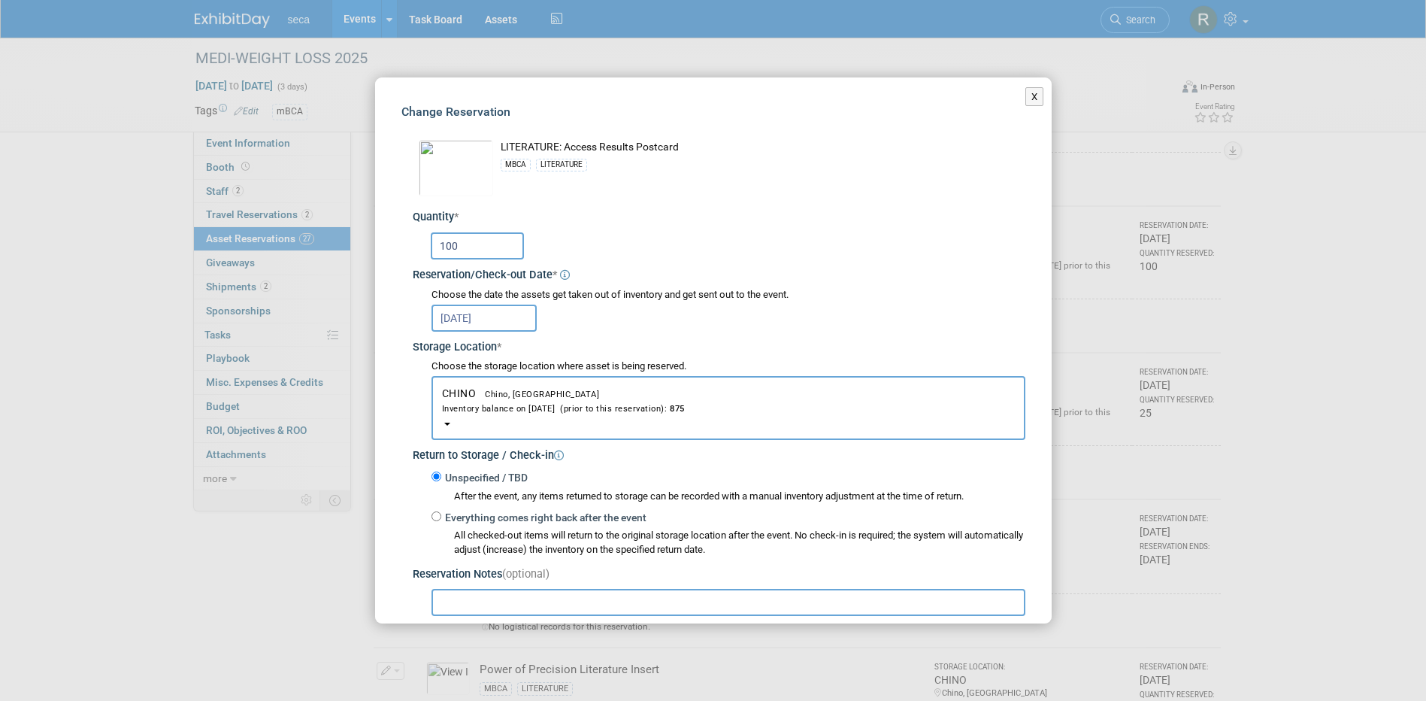
click at [476, 247] on input "100" at bounding box center [477, 245] width 93 height 27
type input "1"
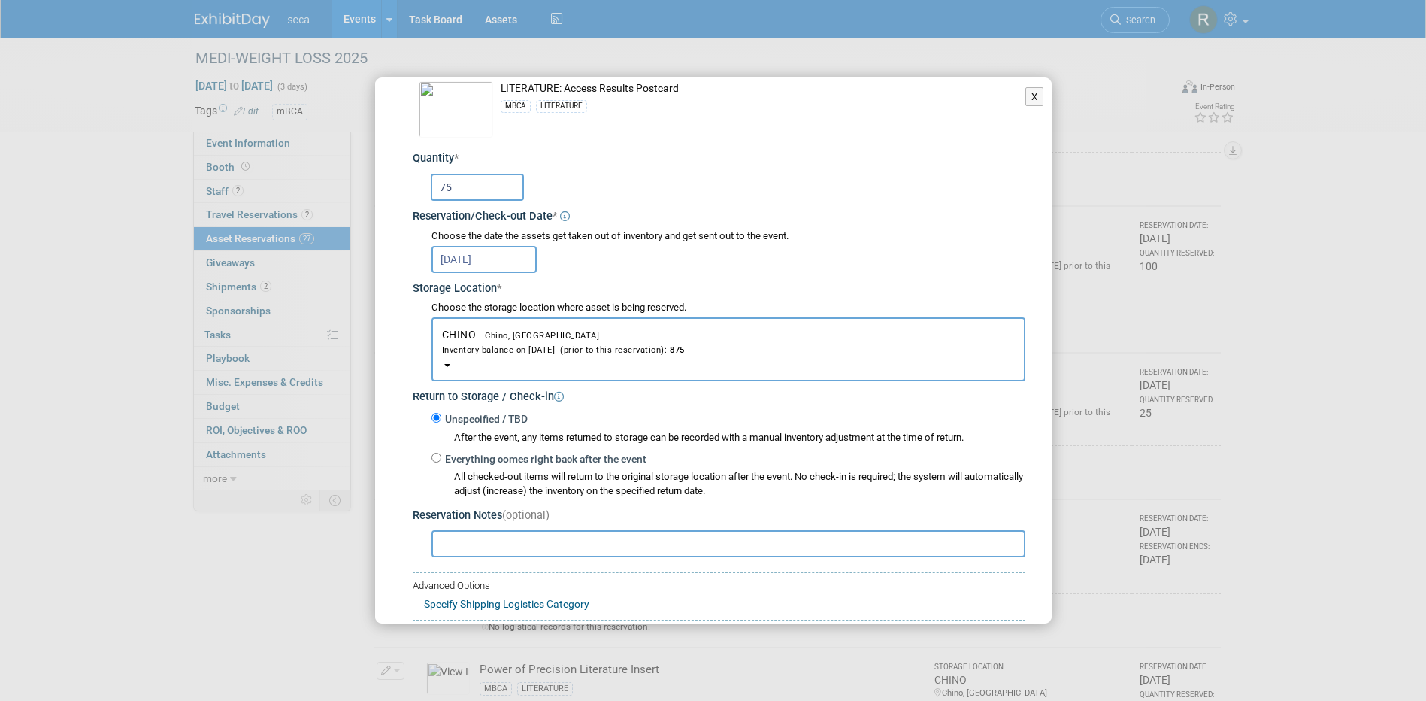
scroll to position [154, 0]
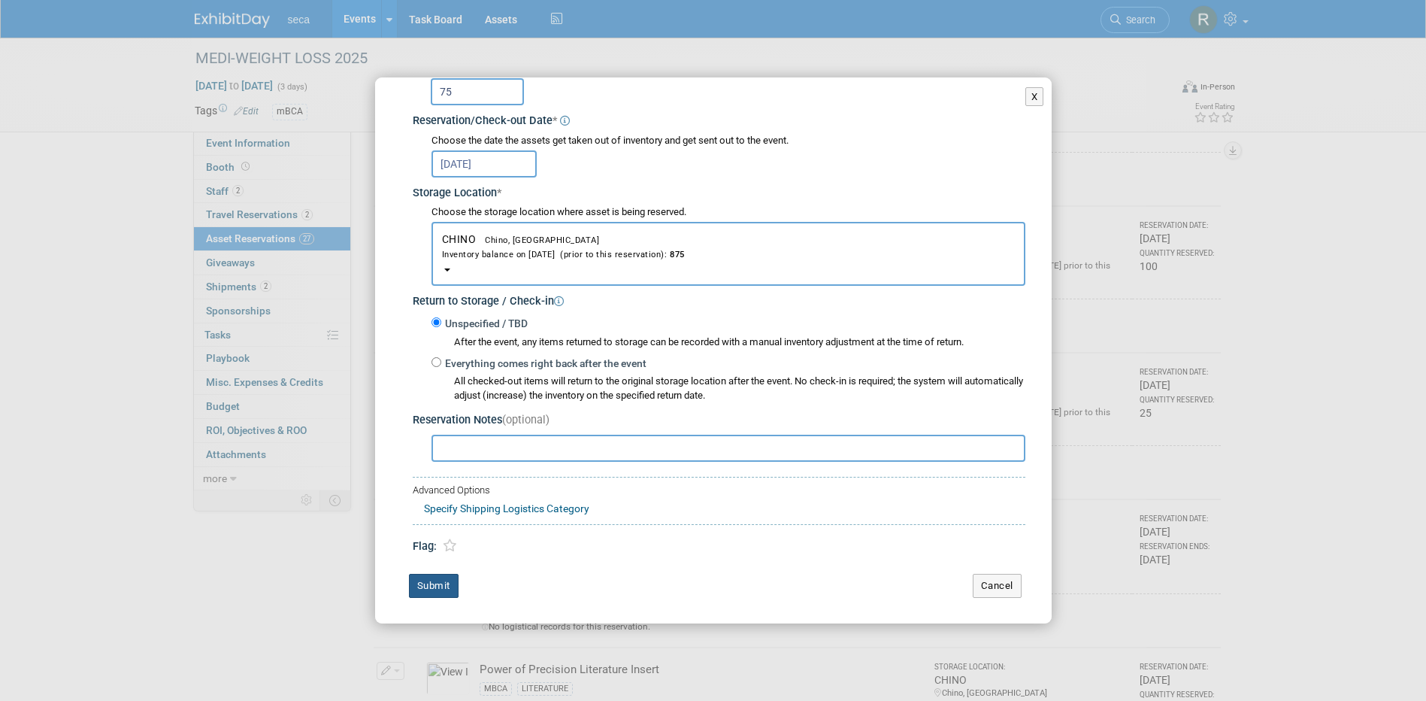
type input "75"
click at [440, 584] on button "Submit" at bounding box center [434, 586] width 50 height 24
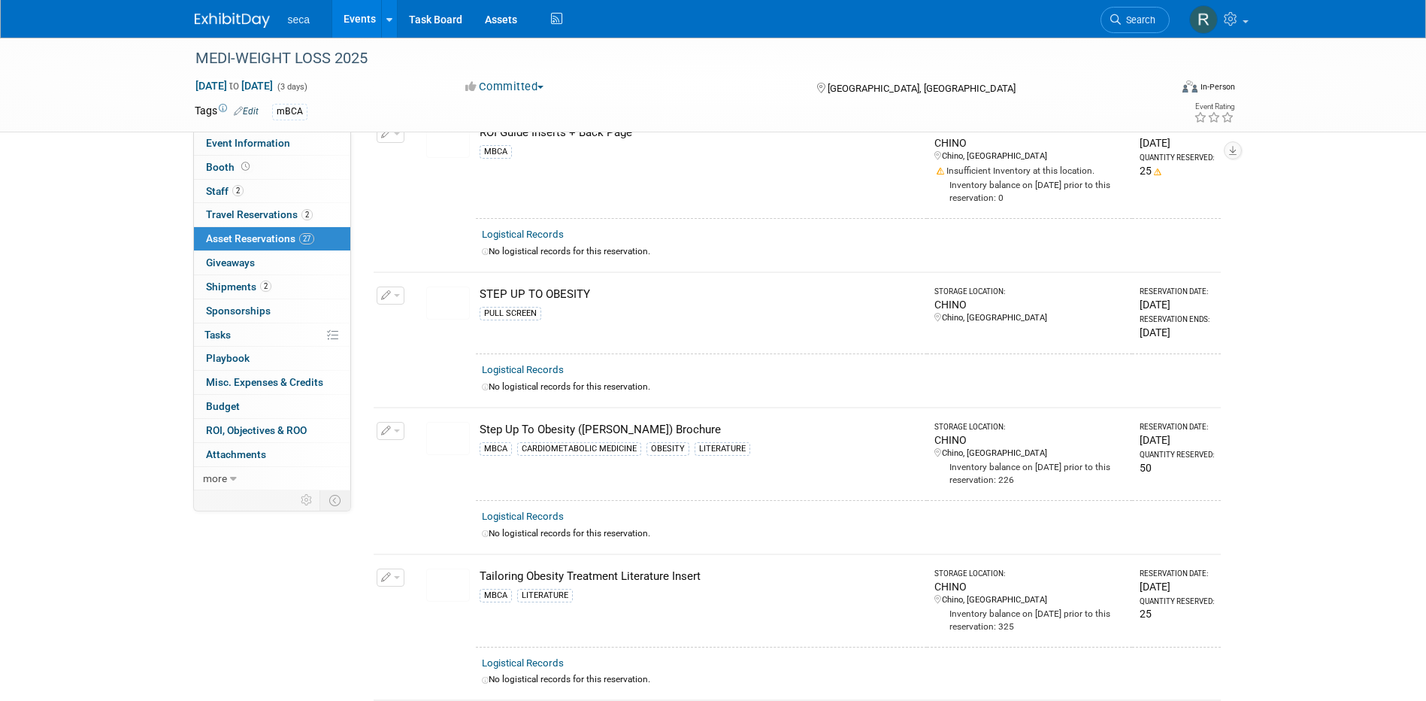
scroll to position [2932, 0]
click at [450, 286] on img at bounding box center [448, 302] width 44 height 33
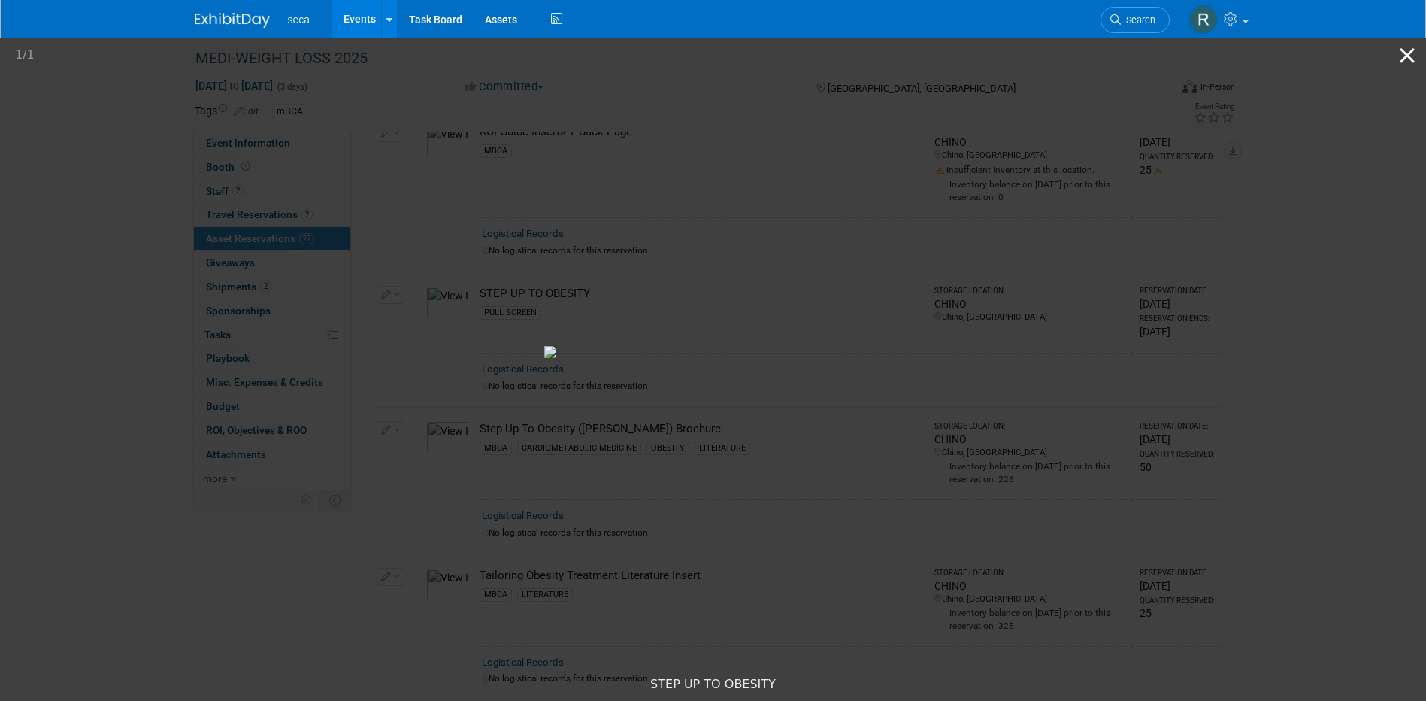
click at [1409, 53] on button "Close gallery" at bounding box center [1408, 55] width 38 height 35
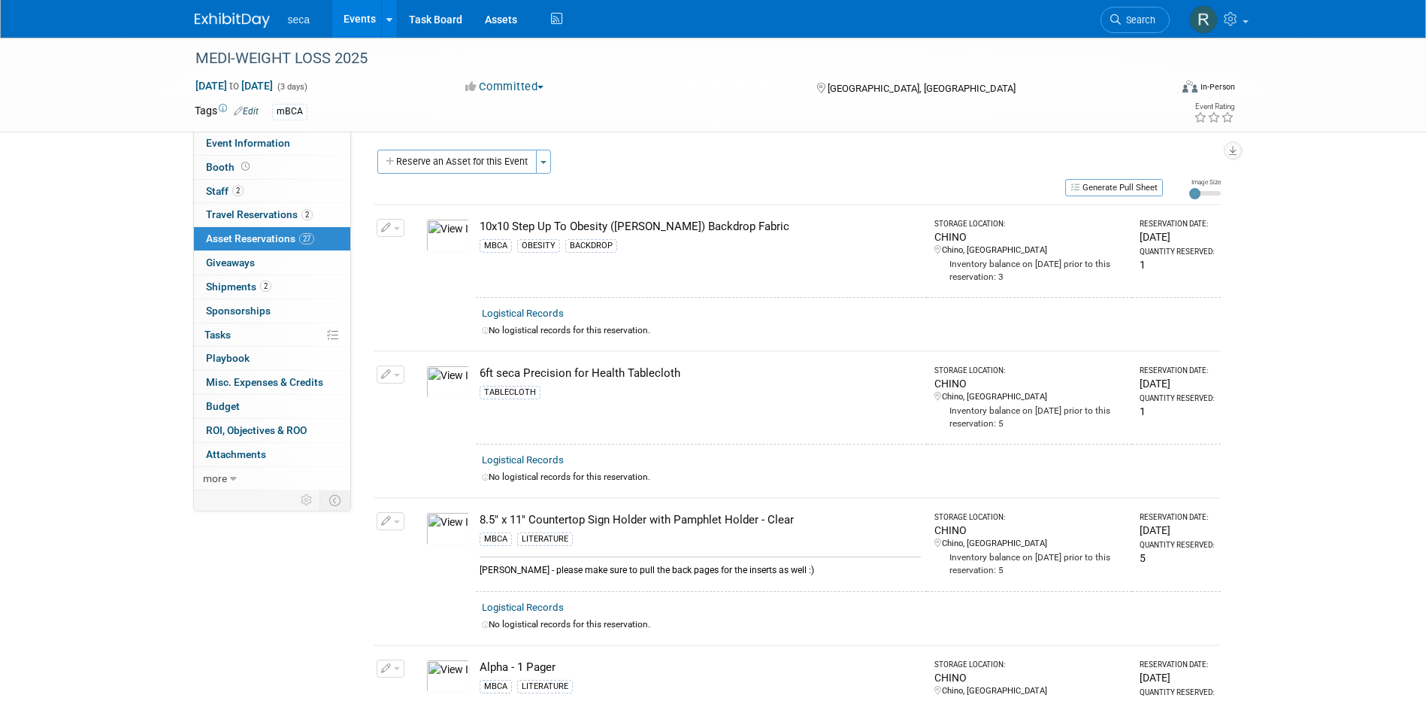
scroll to position [0, 0]
click at [274, 164] on link "Booth" at bounding box center [272, 167] width 156 height 23
